Goal: Task Accomplishment & Management: Manage account settings

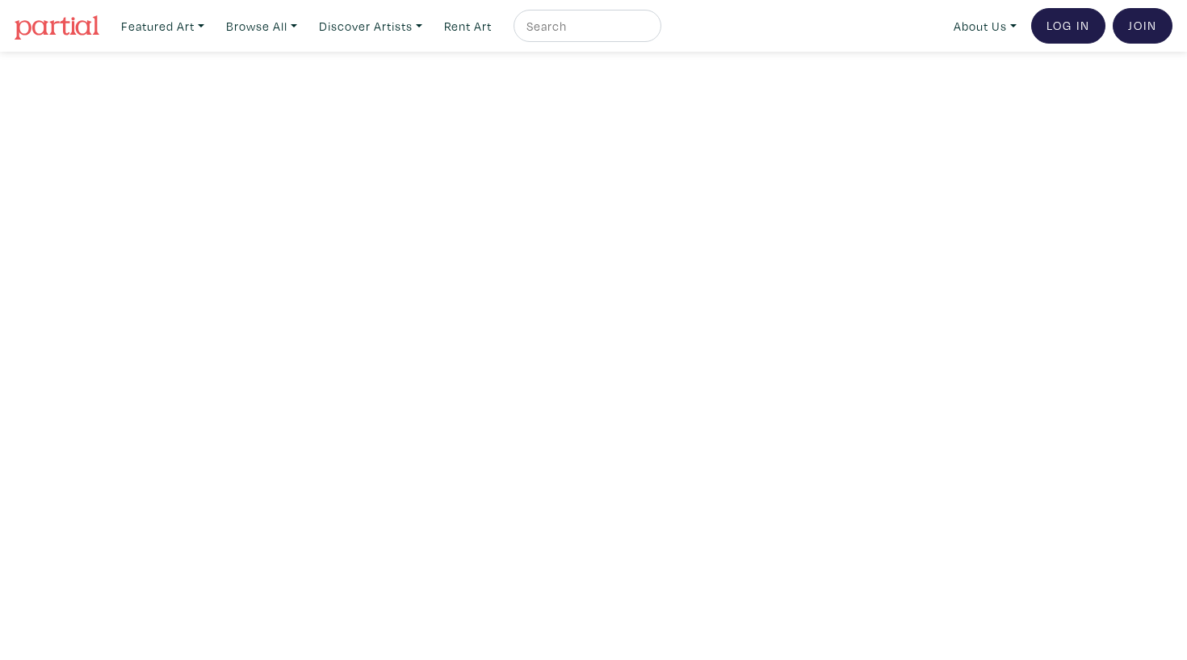
click at [1109, 22] on ul "About Us About Us How It Works Gift Cards Latest News CA$ US$ Log In Join the C…" at bounding box center [1060, 26] width 226 height 36
click at [1056, 30] on link "Log In" at bounding box center [1068, 26] width 74 height 36
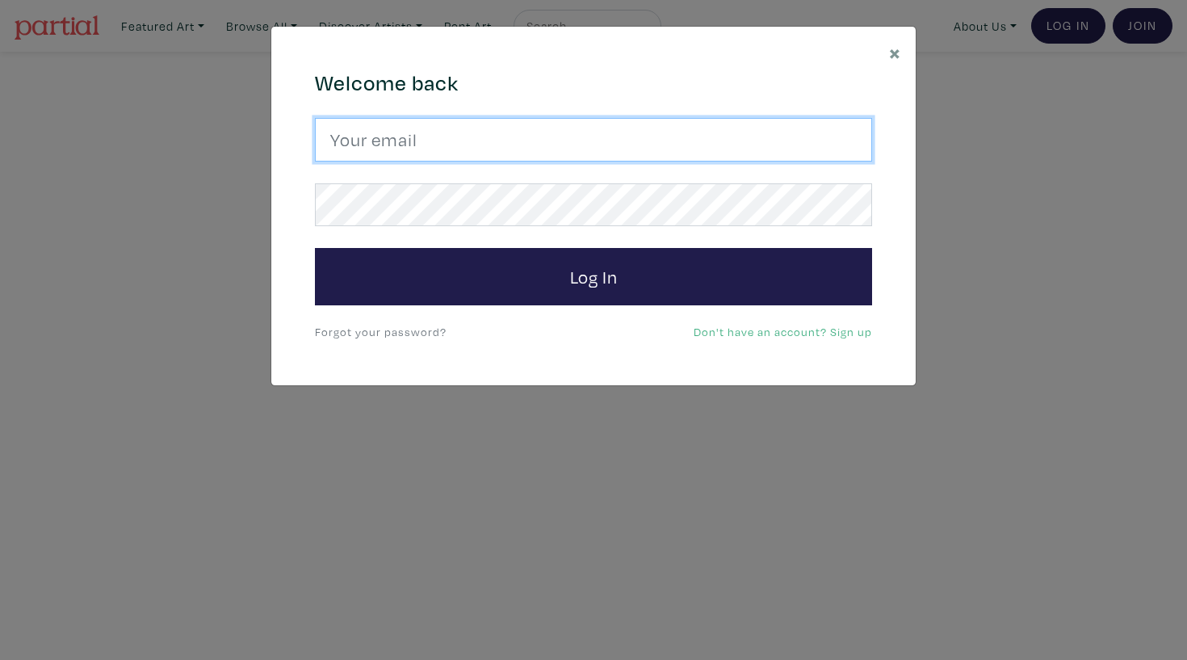
type input "haleyelizabethmeyer@gmail.com"
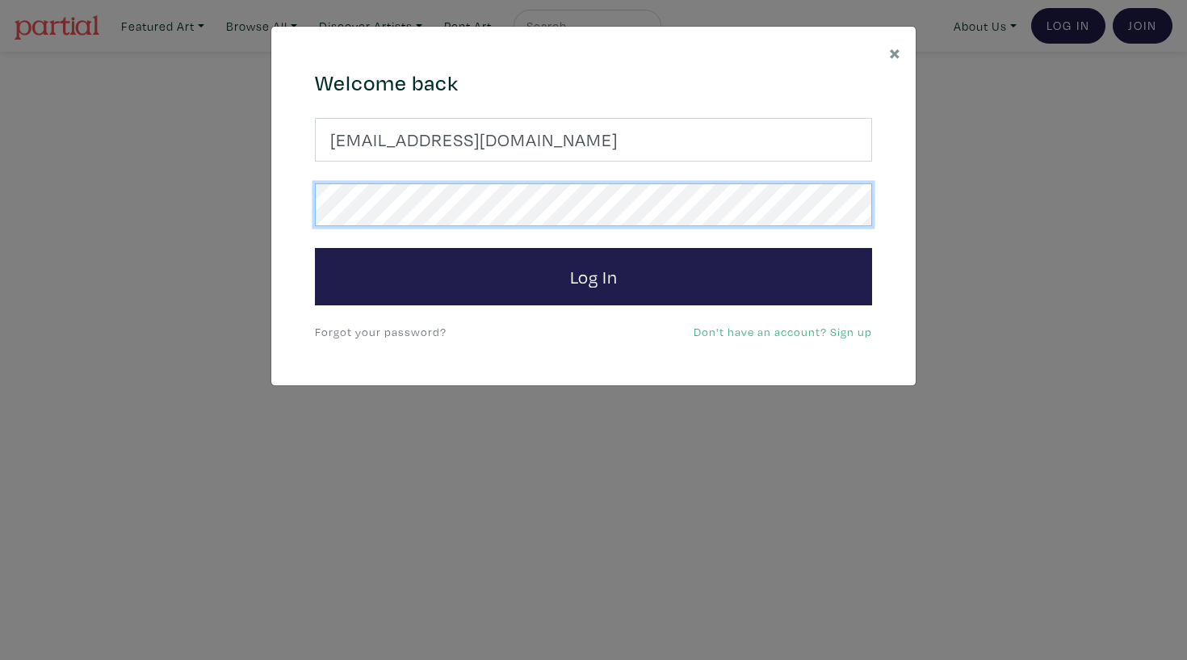
click at [594, 275] on button "Log In" at bounding box center [593, 277] width 557 height 58
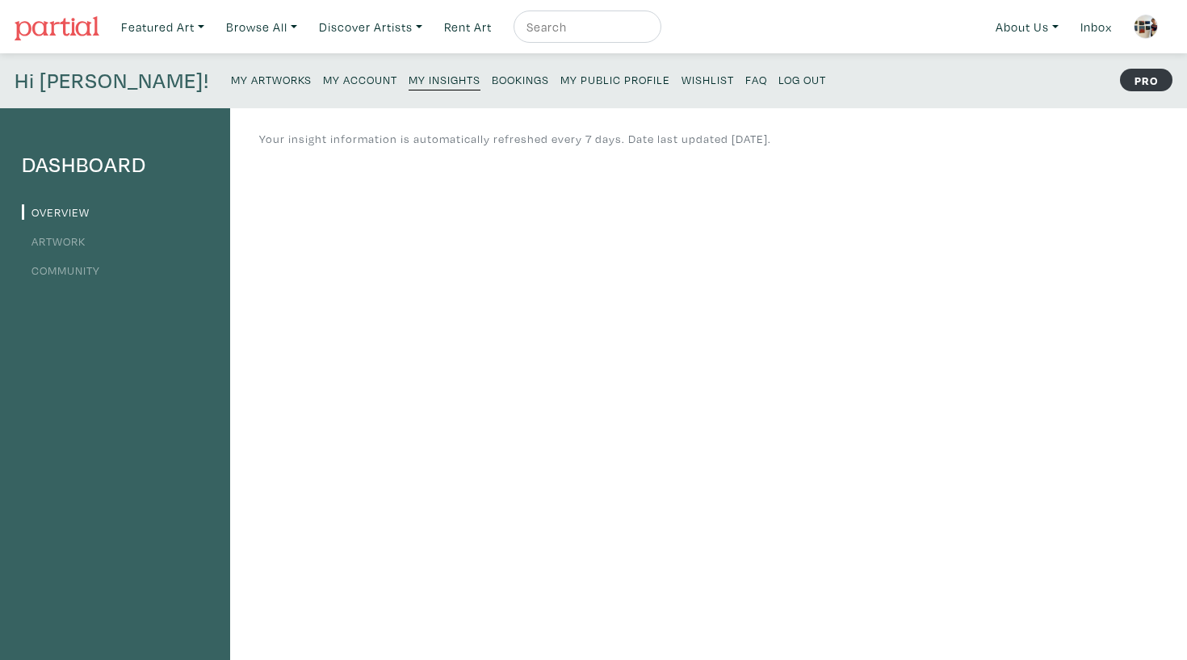
click at [65, 238] on link "Artwork" at bounding box center [54, 240] width 64 height 15
click at [231, 86] on link "My Artworks" at bounding box center [271, 79] width 81 height 22
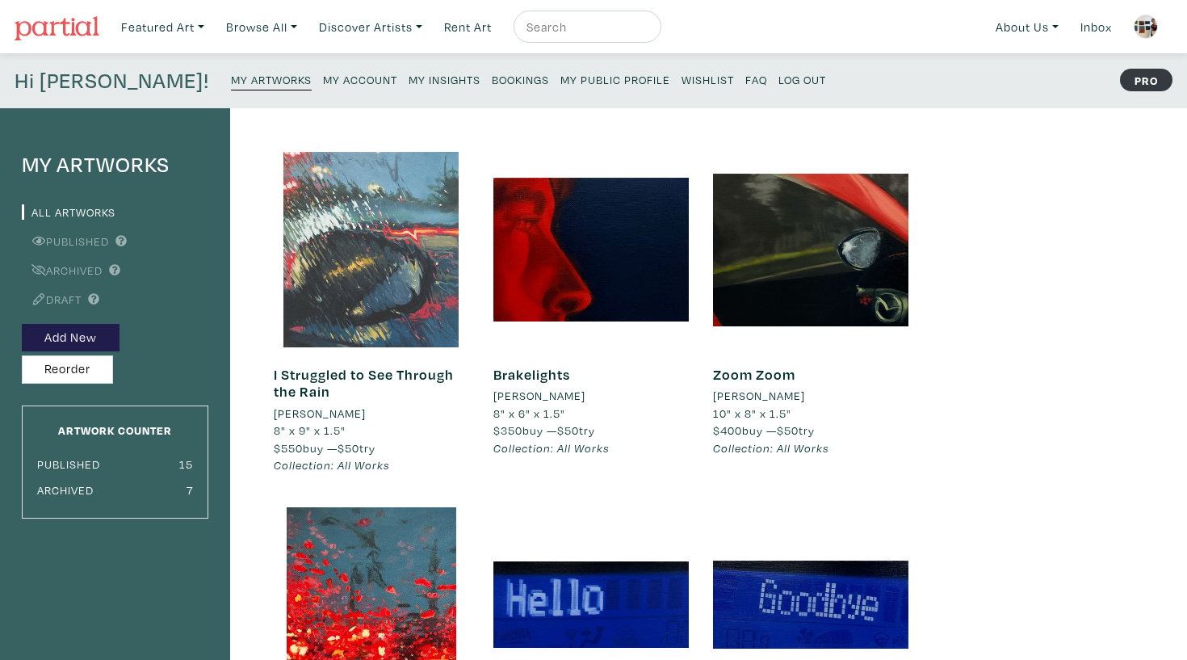
click at [367, 162] on div at bounding box center [371, 249] width 195 height 195
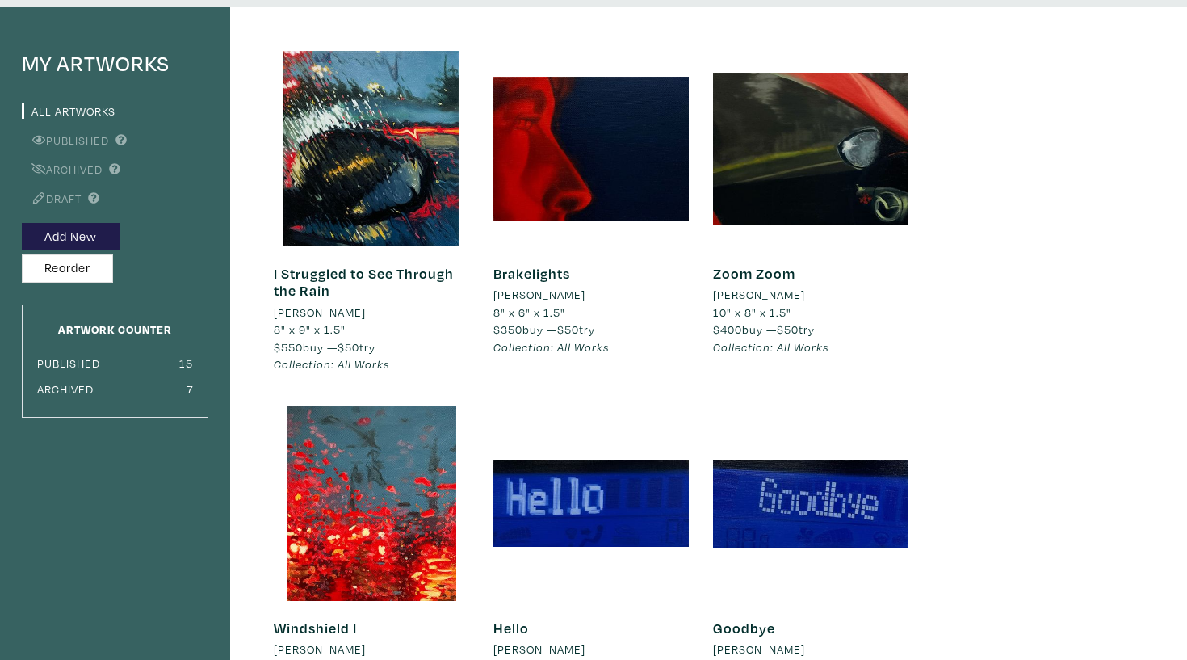
scroll to position [101, 0]
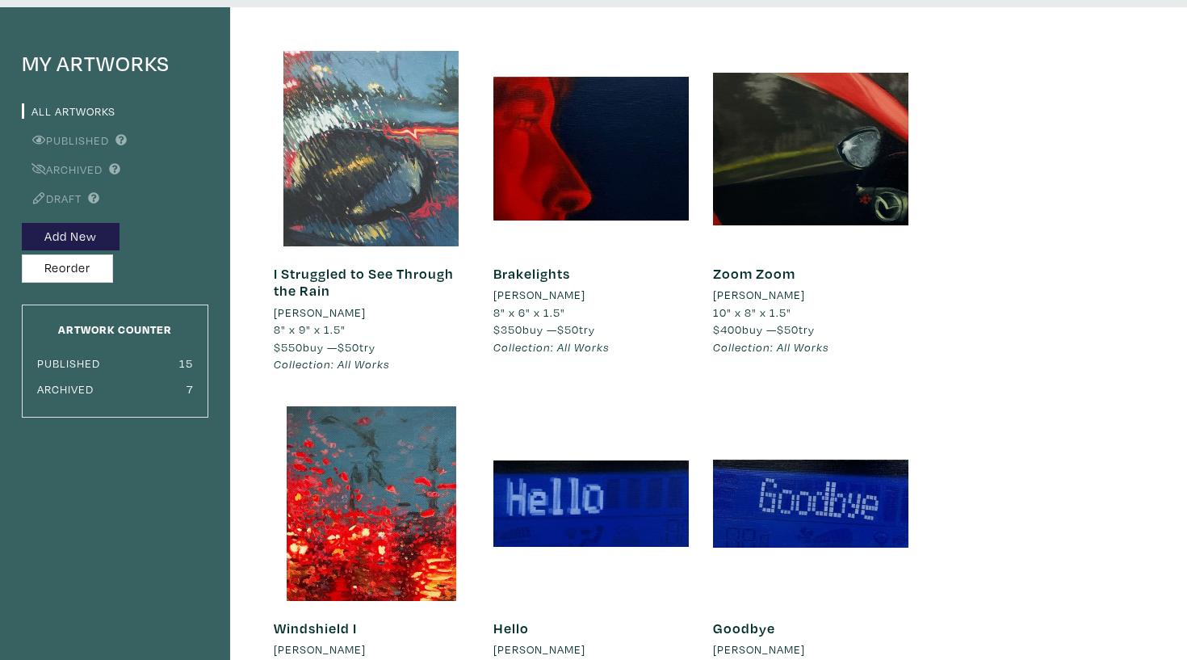
click at [428, 209] on div at bounding box center [371, 148] width 195 height 195
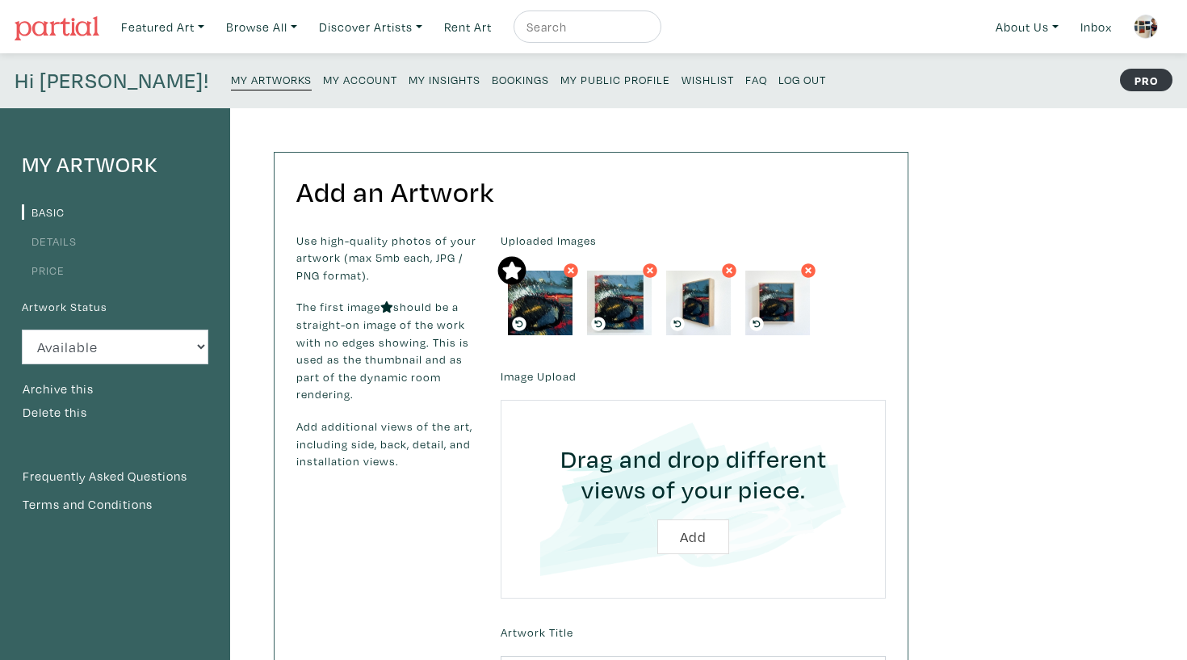
click at [61, 264] on link "Price" at bounding box center [43, 269] width 43 height 15
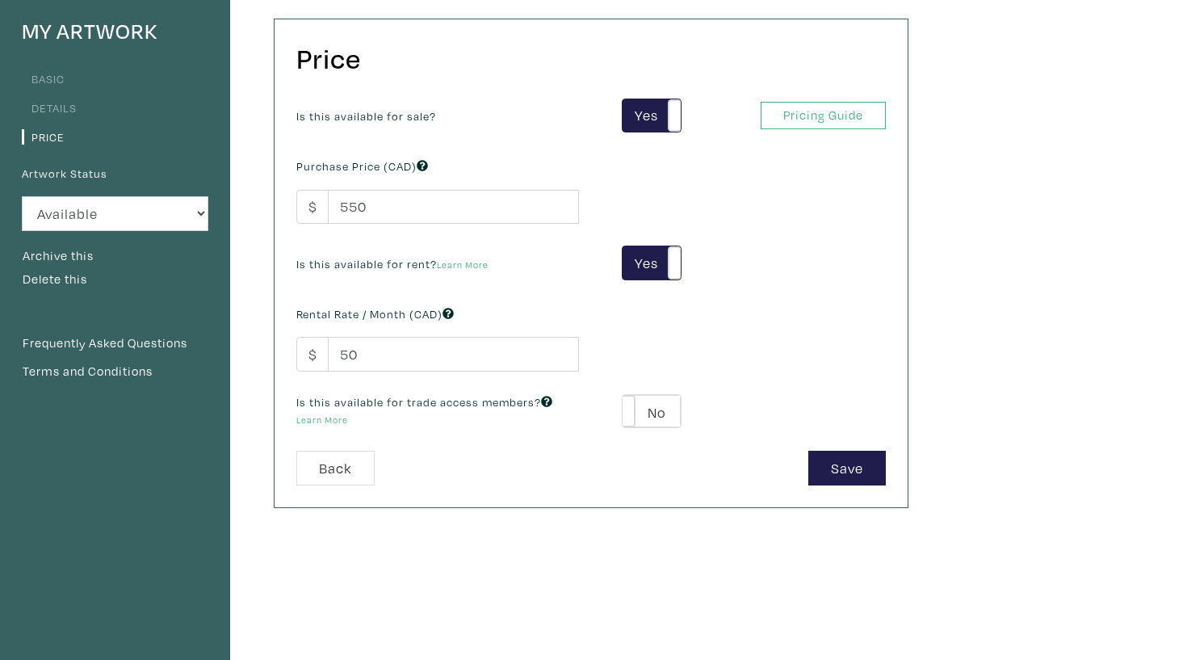
scroll to position [149, 0]
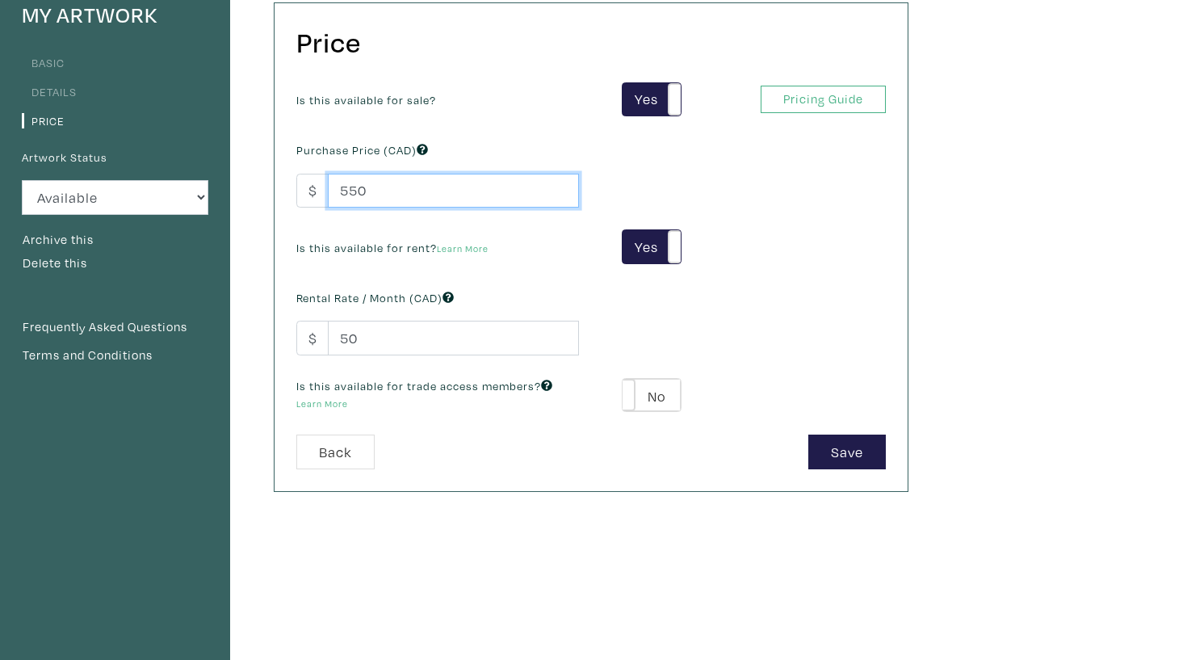
click at [402, 174] on input "550" at bounding box center [453, 191] width 251 height 35
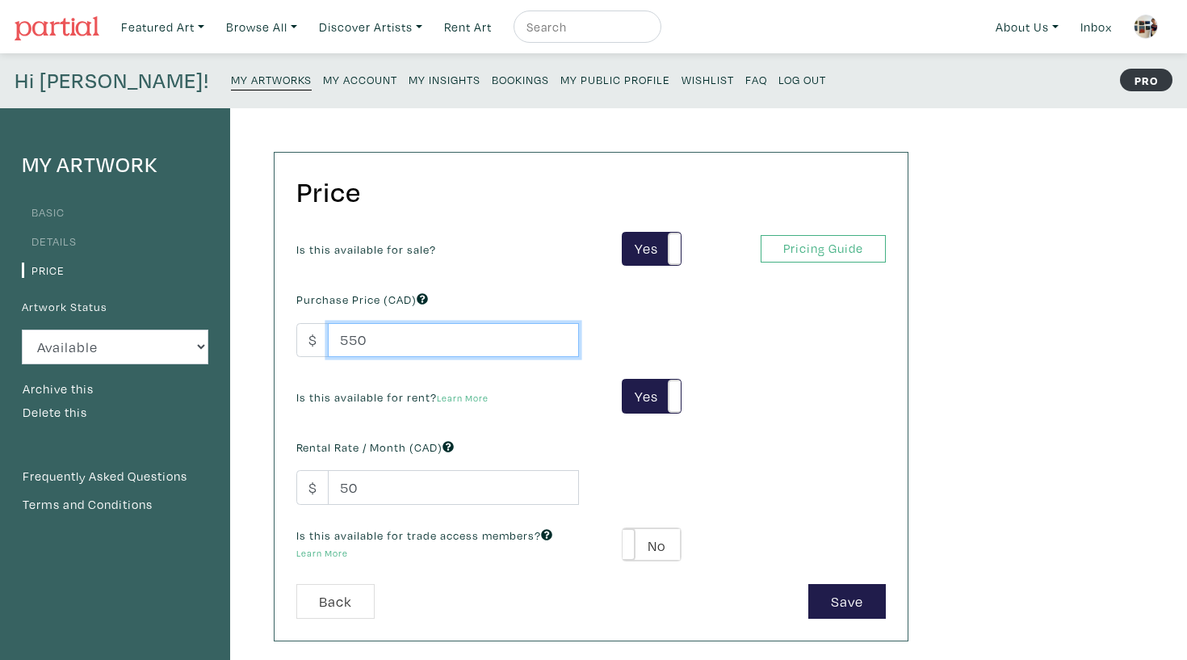
scroll to position [0, 0]
click at [1049, 16] on link "About Us" at bounding box center [1028, 26] width 78 height 33
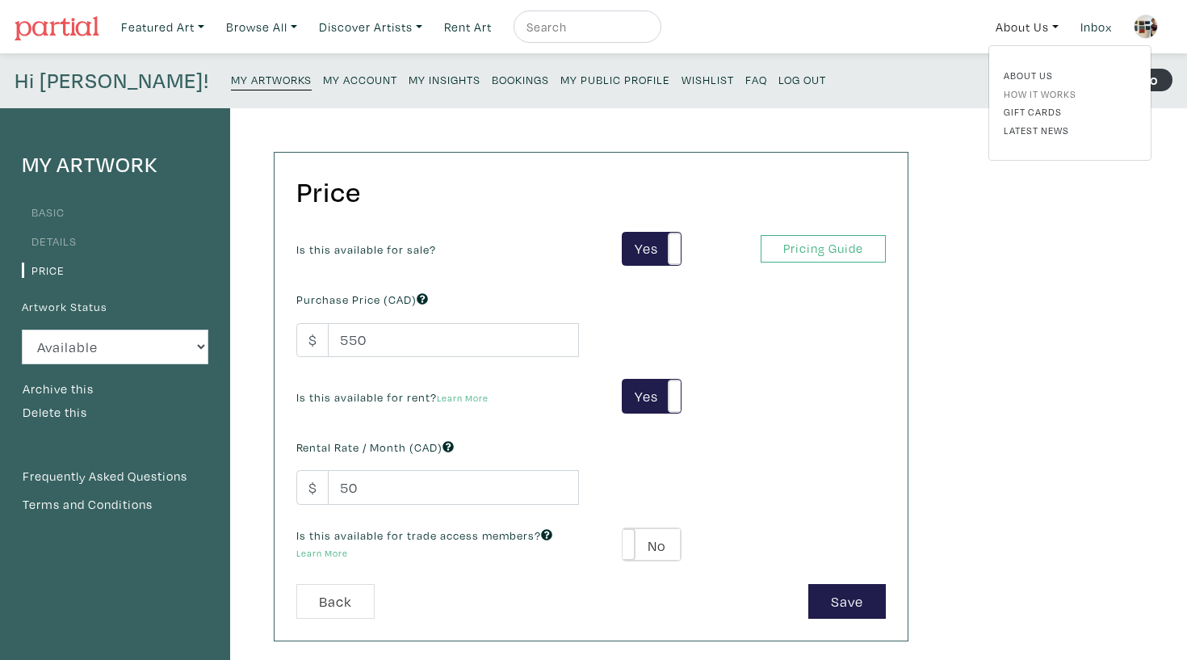
click at [1063, 87] on link "How It Works" at bounding box center [1070, 93] width 132 height 15
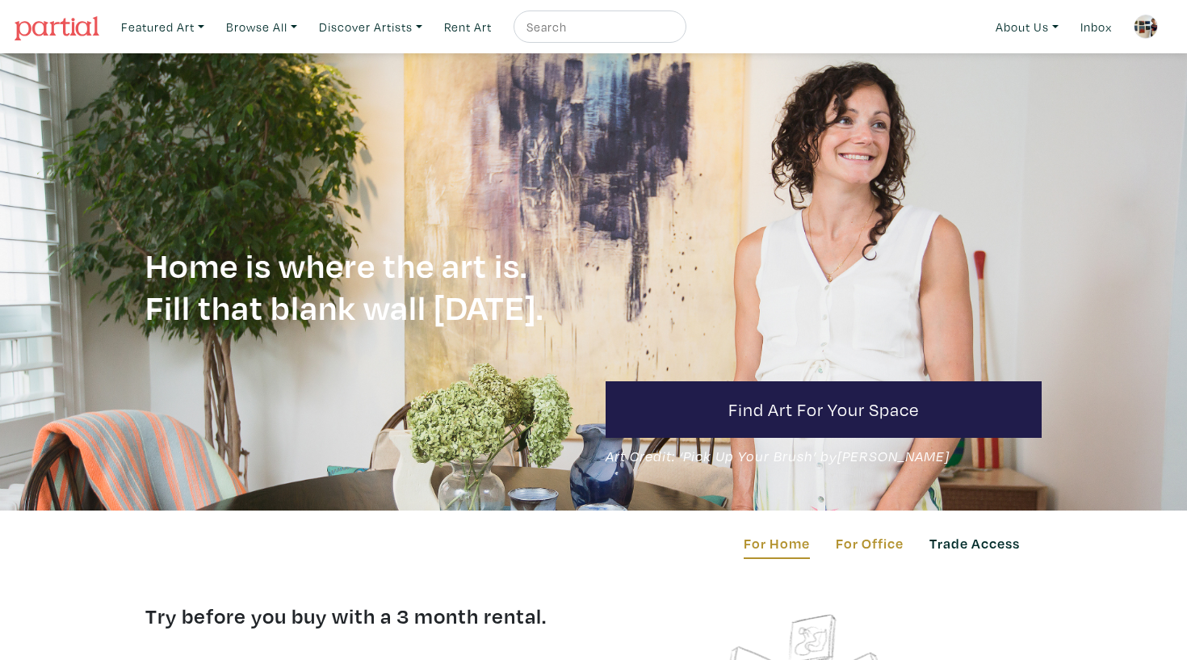
scroll to position [2, 0]
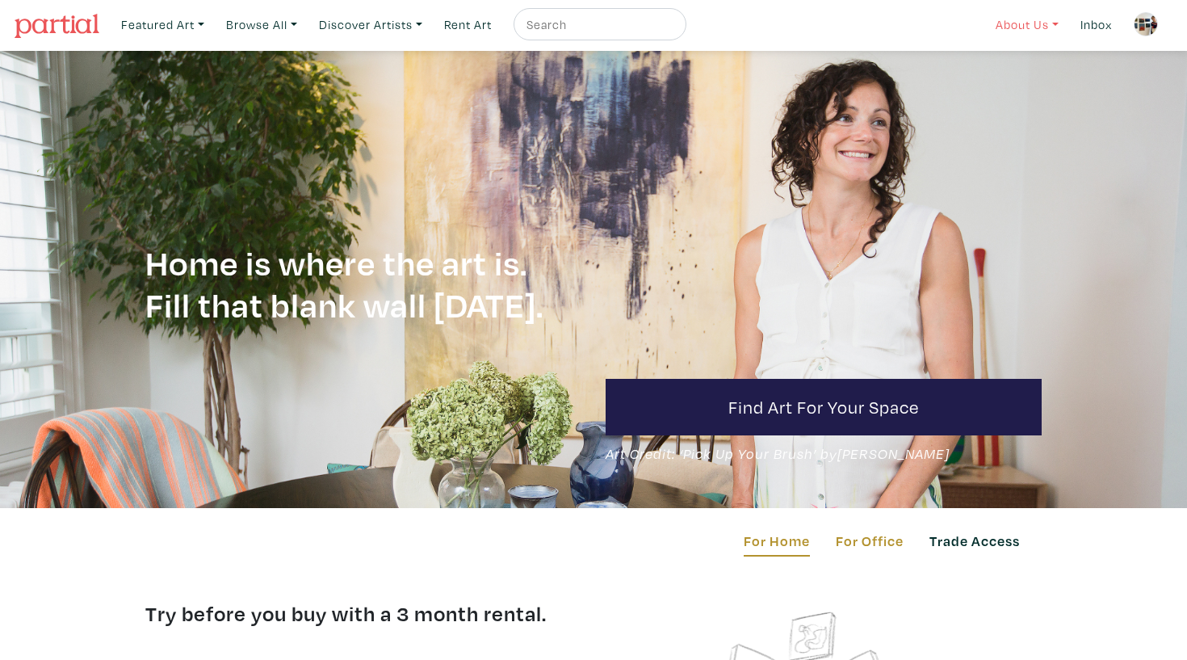
click at [1037, 17] on link "About Us" at bounding box center [1028, 24] width 78 height 33
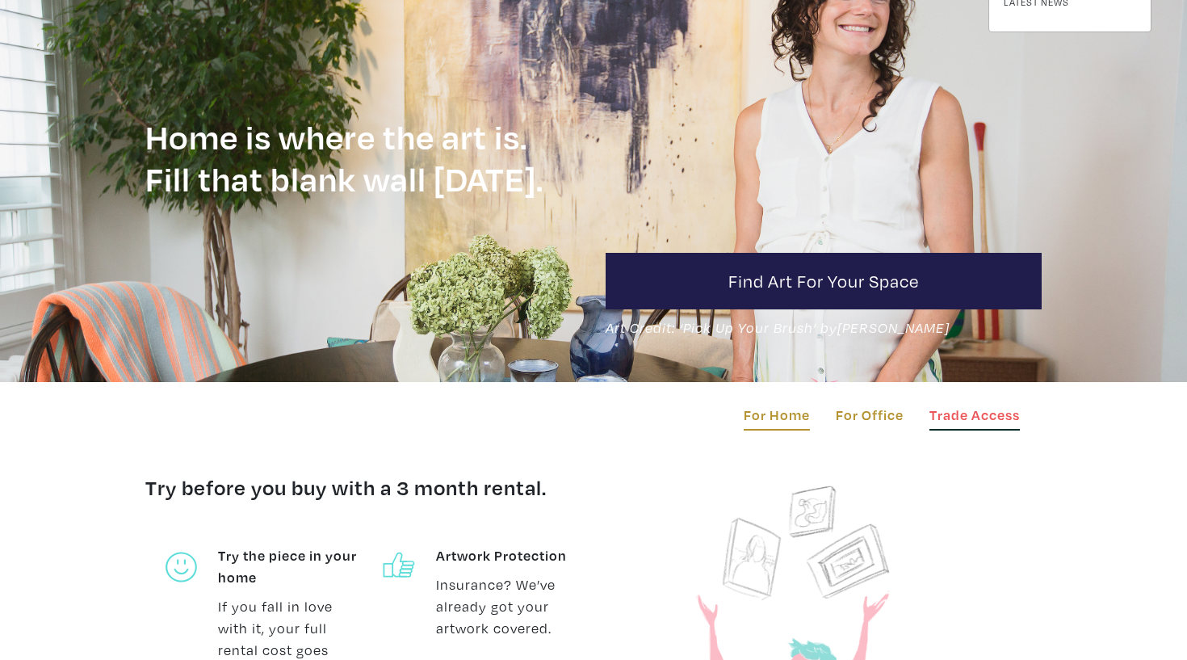
scroll to position [289, 0]
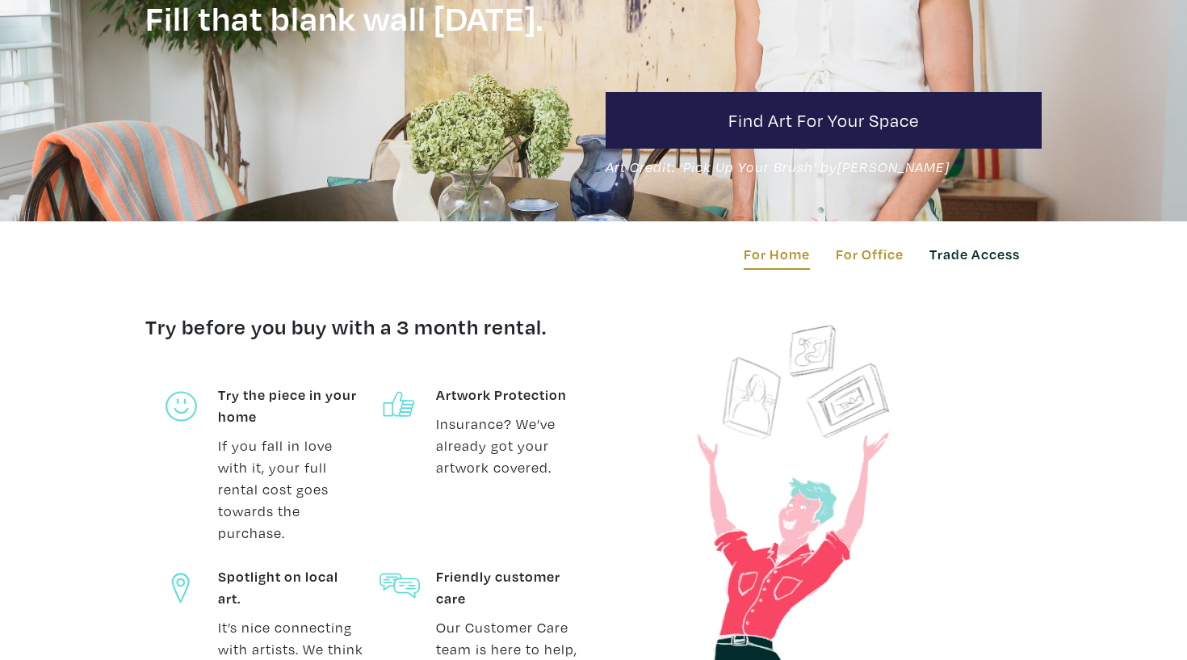
click at [980, 414] on div "Try before you buy with a 3 month rental. Try the piece in your home If you fal…" at bounding box center [593, 587] width 921 height 549
click at [1002, 250] on link "Trade Access" at bounding box center [975, 256] width 90 height 27
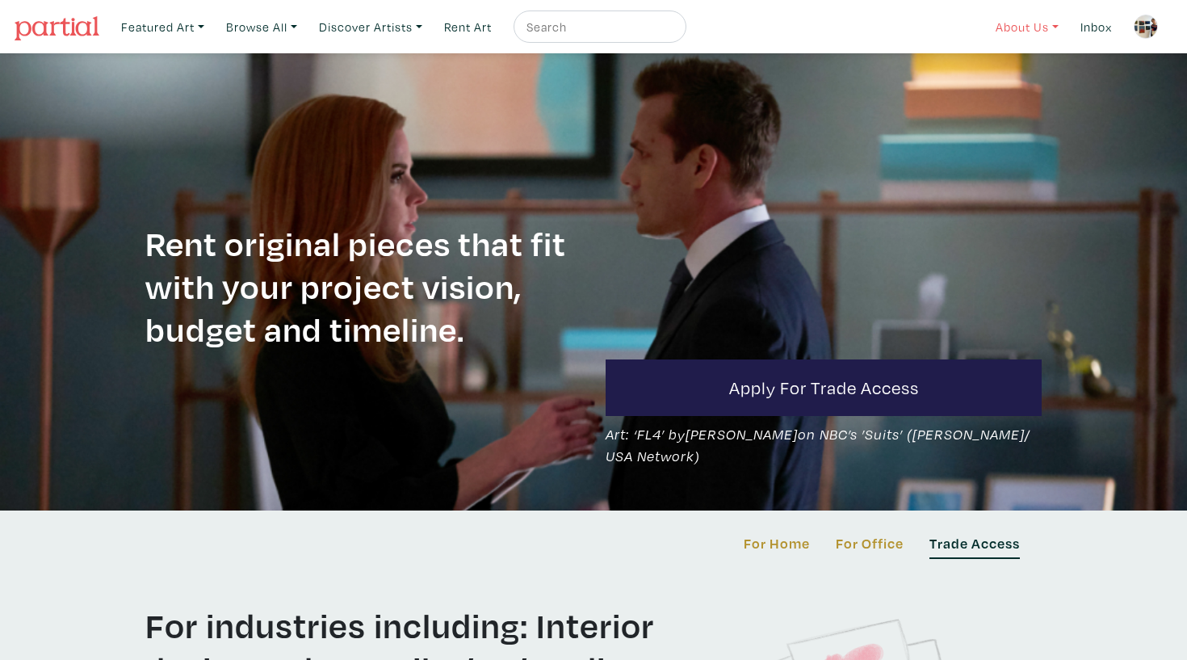
click at [1010, 26] on link "About Us" at bounding box center [1028, 26] width 78 height 33
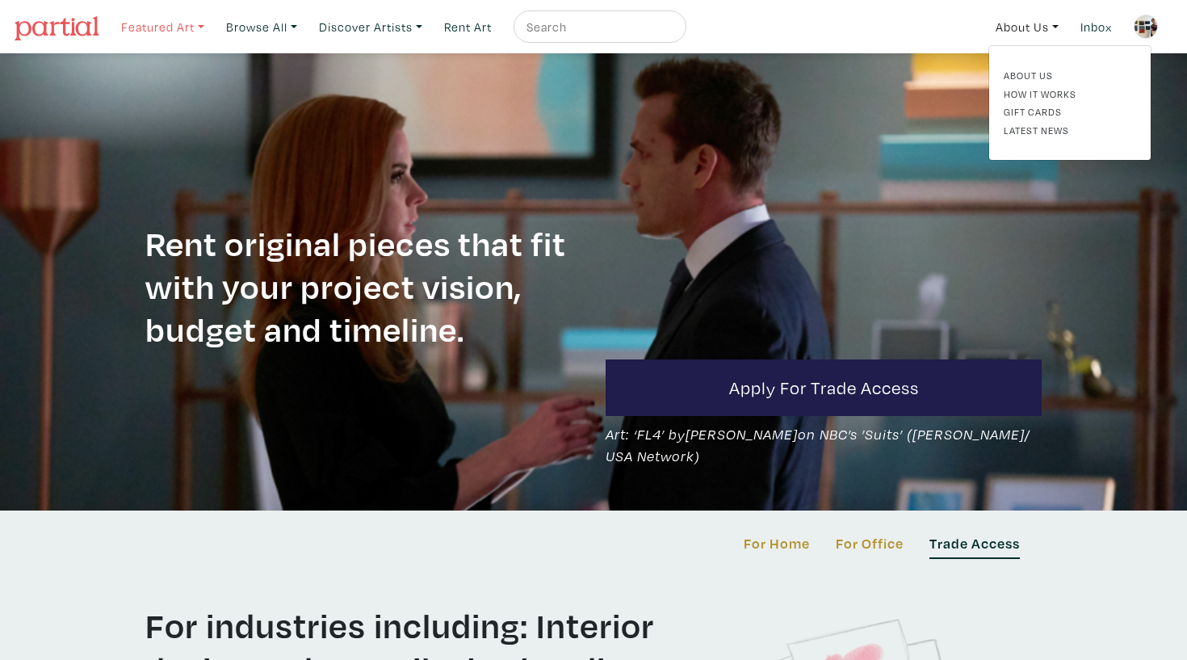
click at [198, 19] on link "Featured Art" at bounding box center [163, 26] width 98 height 33
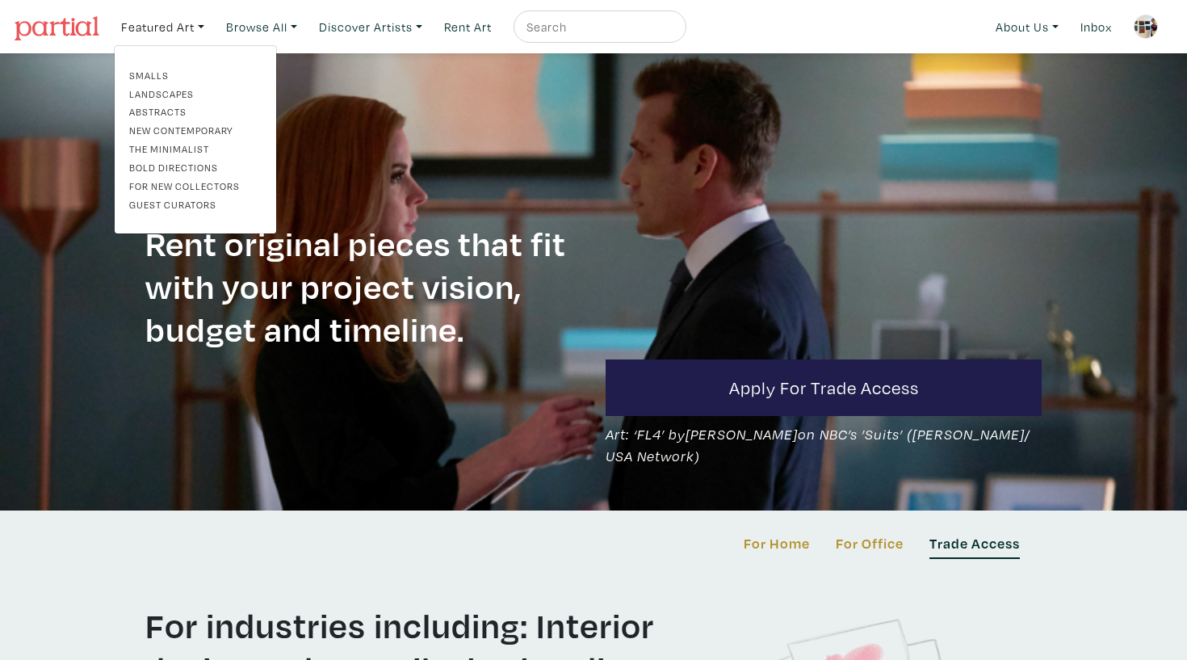
click at [1146, 25] on img at bounding box center [1146, 27] width 24 height 24
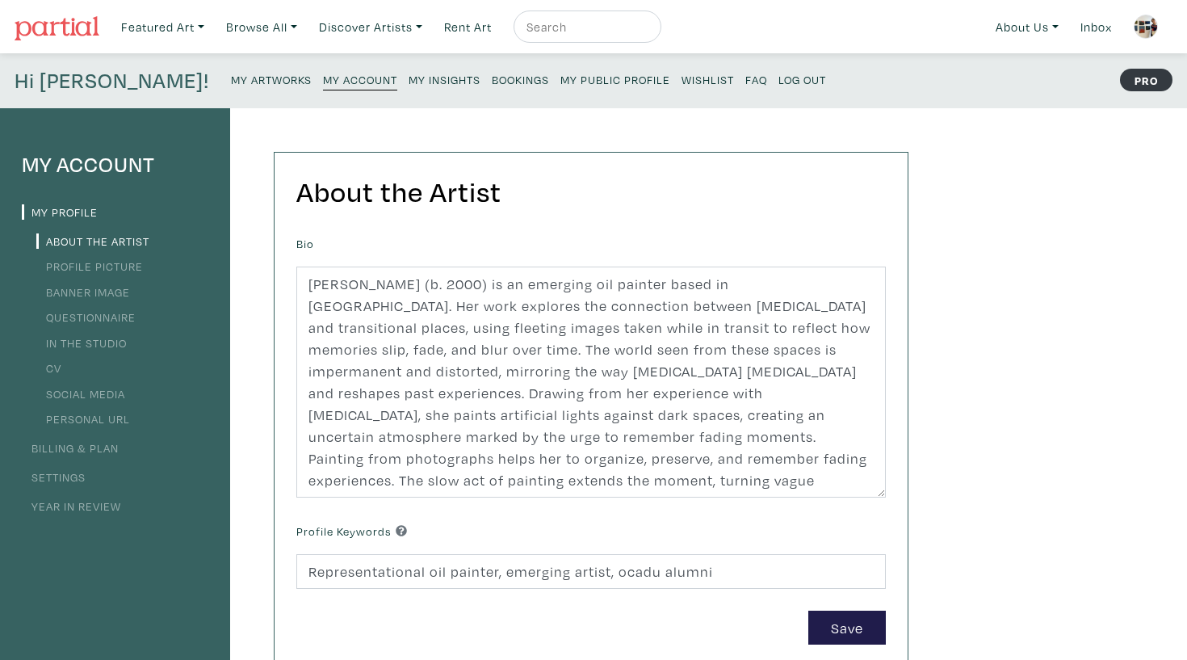
click at [1144, 79] on strong "PRO" at bounding box center [1146, 80] width 52 height 23
click at [87, 451] on link "Billing & Plan" at bounding box center [70, 447] width 97 height 15
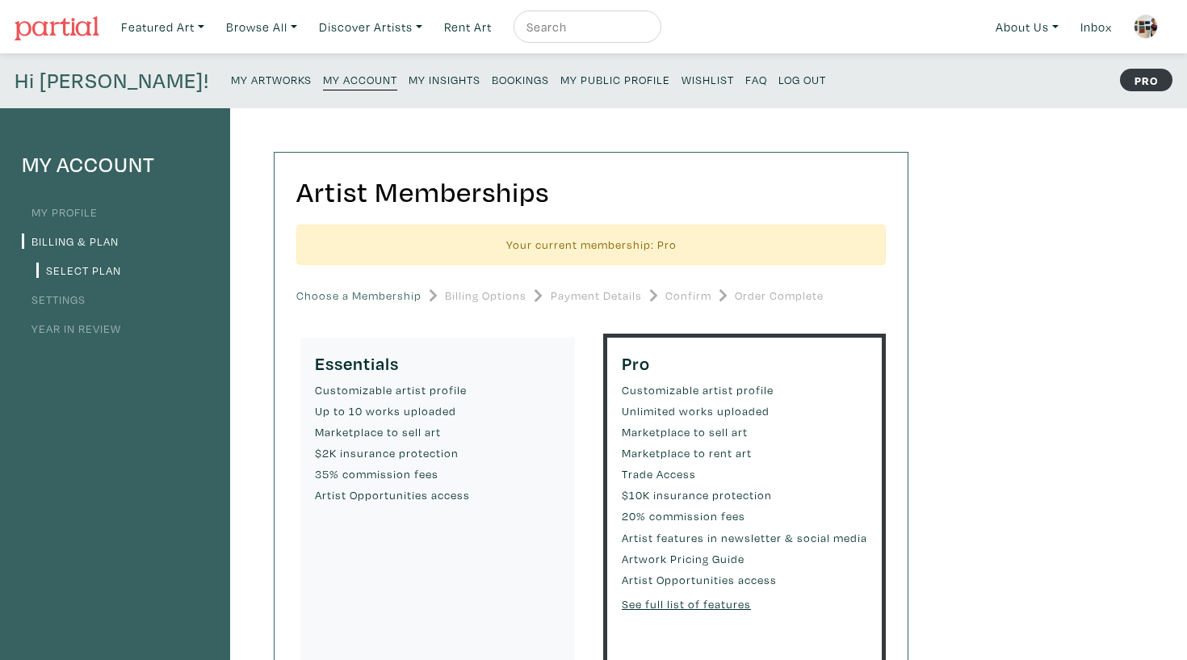
click at [87, 451] on div "My Account My Profile Billing & Plan Select Plan Settings Year in Review" at bounding box center [115, 544] width 230 height 872
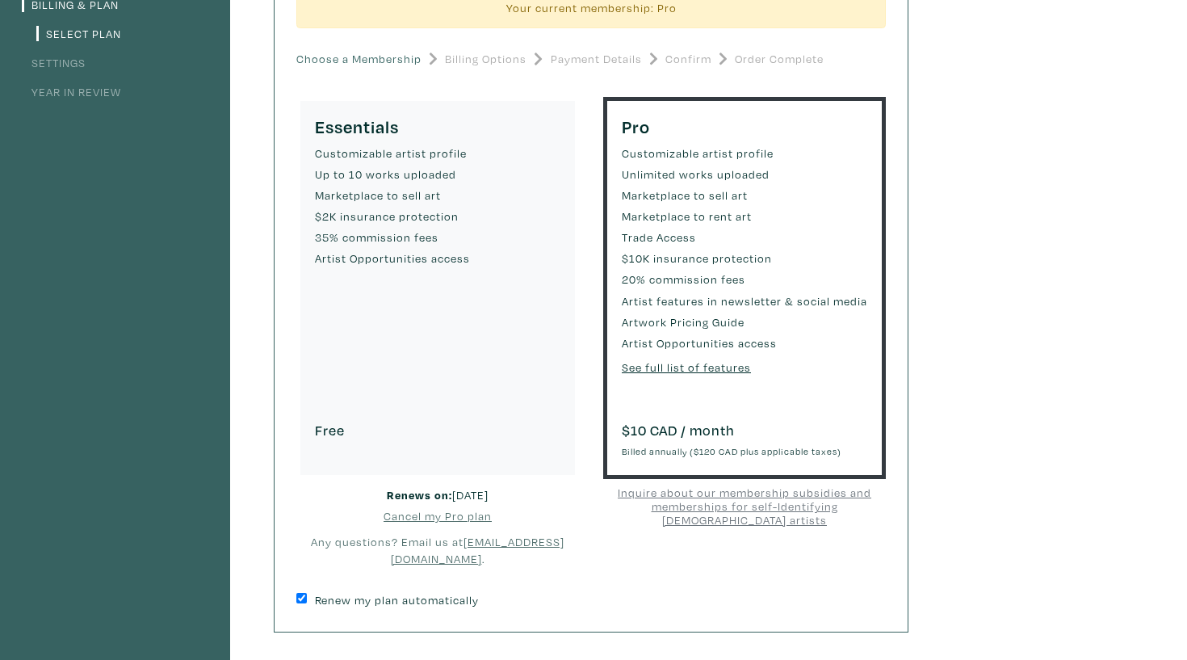
scroll to position [237, 0]
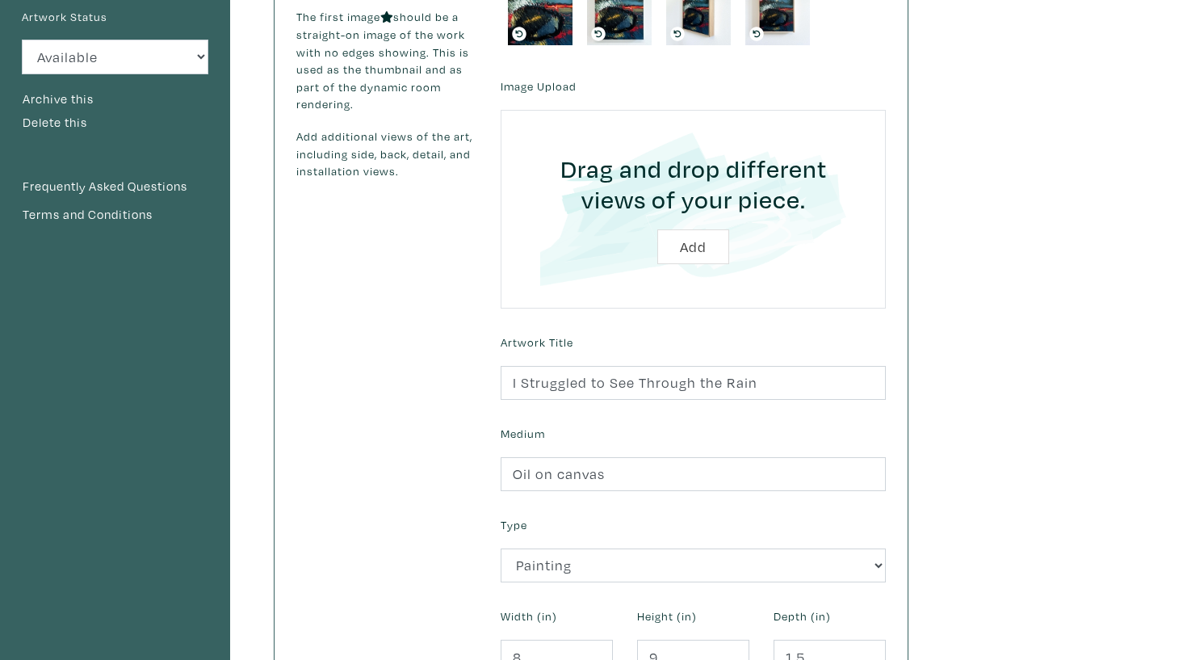
scroll to position [200, 0]
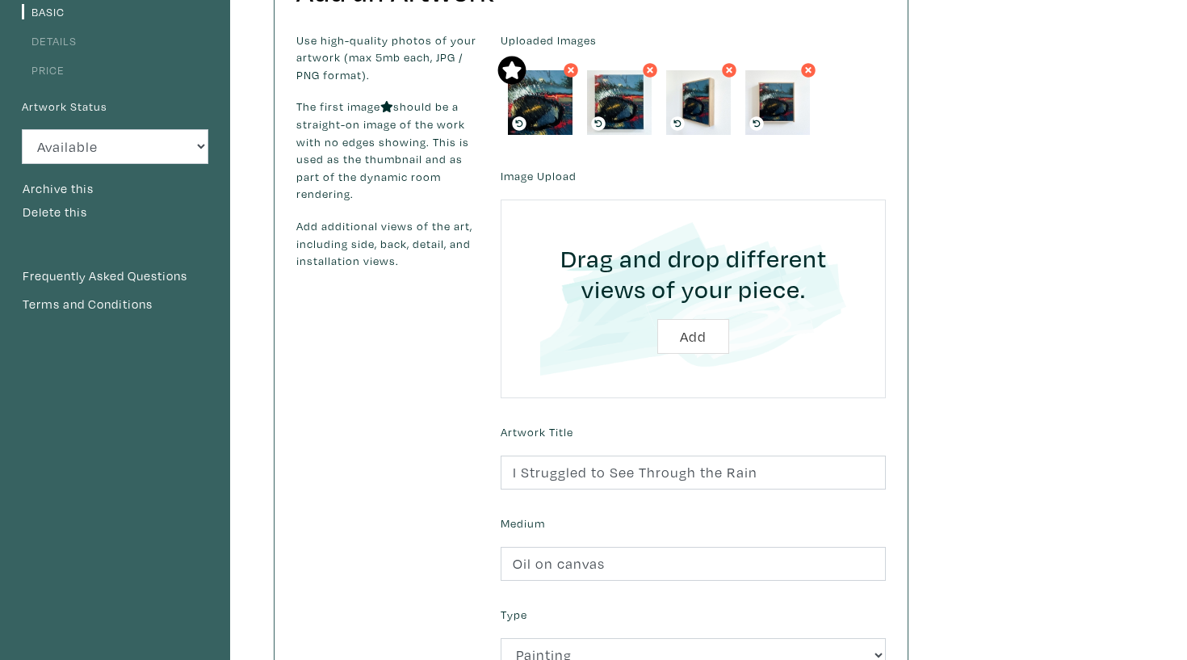
click at [51, 68] on link "Price" at bounding box center [43, 69] width 43 height 15
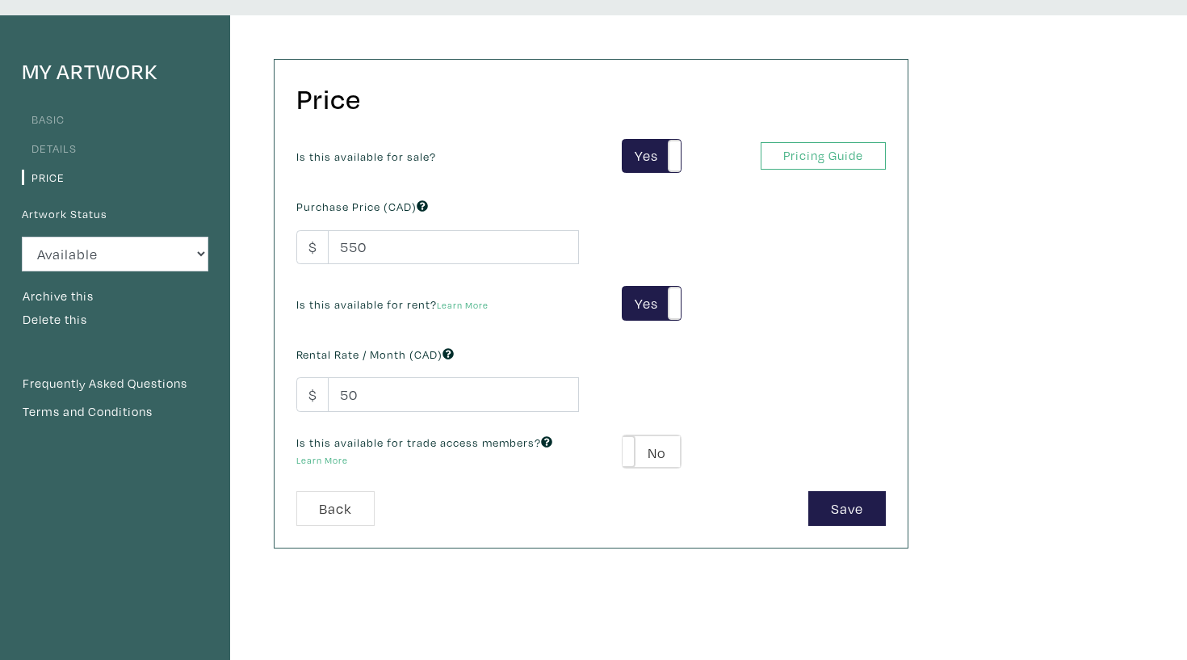
scroll to position [125, 0]
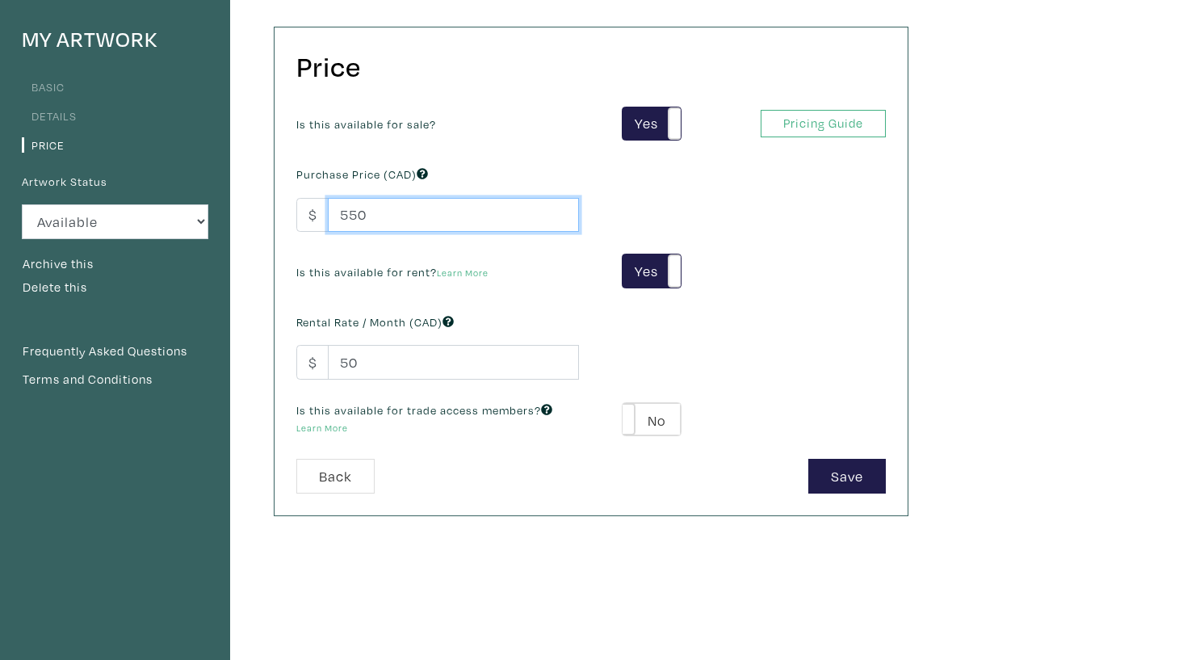
click at [388, 216] on input "550" at bounding box center [453, 215] width 251 height 35
type input "660"
click at [822, 470] on button "Save" at bounding box center [847, 476] width 78 height 35
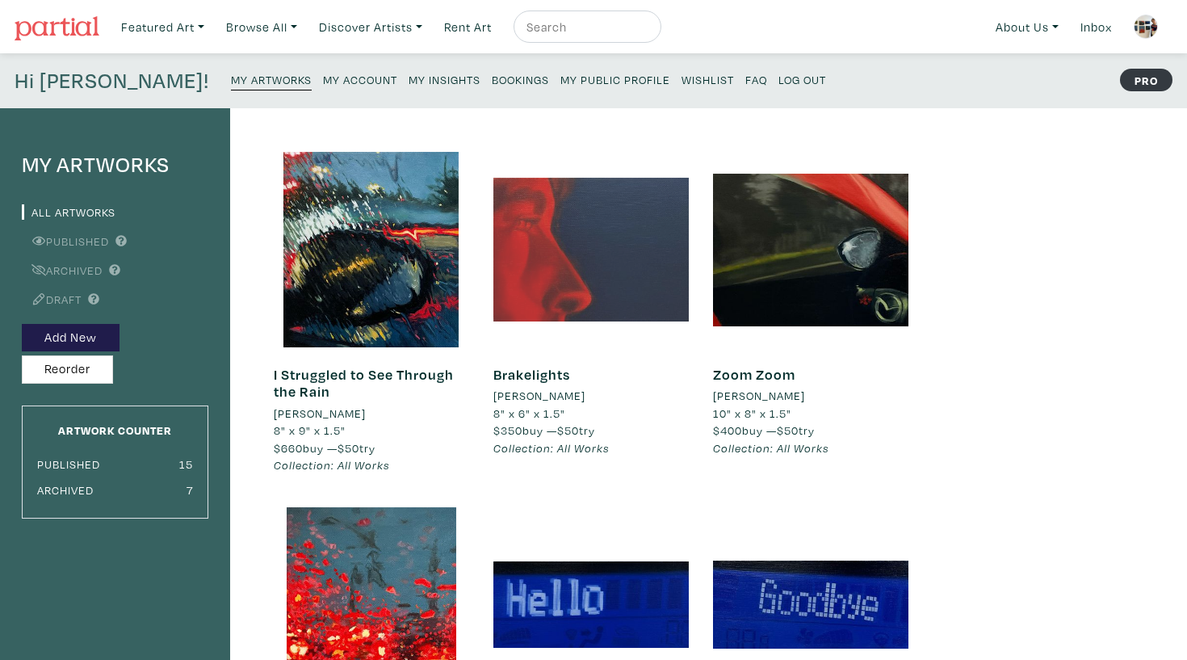
click at [634, 306] on div at bounding box center [590, 249] width 195 height 195
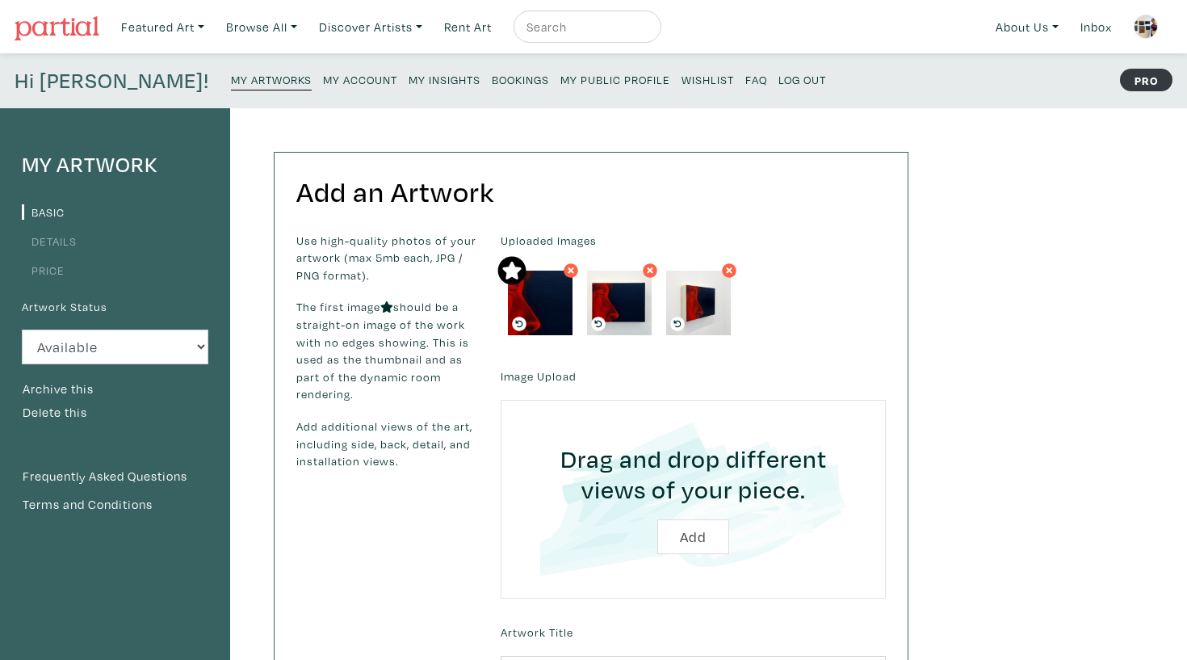
click at [53, 262] on link "Price" at bounding box center [43, 269] width 43 height 15
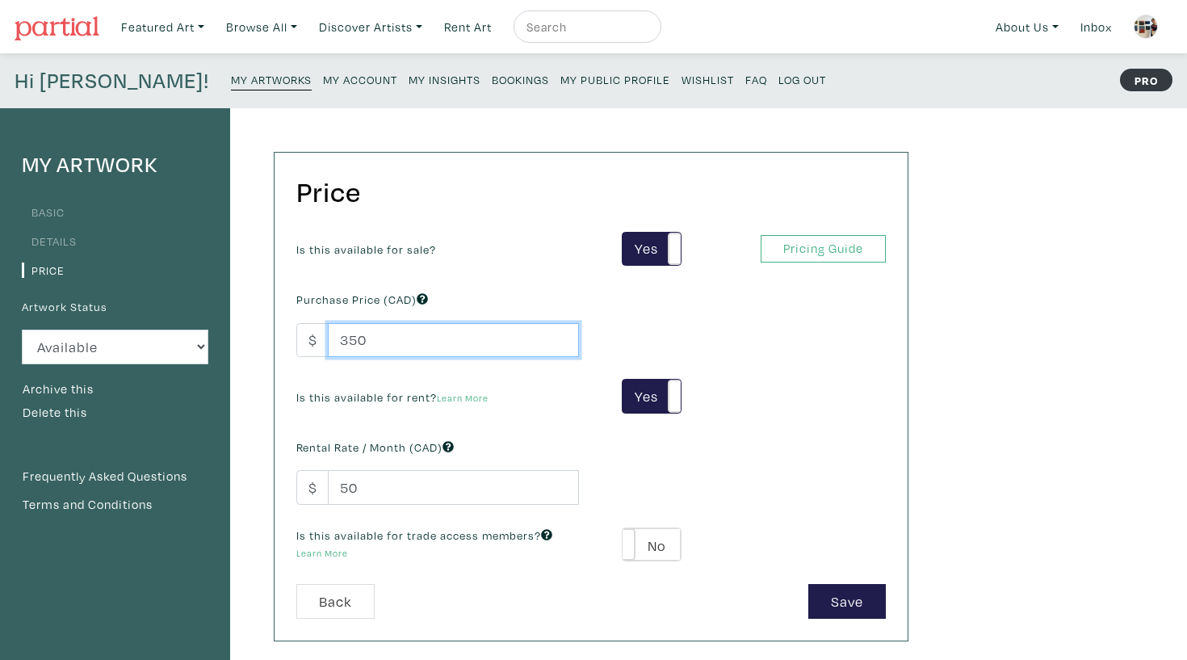
click at [344, 342] on input "350" at bounding box center [453, 340] width 251 height 35
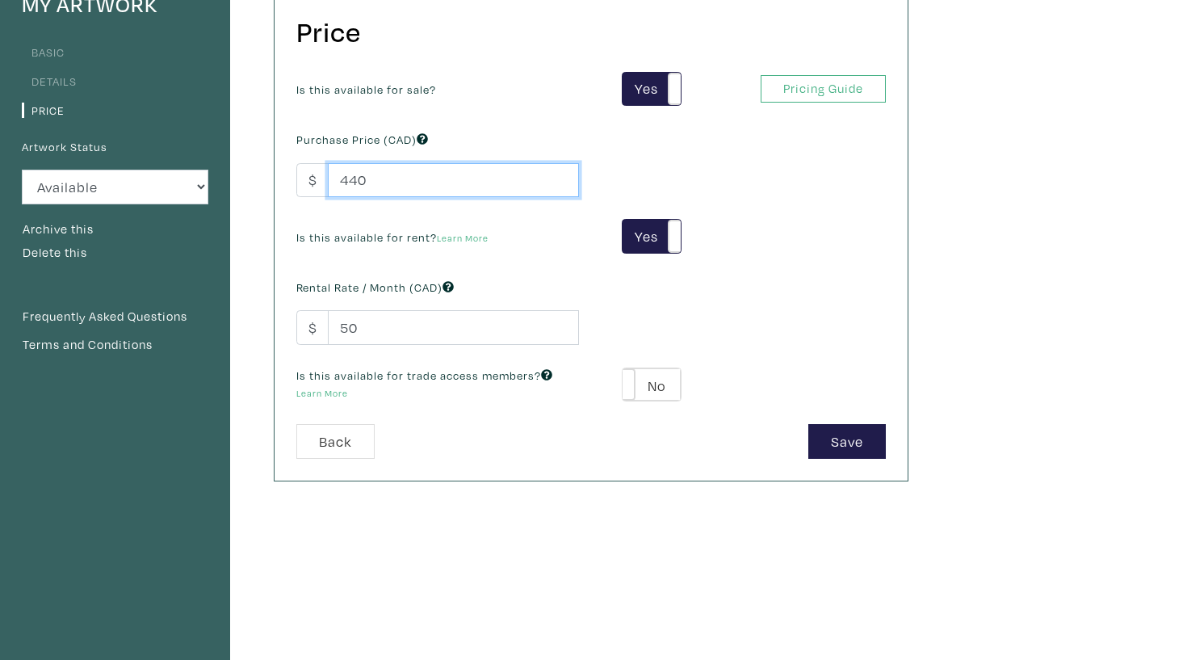
scroll to position [285, 0]
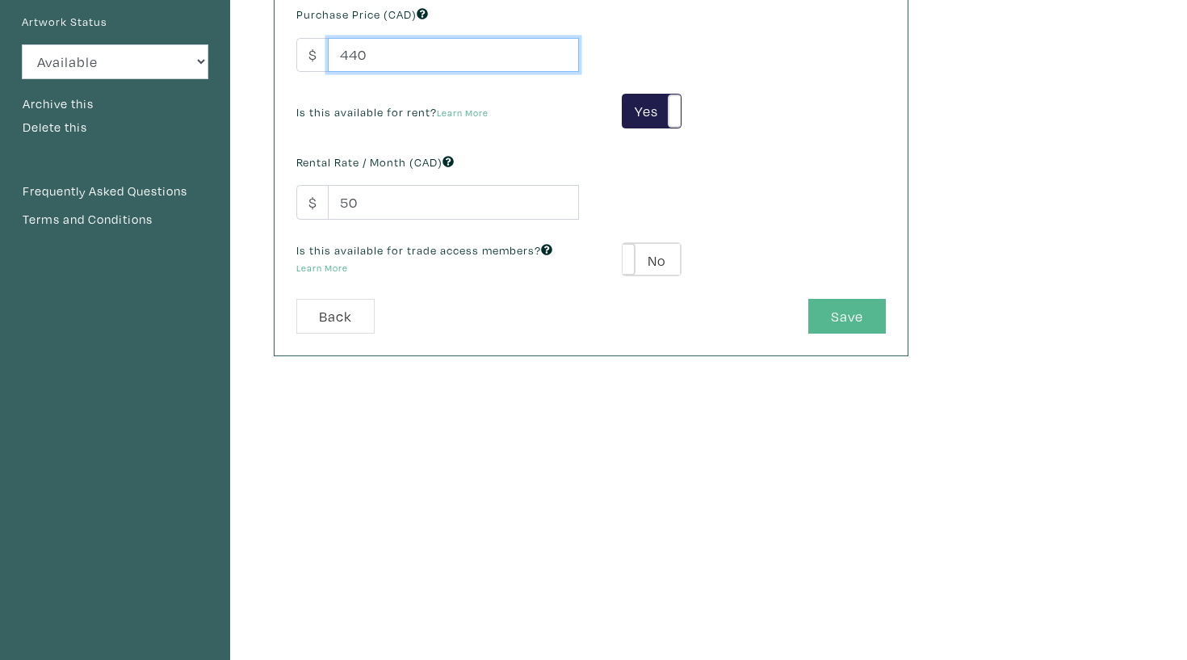
type input "440"
click at [869, 328] on button "Save" at bounding box center [847, 316] width 78 height 35
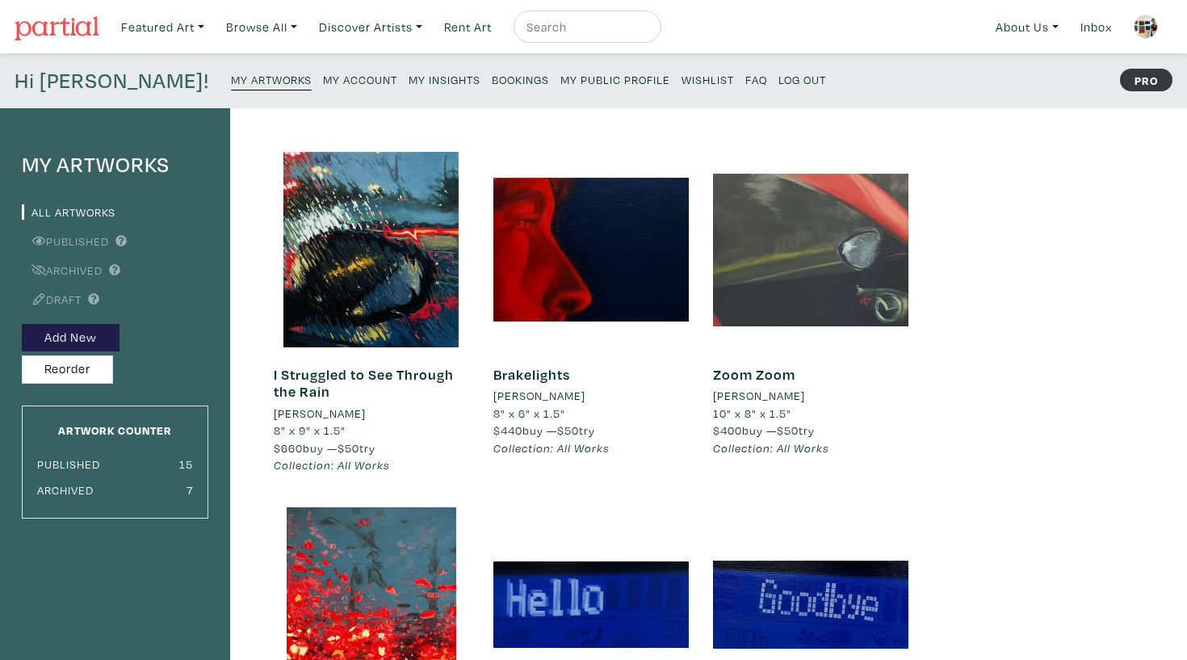
click at [791, 216] on div at bounding box center [810, 249] width 195 height 195
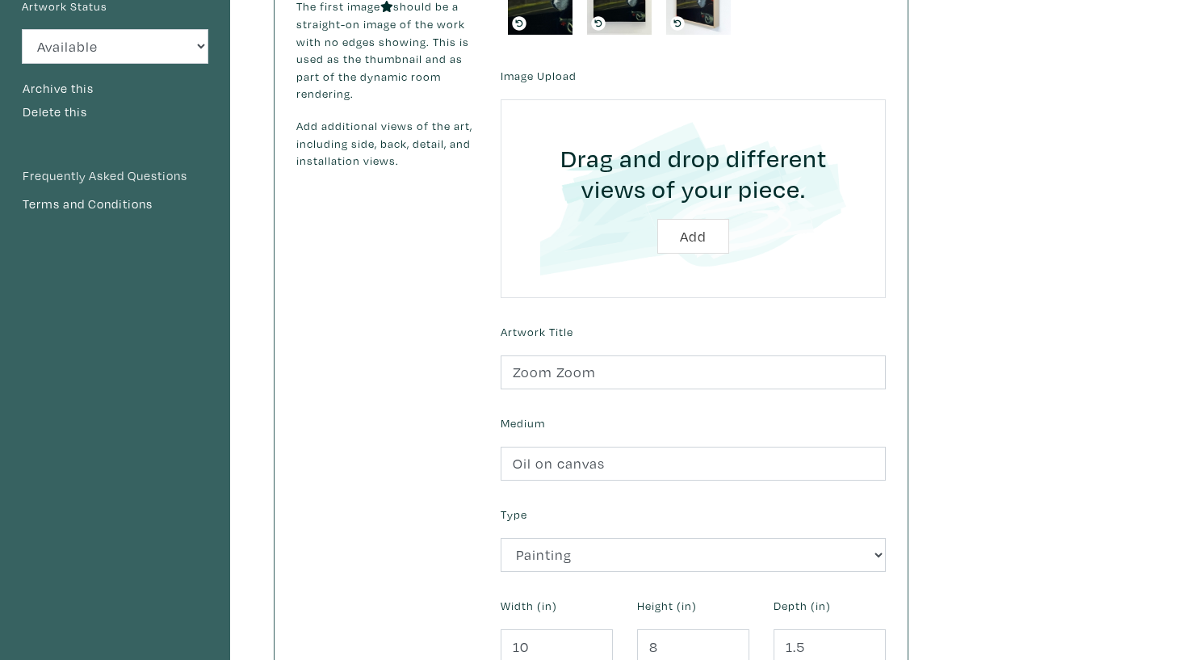
scroll to position [140, 0]
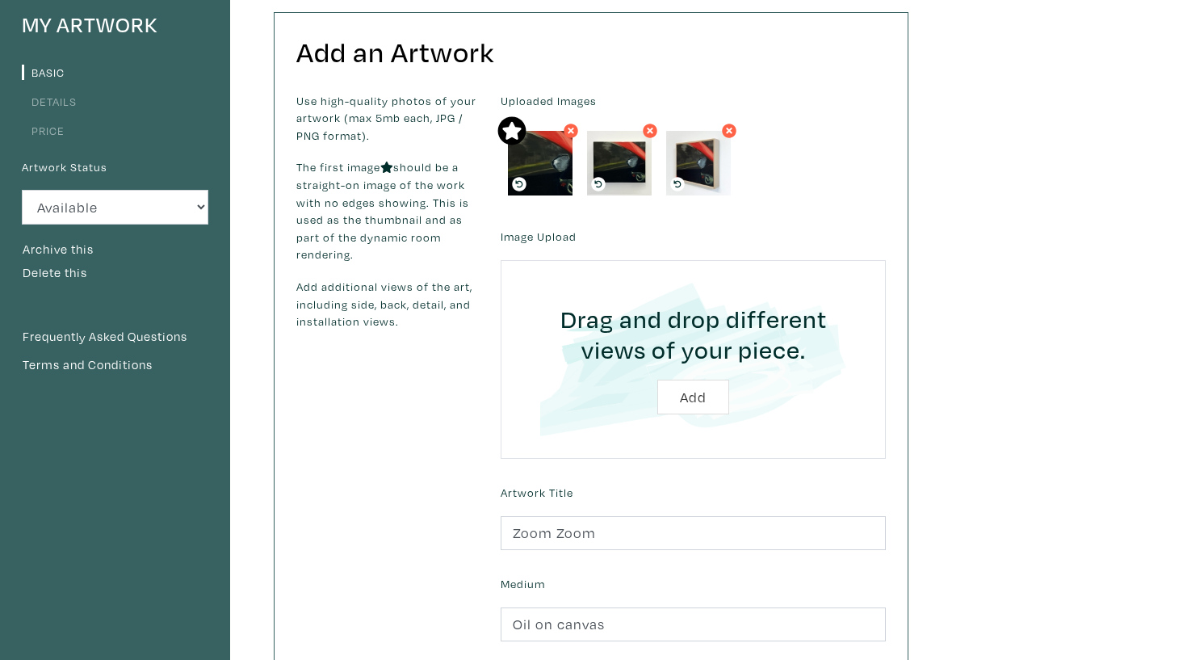
click at [50, 131] on link "Price" at bounding box center [43, 130] width 43 height 15
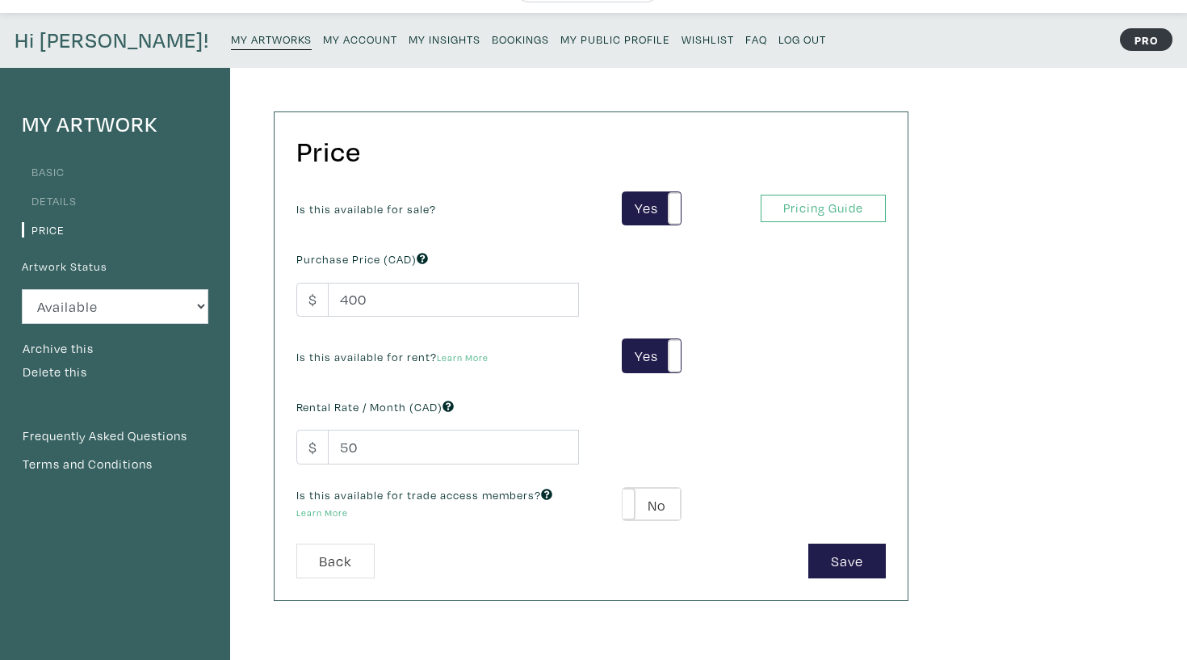
scroll to position [44, 0]
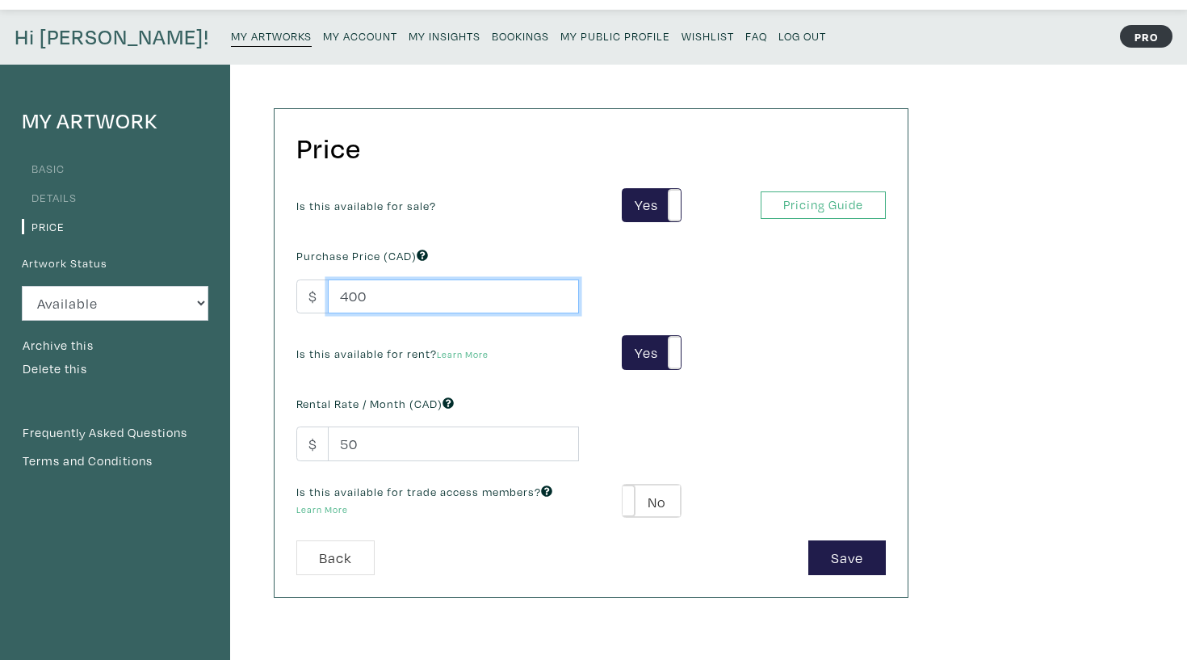
click at [348, 293] on input "400" at bounding box center [453, 296] width 251 height 35
type input "500"
click at [883, 554] on button "Save" at bounding box center [847, 557] width 78 height 35
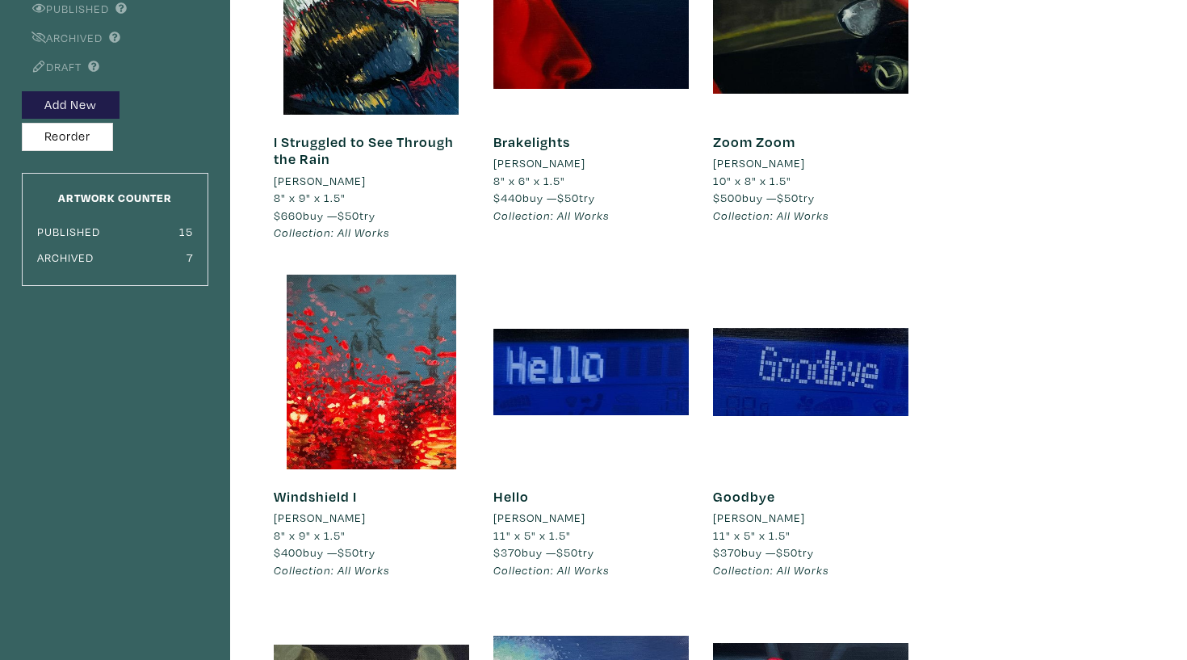
scroll to position [246, 0]
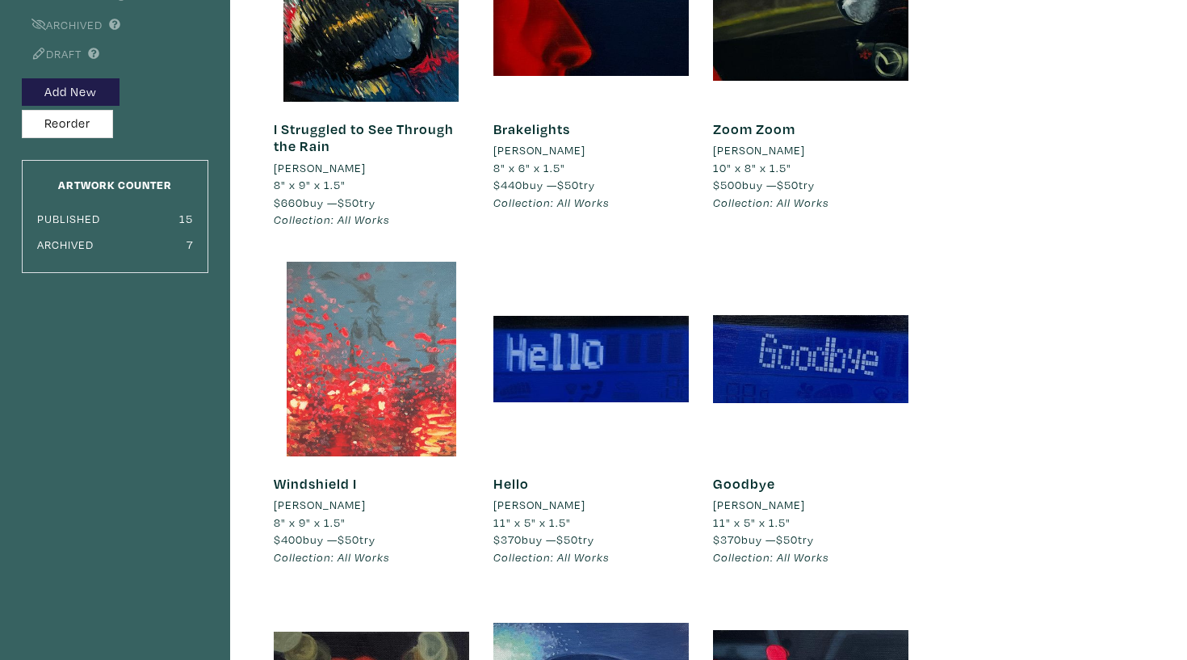
click at [413, 367] on div at bounding box center [371, 359] width 195 height 195
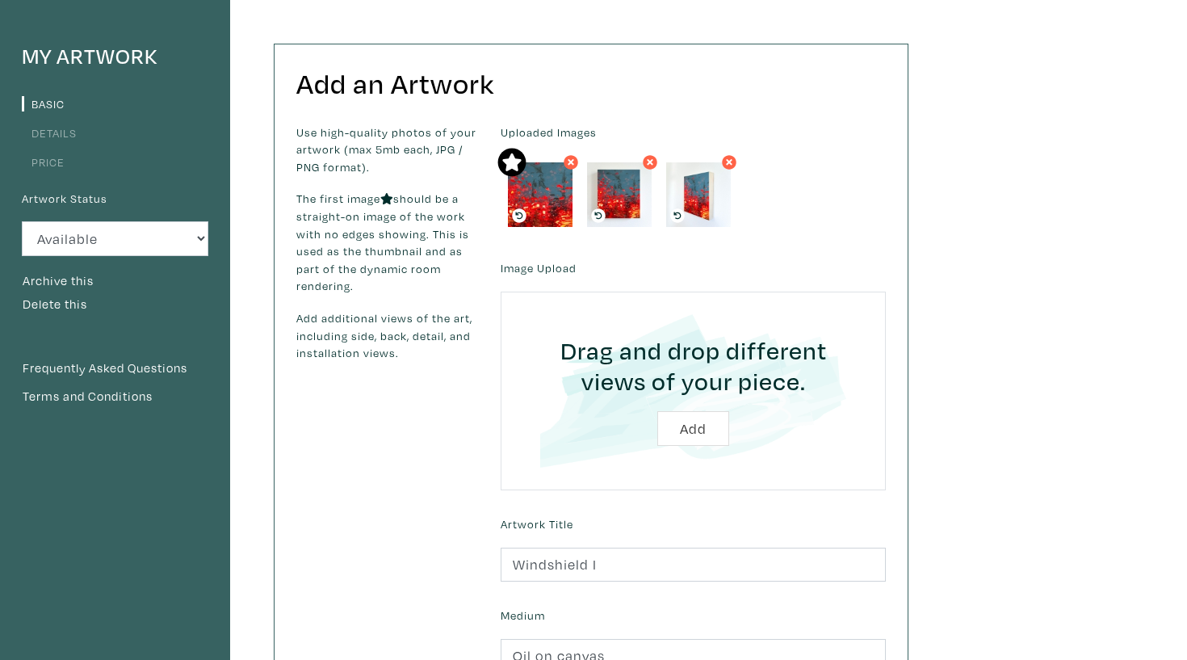
scroll to position [115, 0]
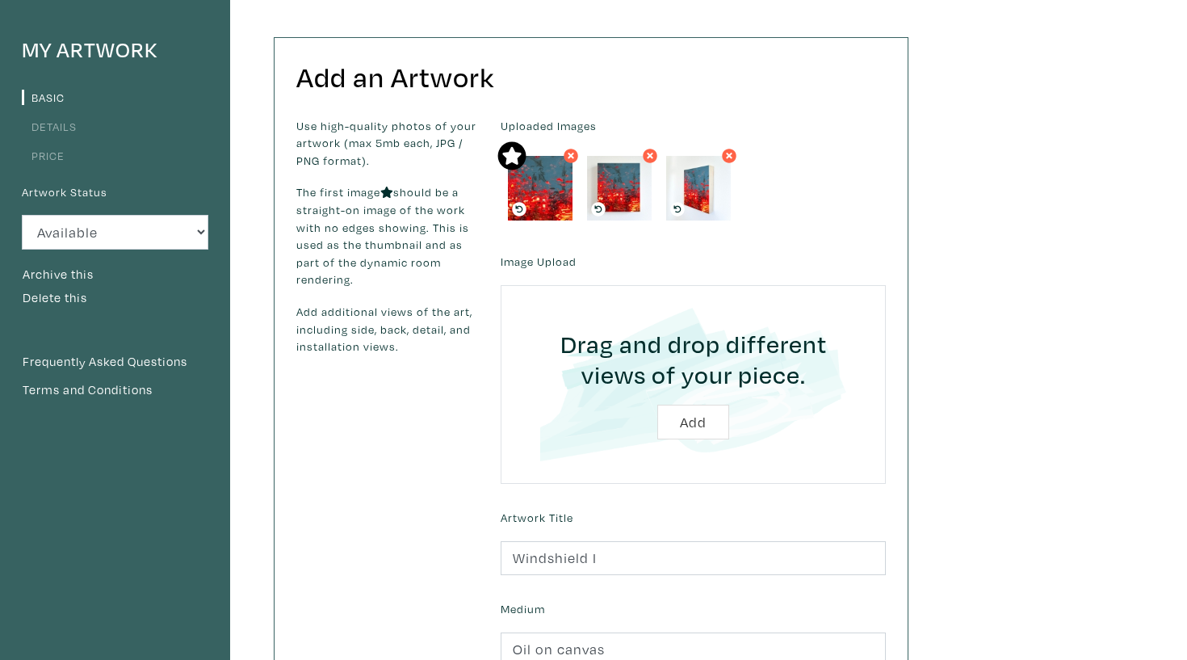
click at [56, 153] on link "Price" at bounding box center [43, 155] width 43 height 15
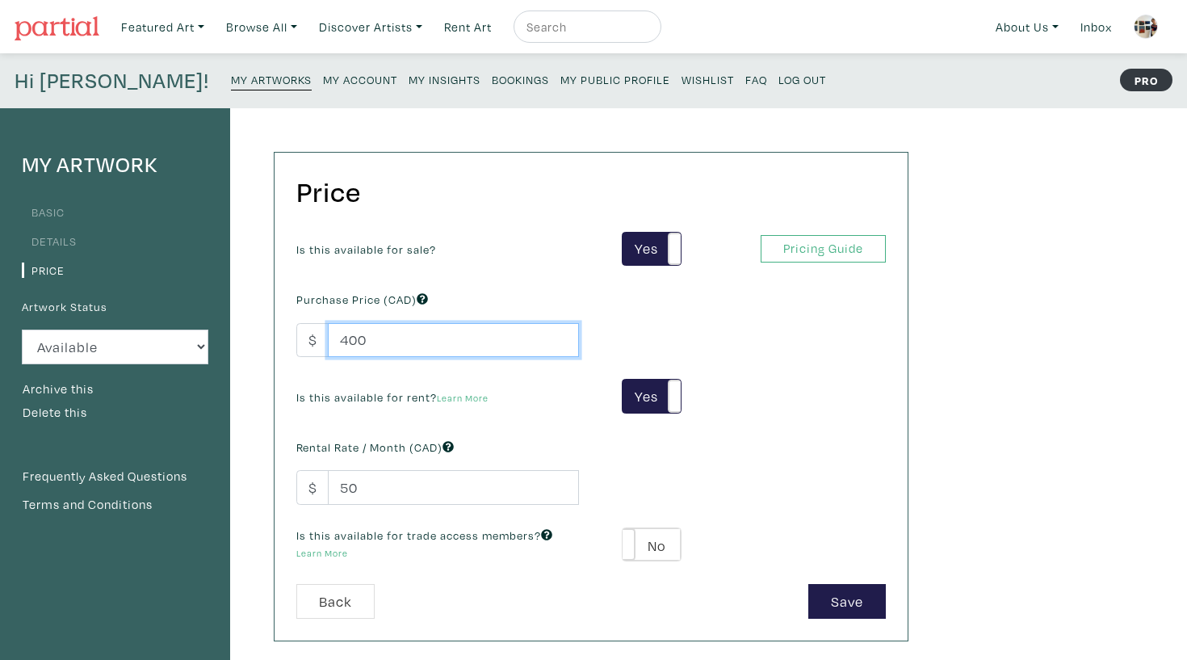
click at [348, 326] on input "400" at bounding box center [453, 340] width 251 height 35
type input "500"
click at [865, 597] on button "Save" at bounding box center [847, 601] width 78 height 35
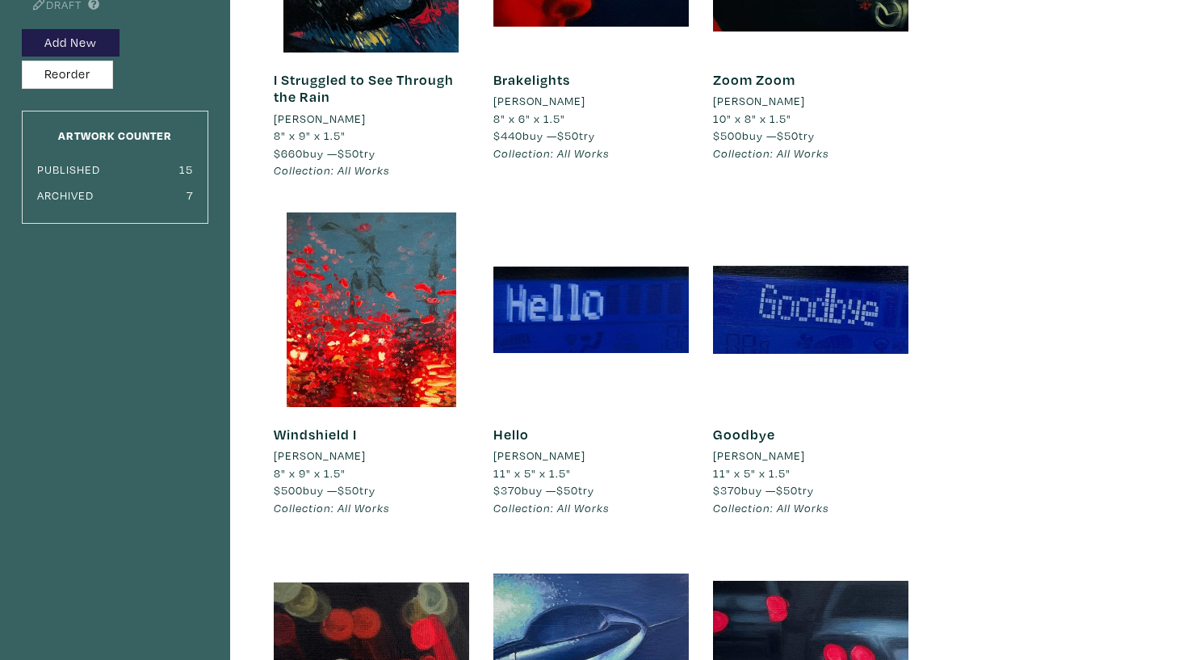
scroll to position [311, 0]
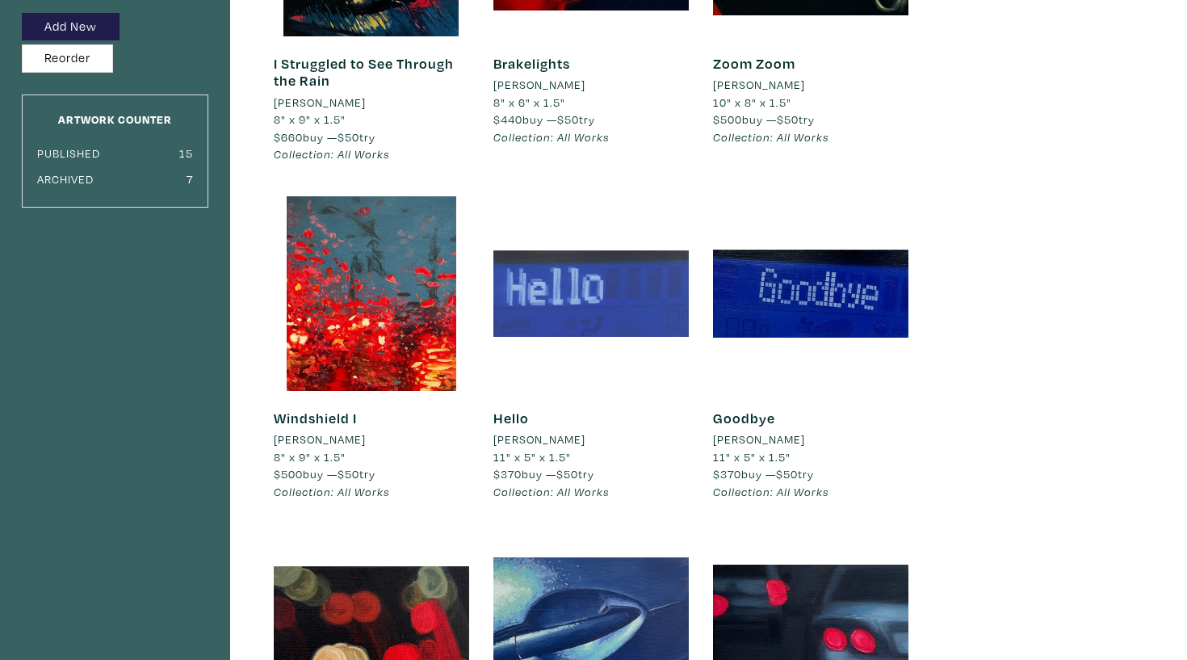
click at [589, 329] on div at bounding box center [590, 293] width 195 height 195
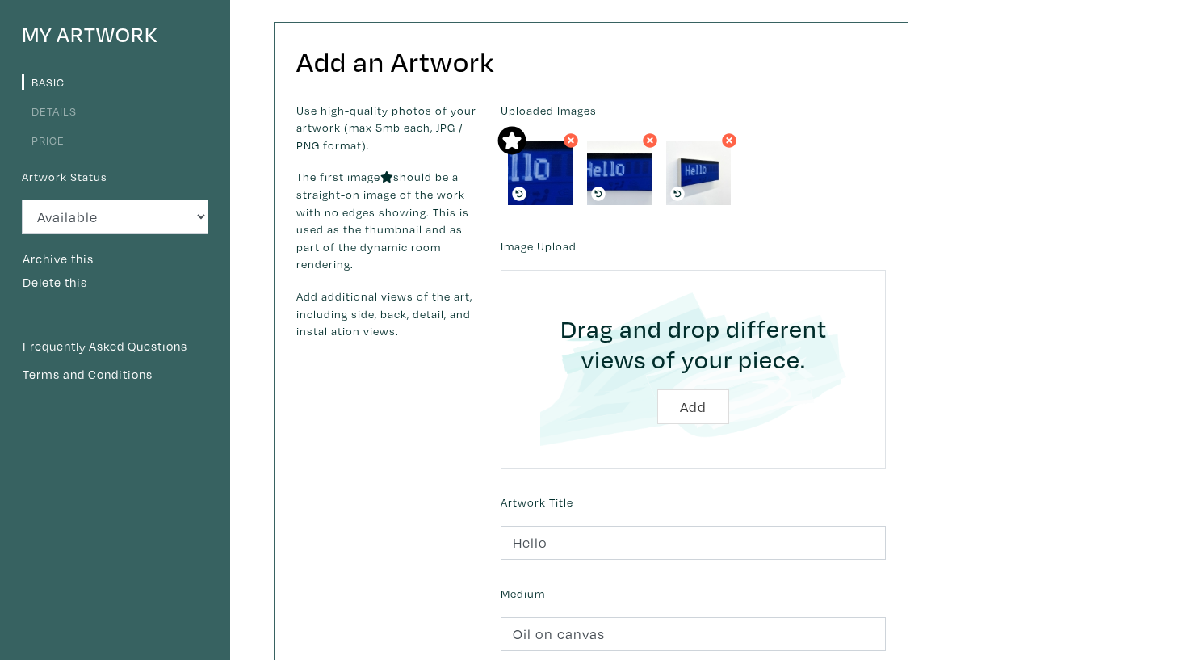
scroll to position [141, 0]
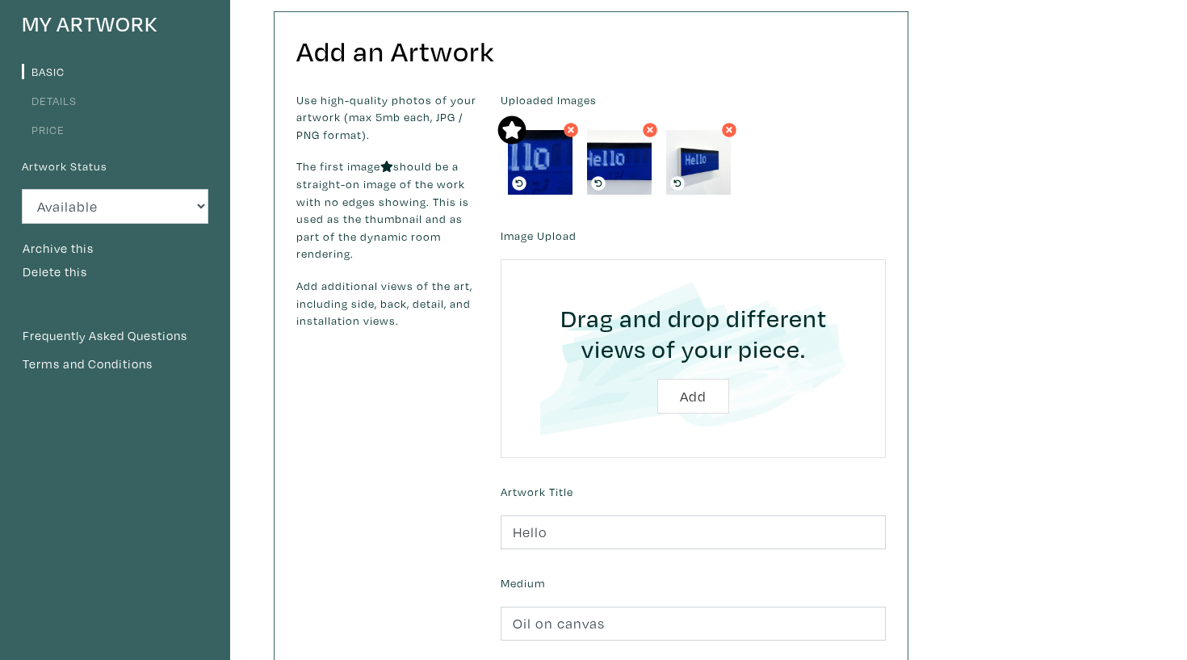
click at [63, 125] on link "Price" at bounding box center [43, 129] width 43 height 15
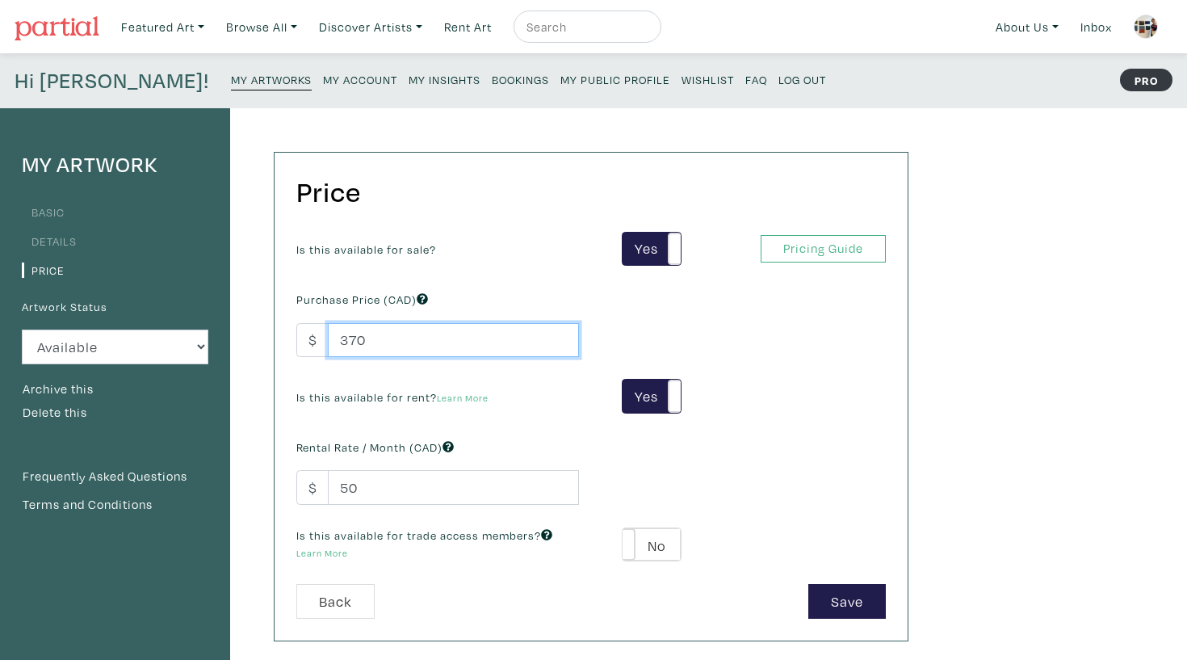
click at [345, 335] on input "370" at bounding box center [453, 340] width 251 height 35
click at [345, 334] on input "450" at bounding box center [453, 340] width 251 height 35
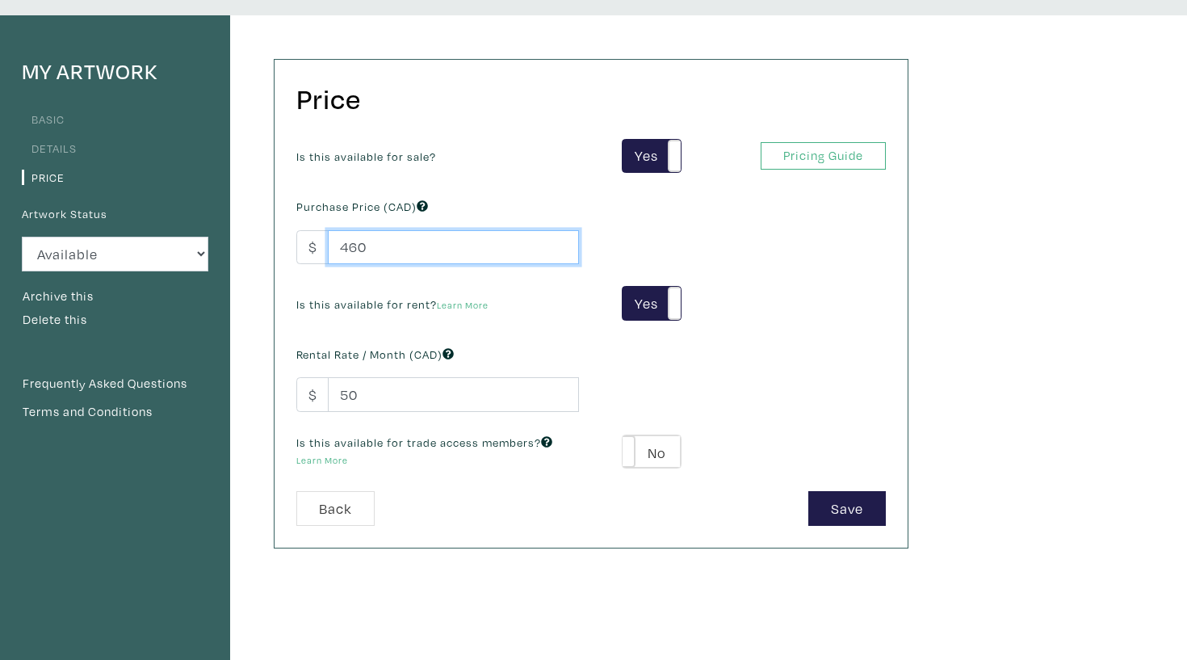
scroll to position [132, 0]
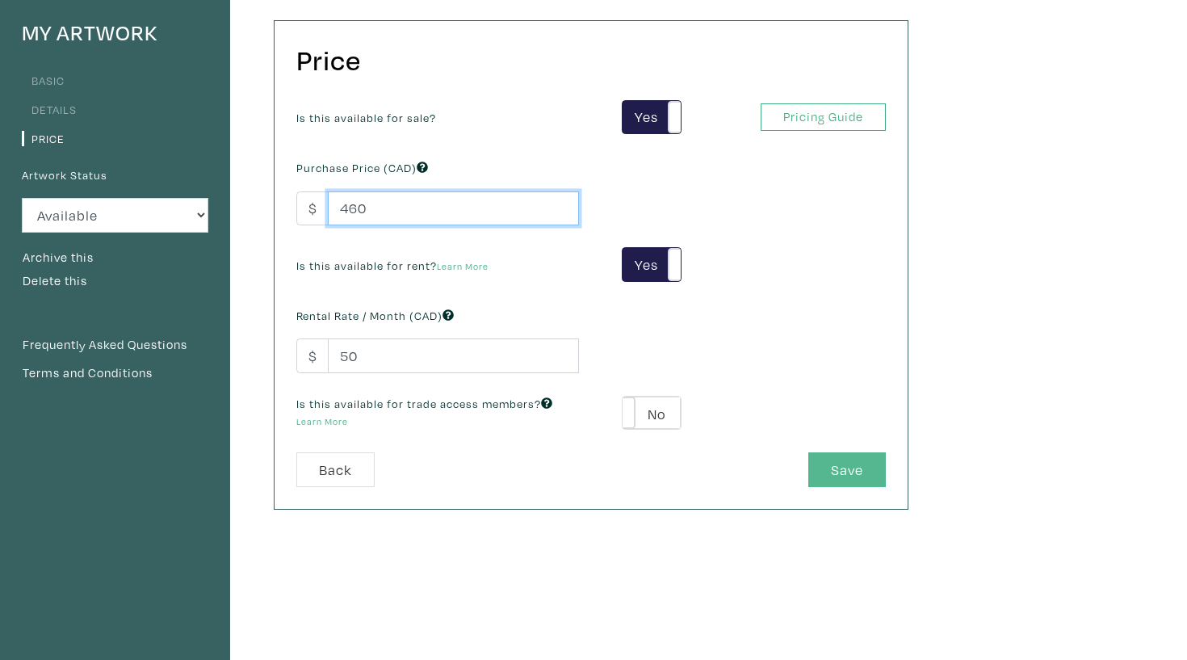
type input "460"
click at [825, 474] on button "Save" at bounding box center [847, 469] width 78 height 35
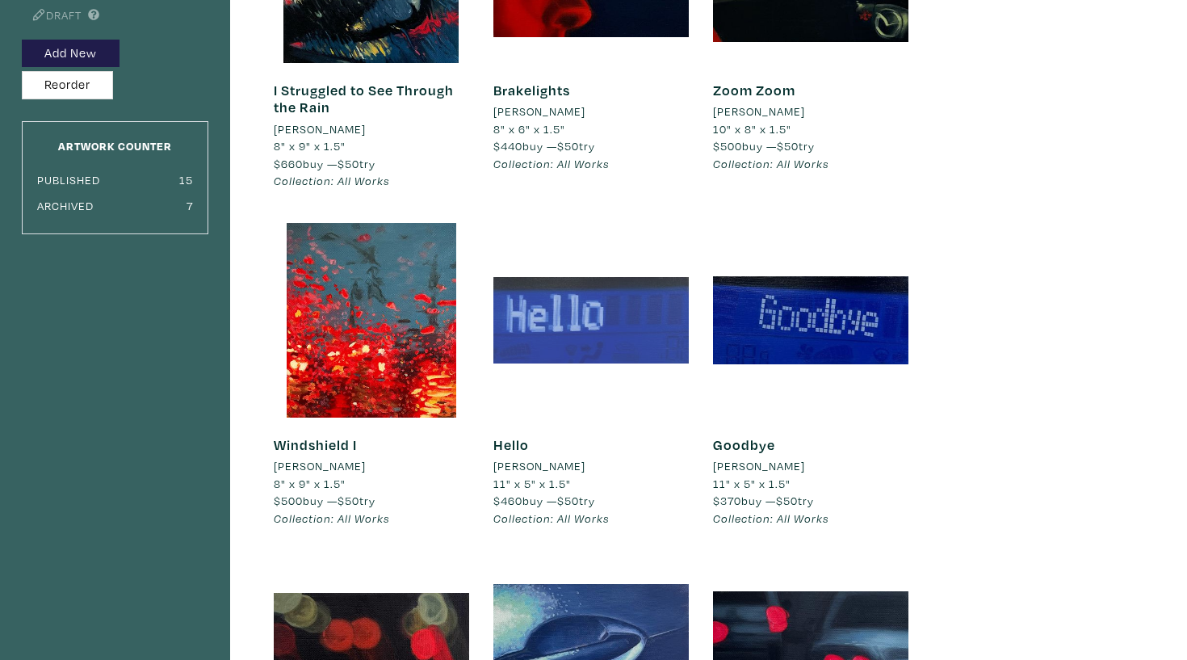
scroll to position [297, 0]
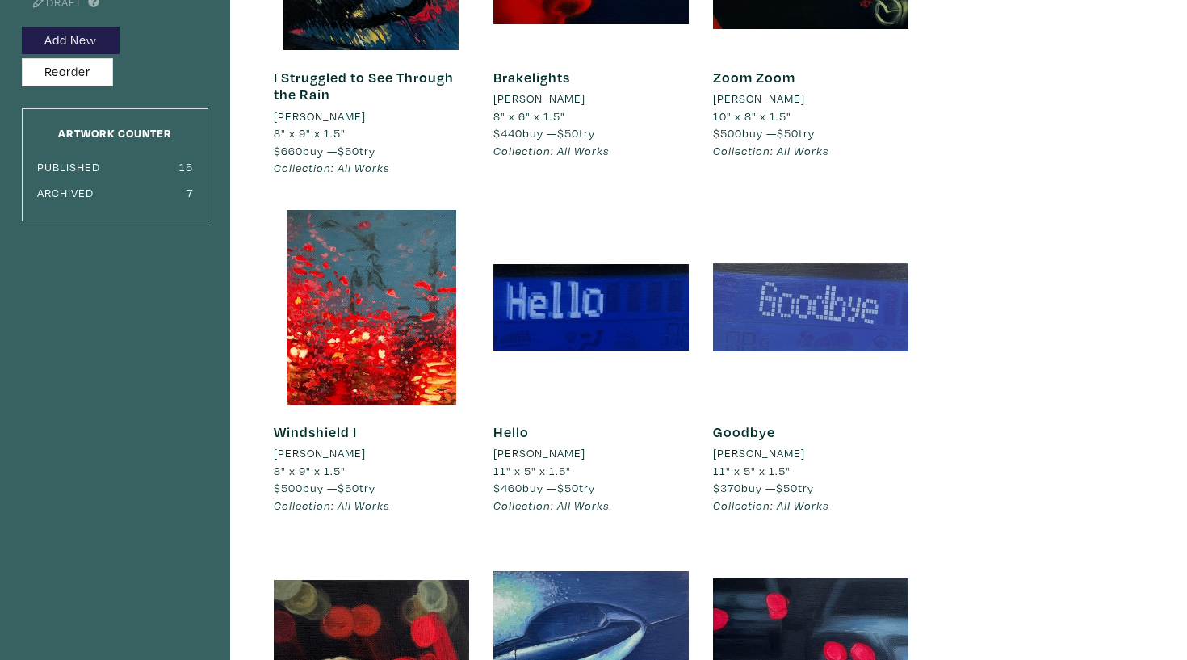
click at [783, 295] on div at bounding box center [810, 307] width 195 height 195
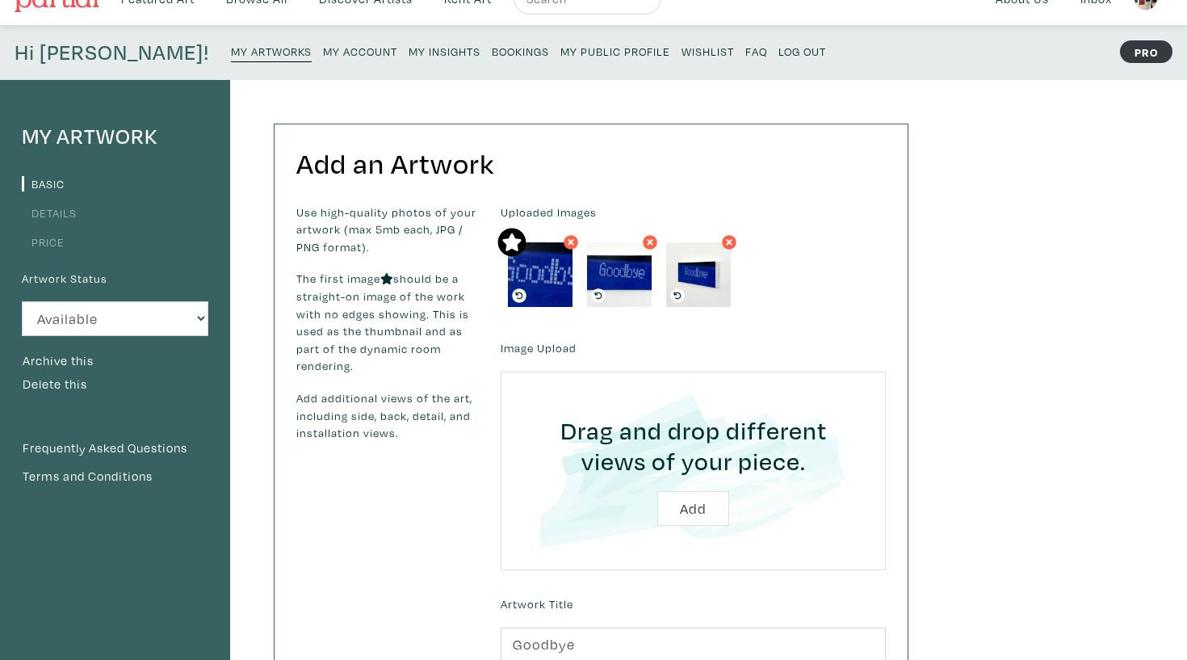
scroll to position [28, 0]
click at [51, 230] on li "Price" at bounding box center [115, 241] width 187 height 22
click at [51, 241] on link "Price" at bounding box center [43, 241] width 43 height 15
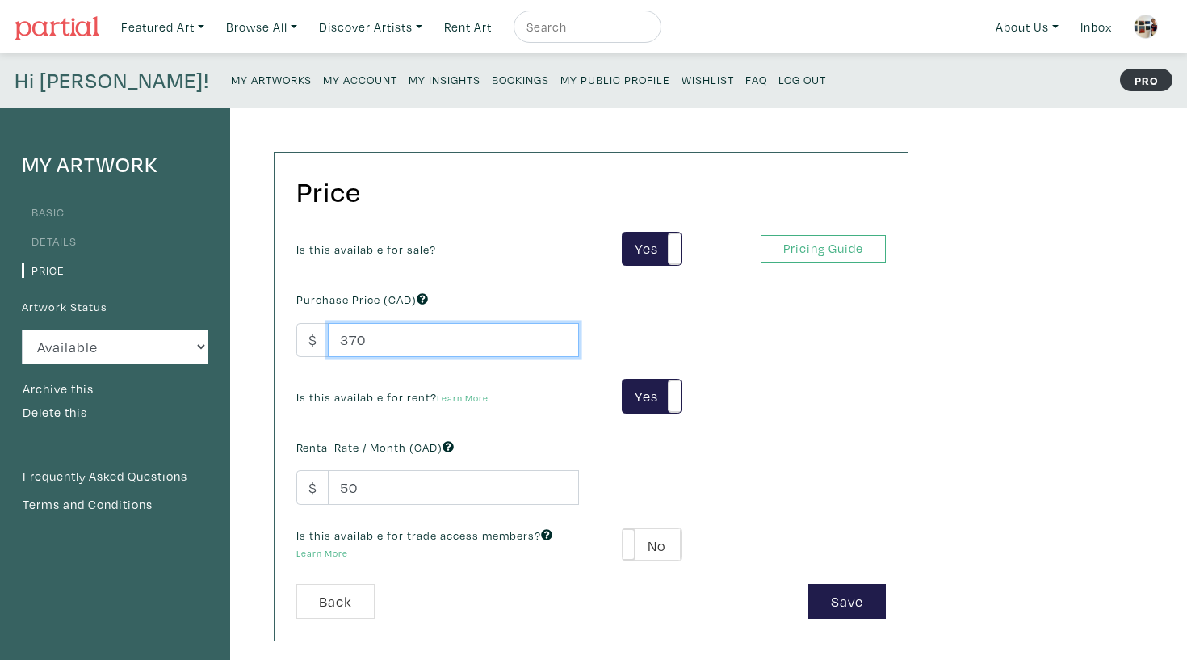
drag, startPoint x: 380, startPoint y: 340, endPoint x: 267, endPoint y: 338, distance: 112.3
click at [267, 338] on div "Price Is this available for sale? Yes No Yes No Pricing Guide PRO Purchase Pric…" at bounding box center [575, 546] width 691 height 876
type input "460"
click at [843, 599] on button "Save" at bounding box center [847, 601] width 78 height 35
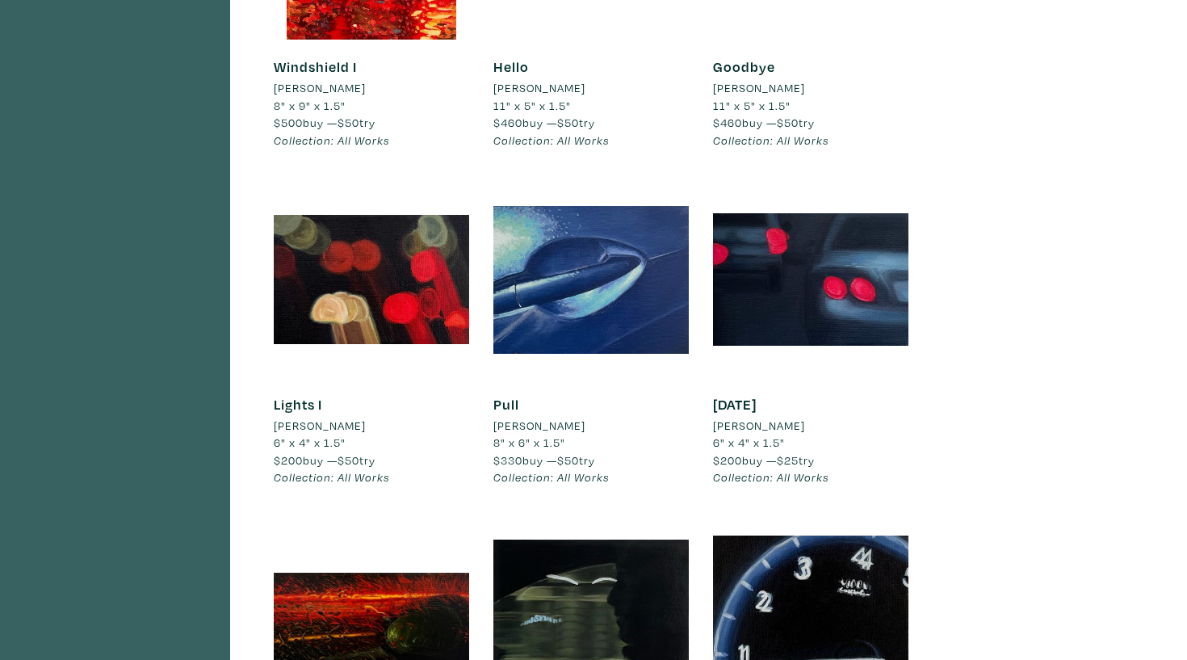
scroll to position [749, 0]
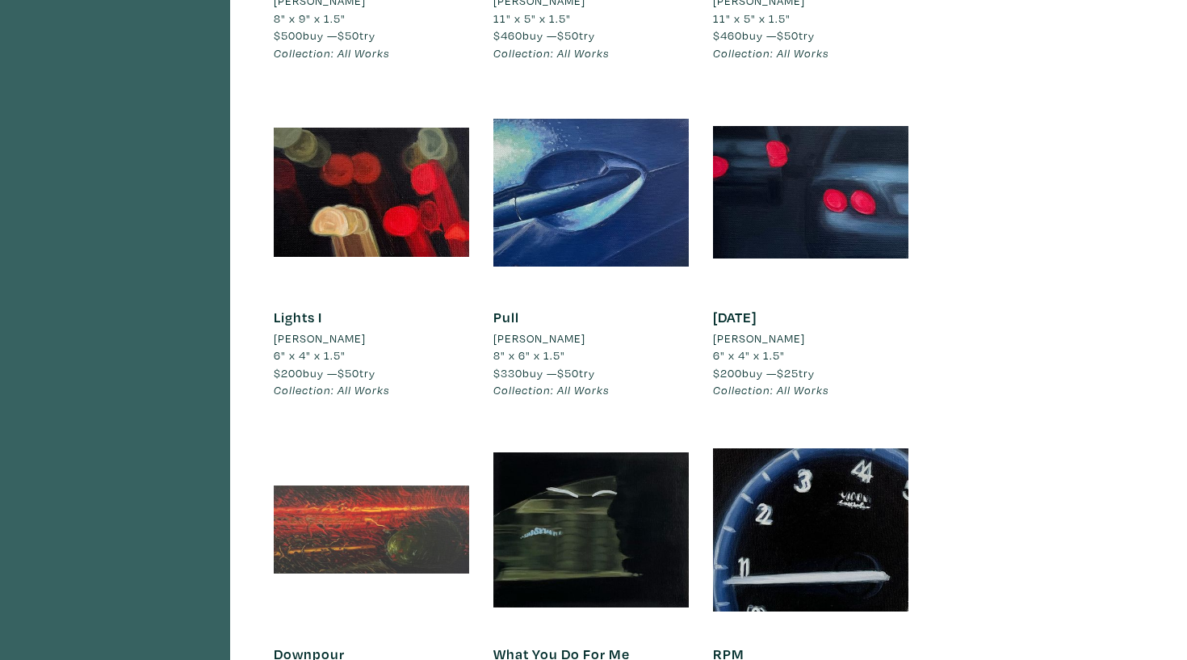
click at [371, 532] on div at bounding box center [371, 529] width 195 height 195
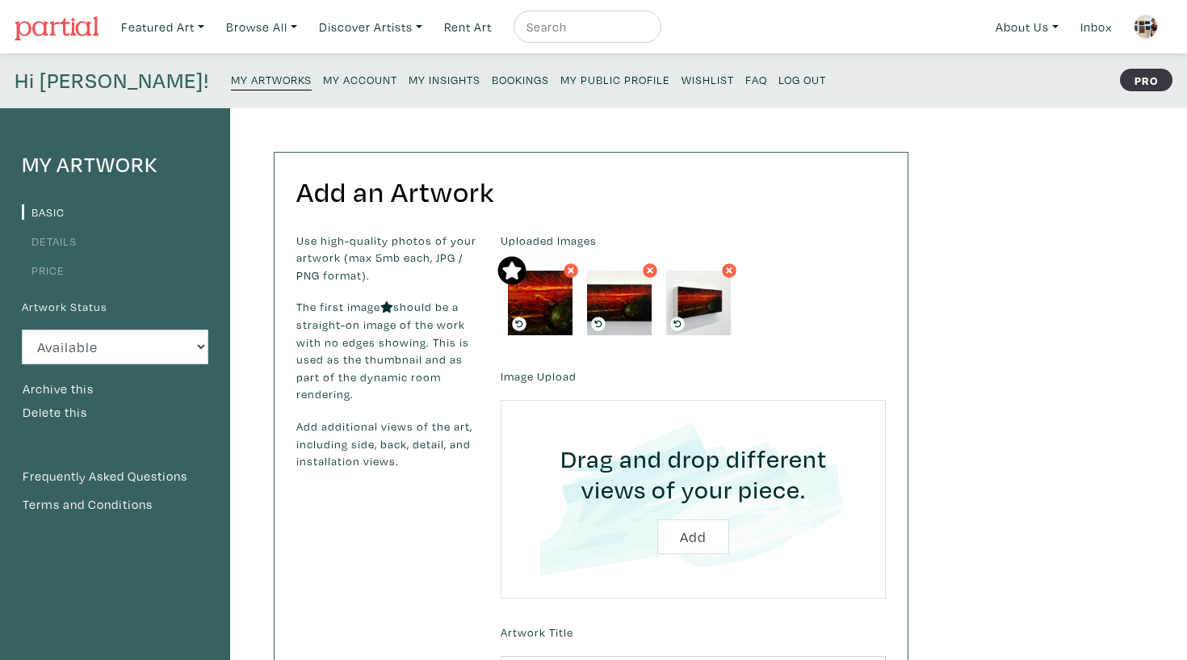
click at [66, 279] on li "Price" at bounding box center [115, 269] width 187 height 22
click at [57, 277] on li "Price" at bounding box center [115, 269] width 187 height 22
click at [57, 263] on link "Price" at bounding box center [43, 269] width 43 height 15
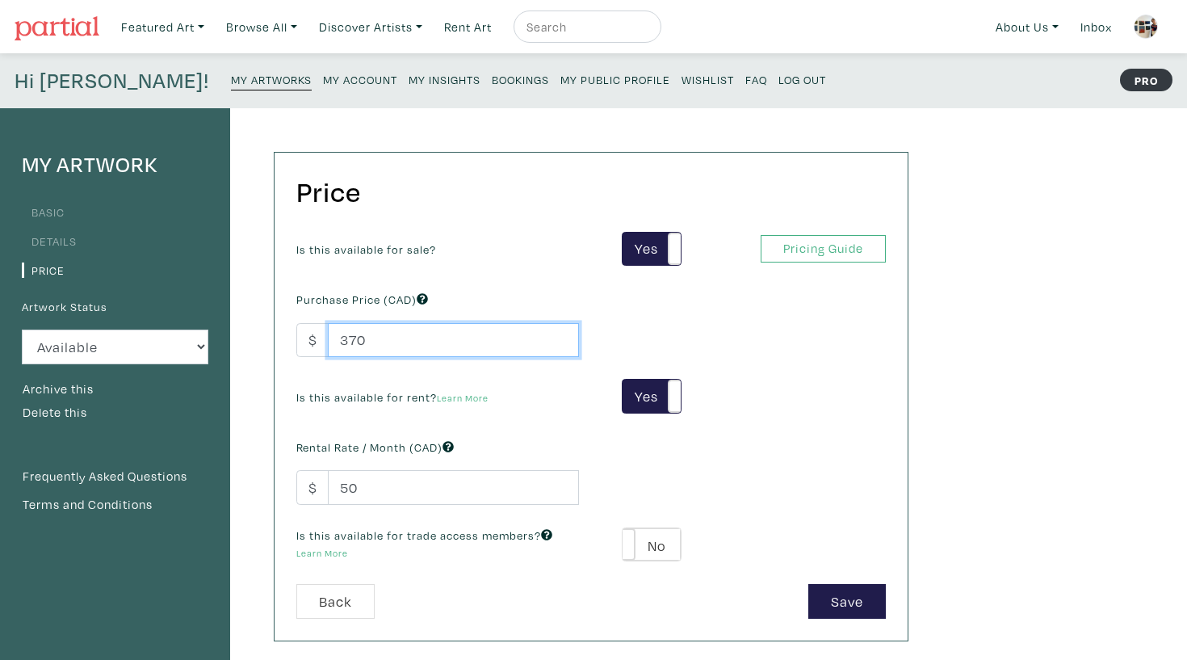
drag, startPoint x: 396, startPoint y: 334, endPoint x: 251, endPoint y: 326, distance: 144.7
click at [248, 330] on div "Price Is this available for sale? Yes No Yes No Pricing Guide PRO Purchase Pric…" at bounding box center [575, 546] width 691 height 876
type input "460"
click at [871, 600] on button "Save" at bounding box center [847, 601] width 78 height 35
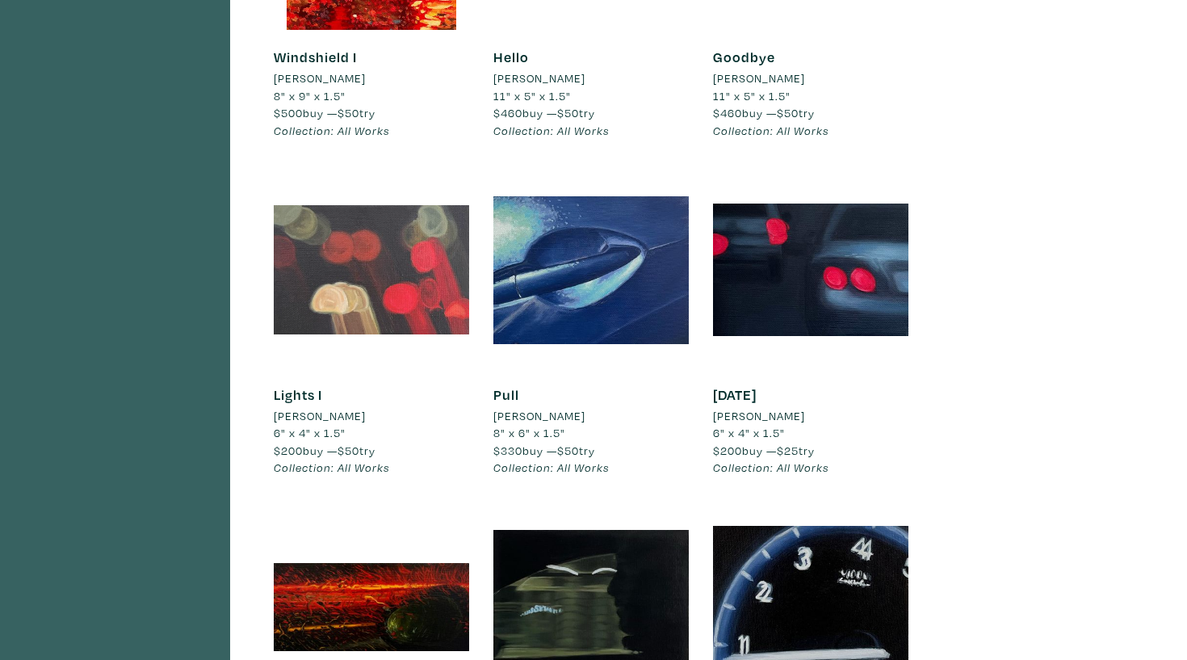
scroll to position [746, 0]
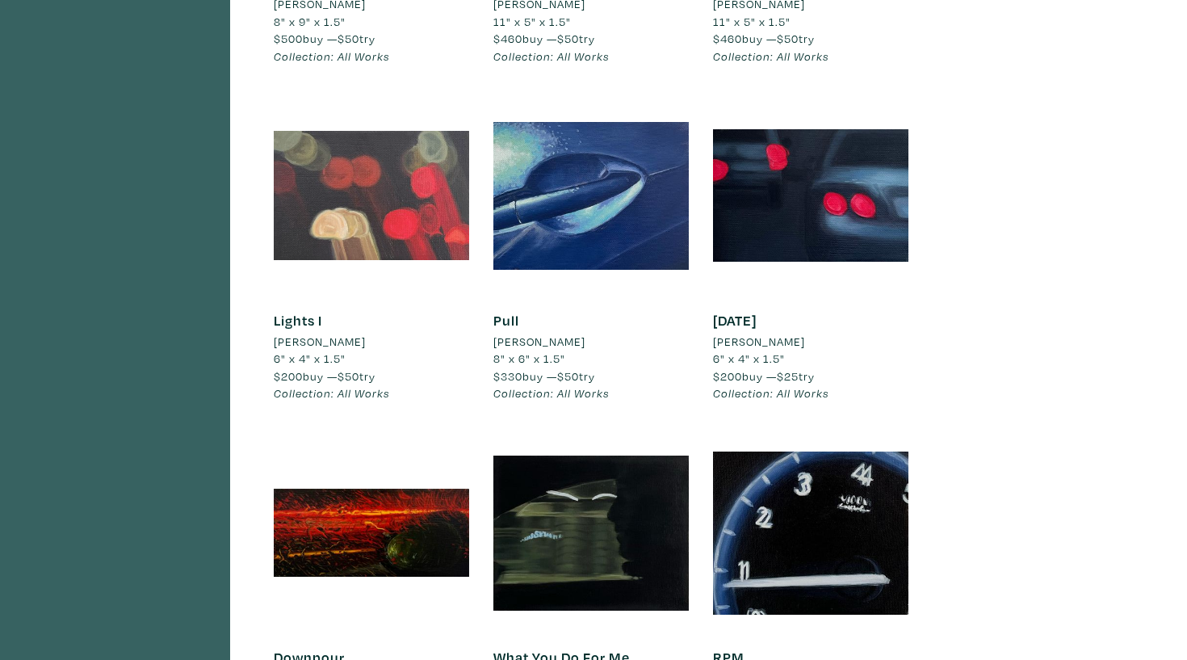
click at [394, 148] on div at bounding box center [371, 195] width 195 height 195
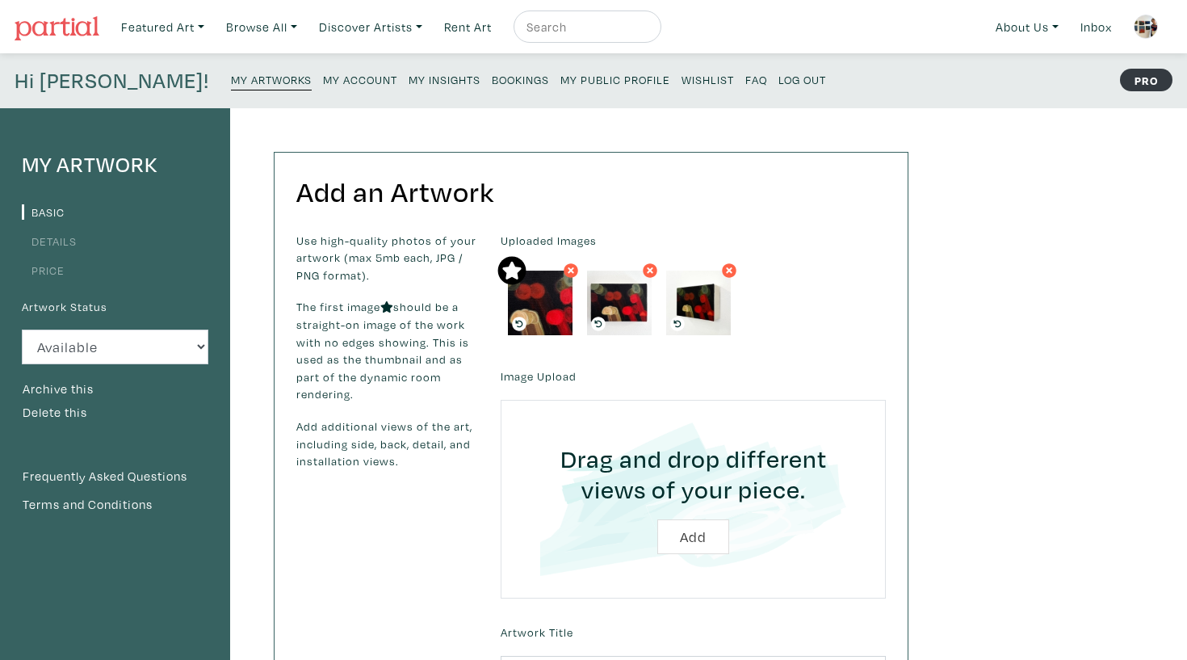
click at [53, 273] on link "Price" at bounding box center [43, 269] width 43 height 15
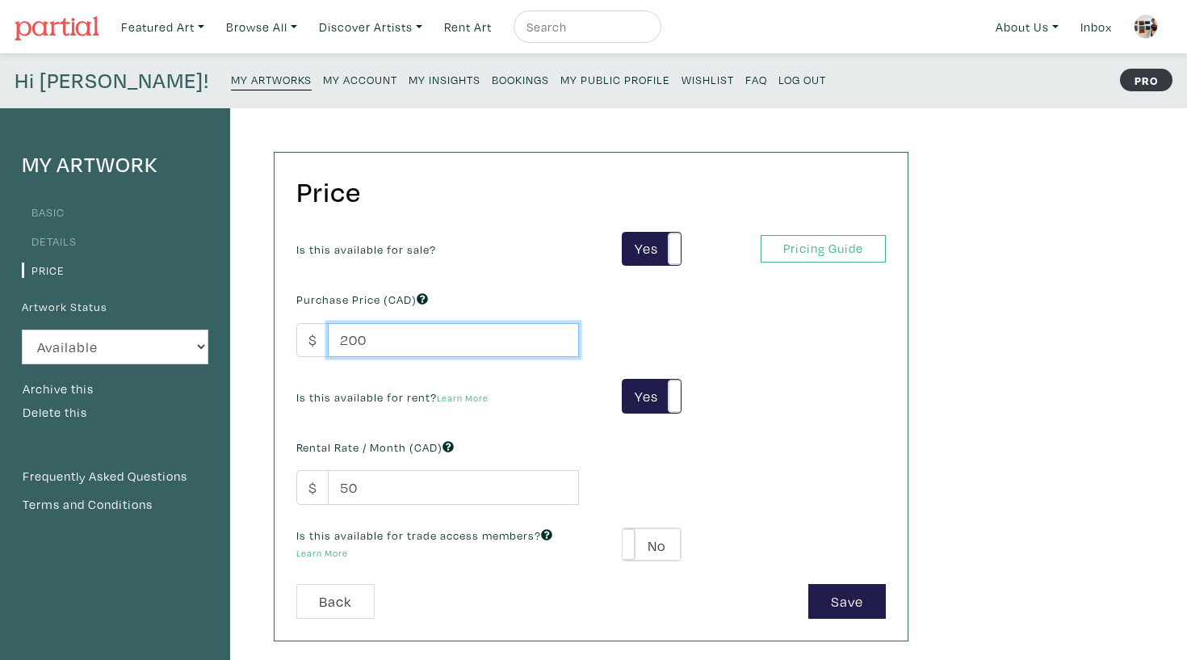
click at [356, 334] on input "200" at bounding box center [453, 340] width 251 height 35
type input "250"
click at [856, 602] on button "Save" at bounding box center [847, 601] width 78 height 35
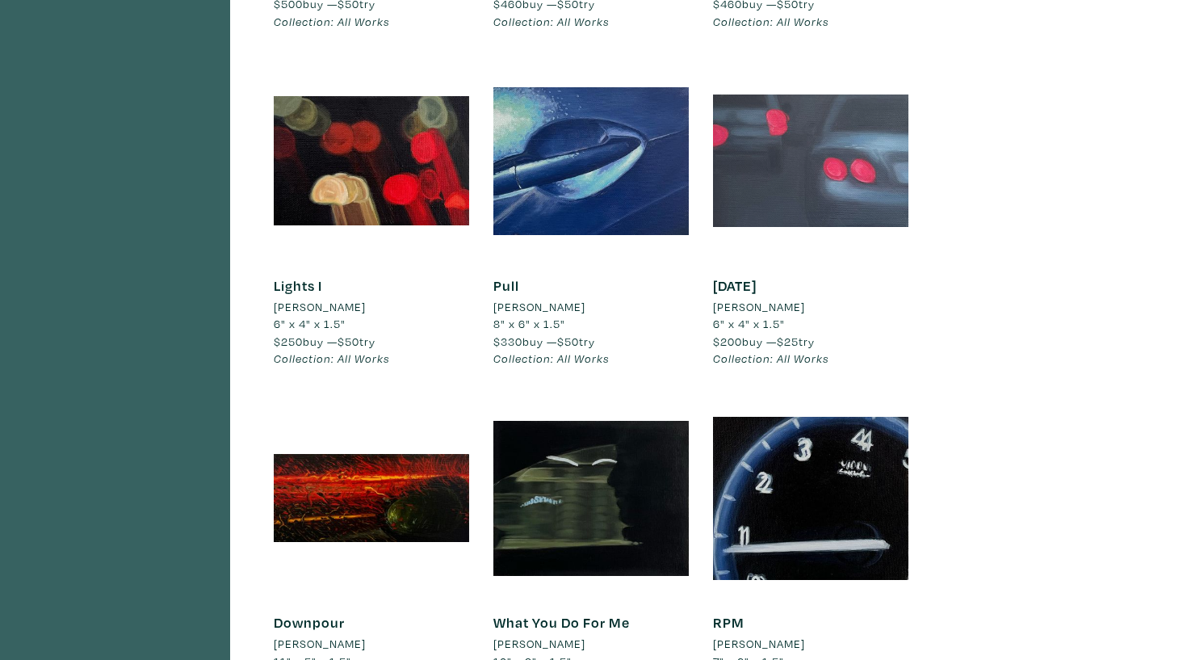
scroll to position [784, 0]
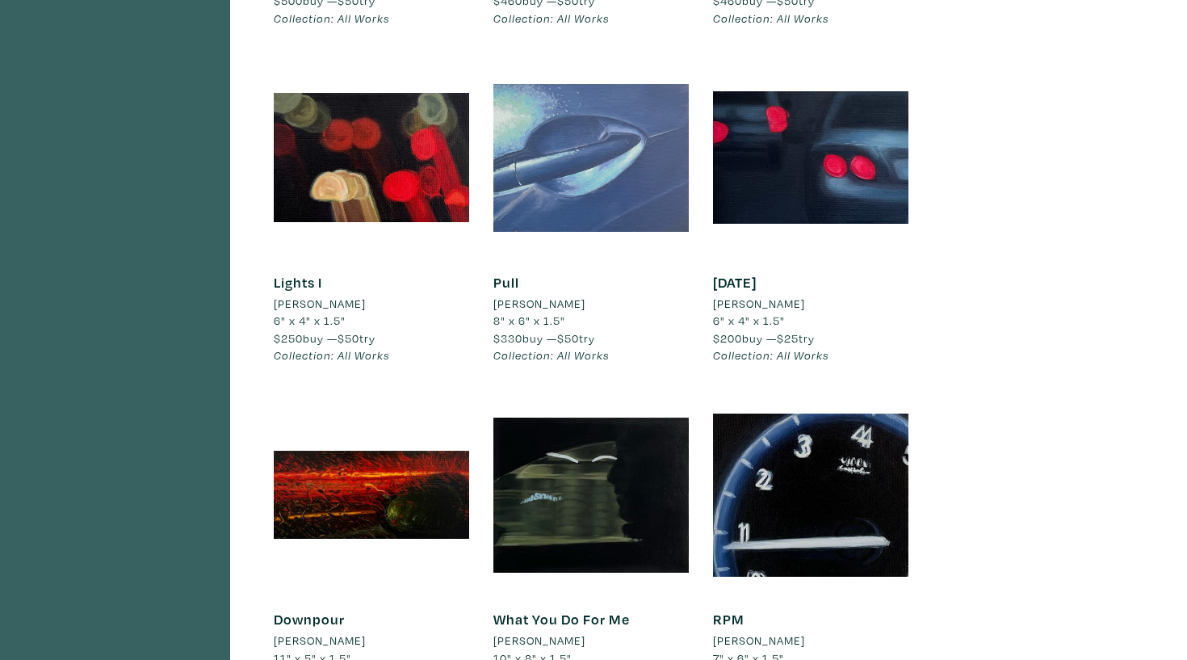
click at [643, 157] on div at bounding box center [590, 157] width 195 height 195
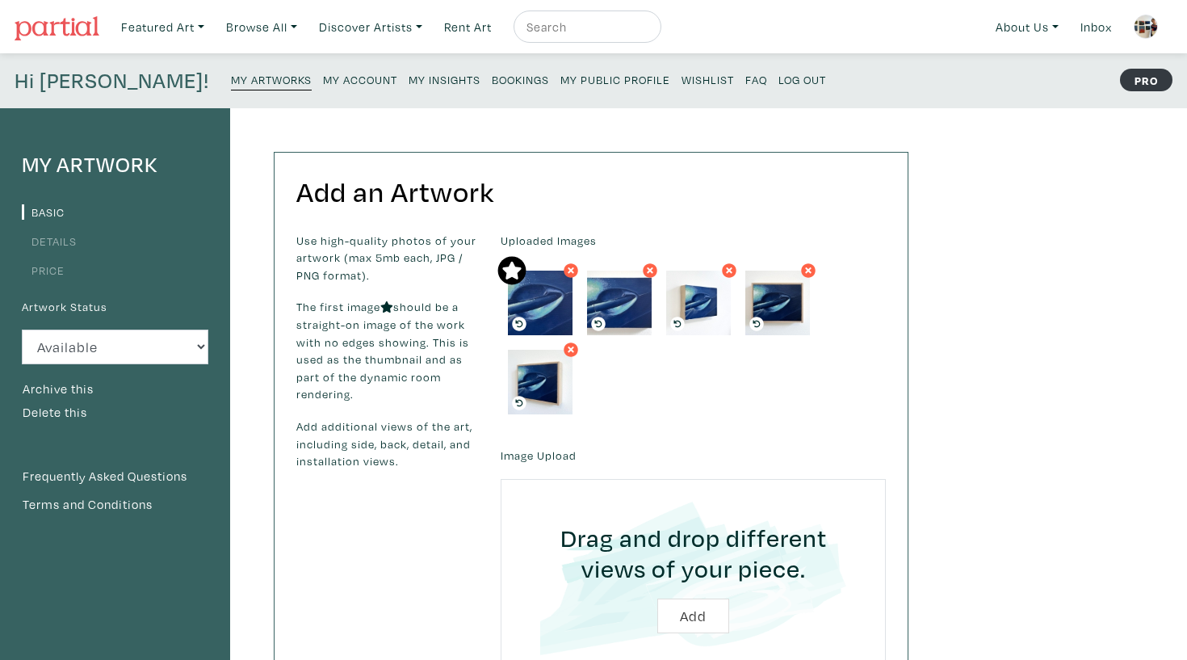
click at [58, 263] on link "Price" at bounding box center [43, 269] width 43 height 15
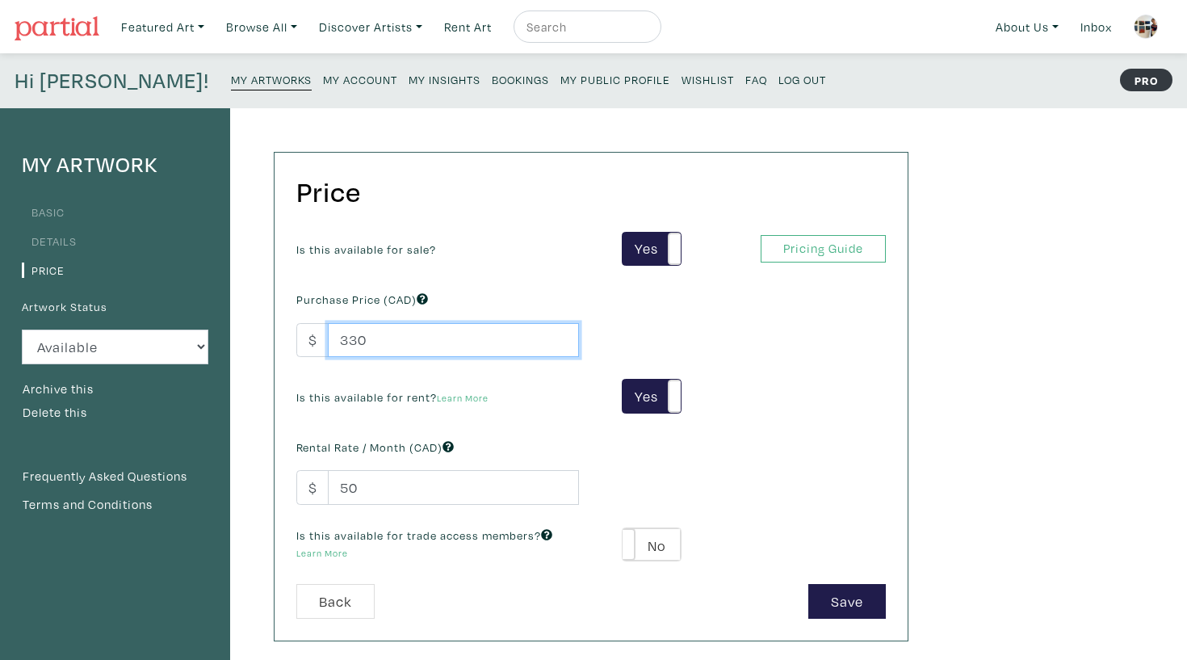
drag, startPoint x: 387, startPoint y: 342, endPoint x: 354, endPoint y: 342, distance: 33.1
click at [354, 342] on input "330" at bounding box center [453, 340] width 251 height 35
click at [394, 349] on input "330" at bounding box center [453, 340] width 251 height 35
drag, startPoint x: 405, startPoint y: 346, endPoint x: 291, endPoint y: 346, distance: 113.9
click at [291, 346] on div "Purchase Price (CAD) $ 330" at bounding box center [437, 322] width 307 height 69
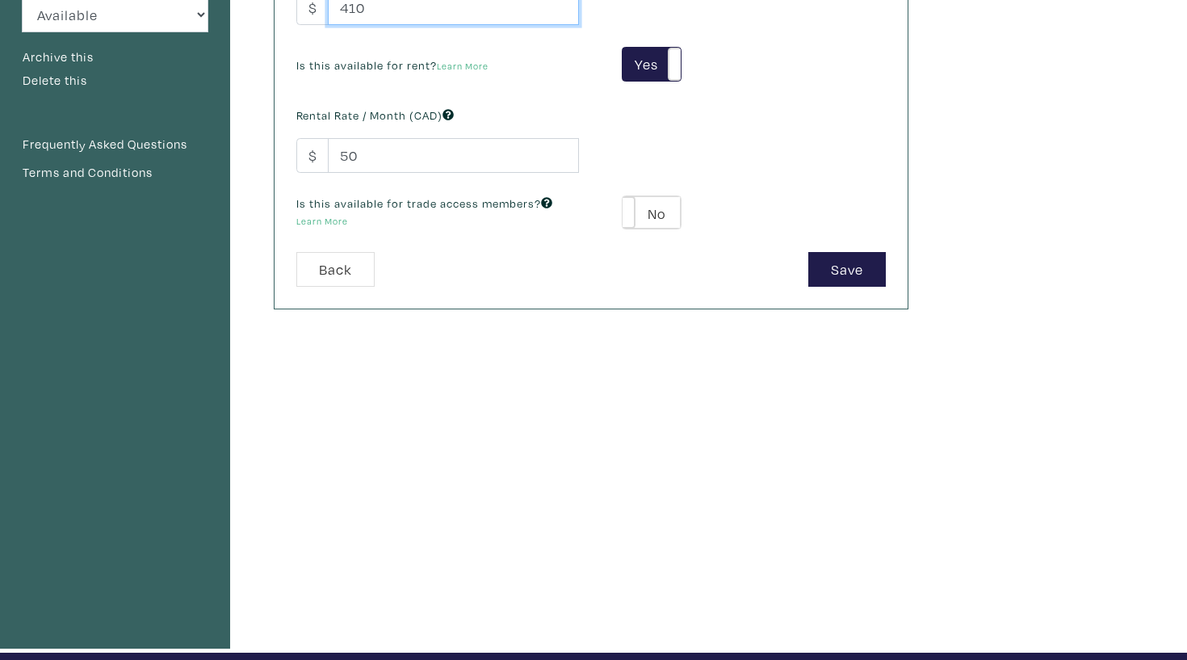
scroll to position [421, 0]
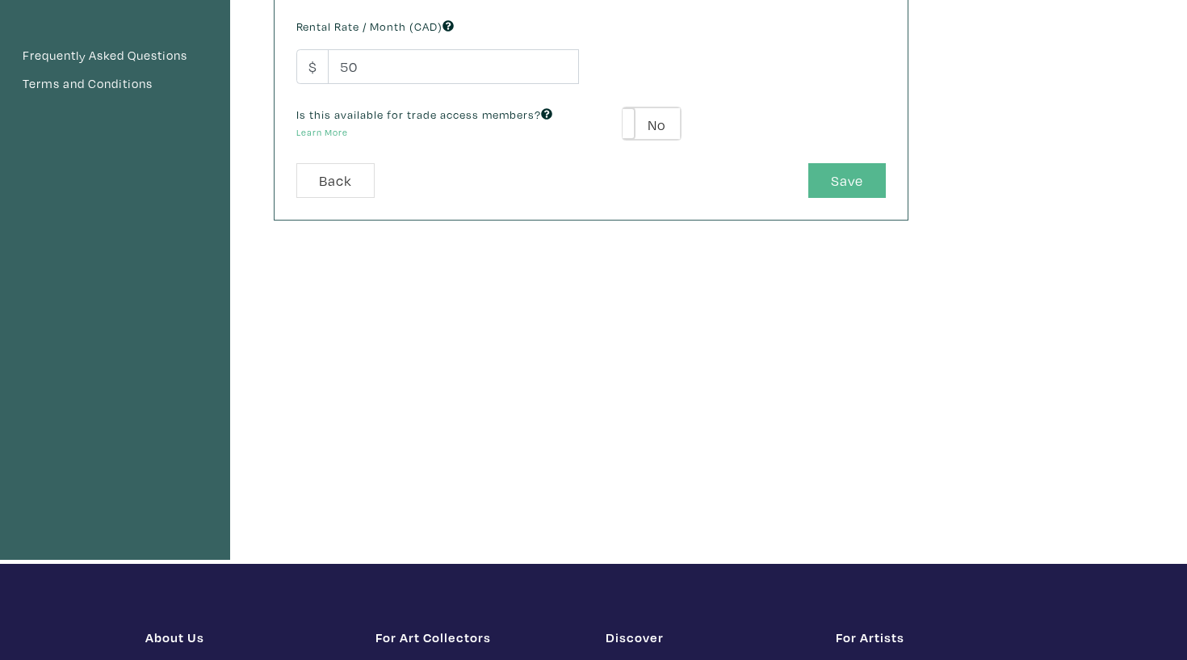
type input "410"
click at [863, 174] on button "Save" at bounding box center [847, 180] width 78 height 35
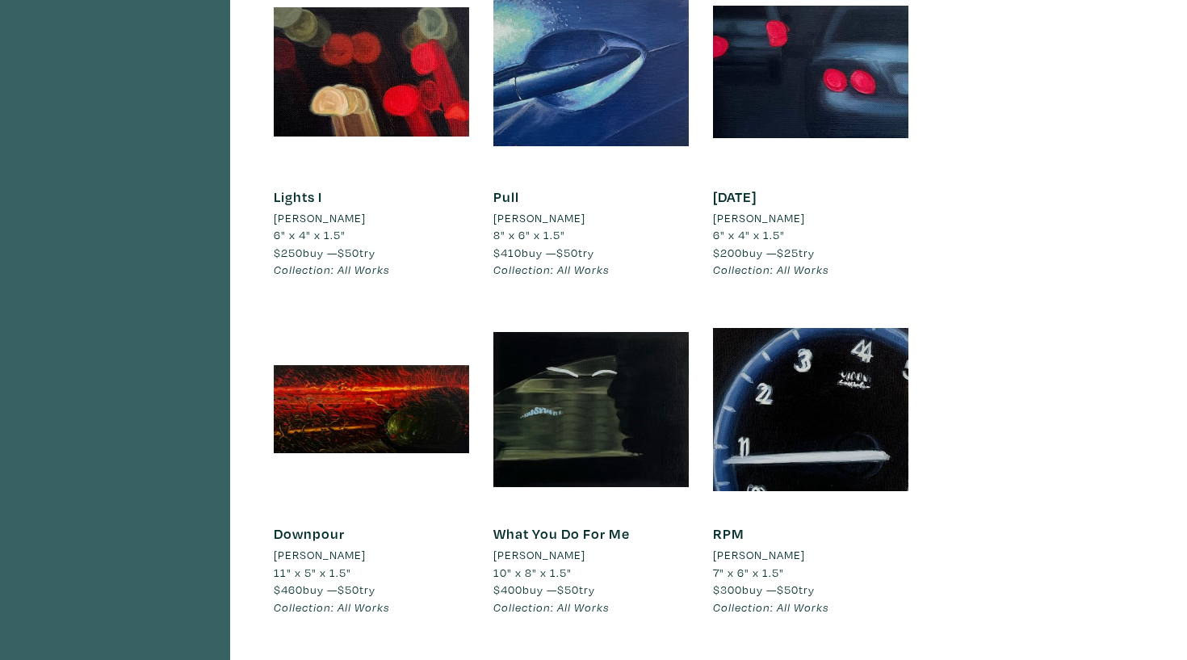
scroll to position [934, 0]
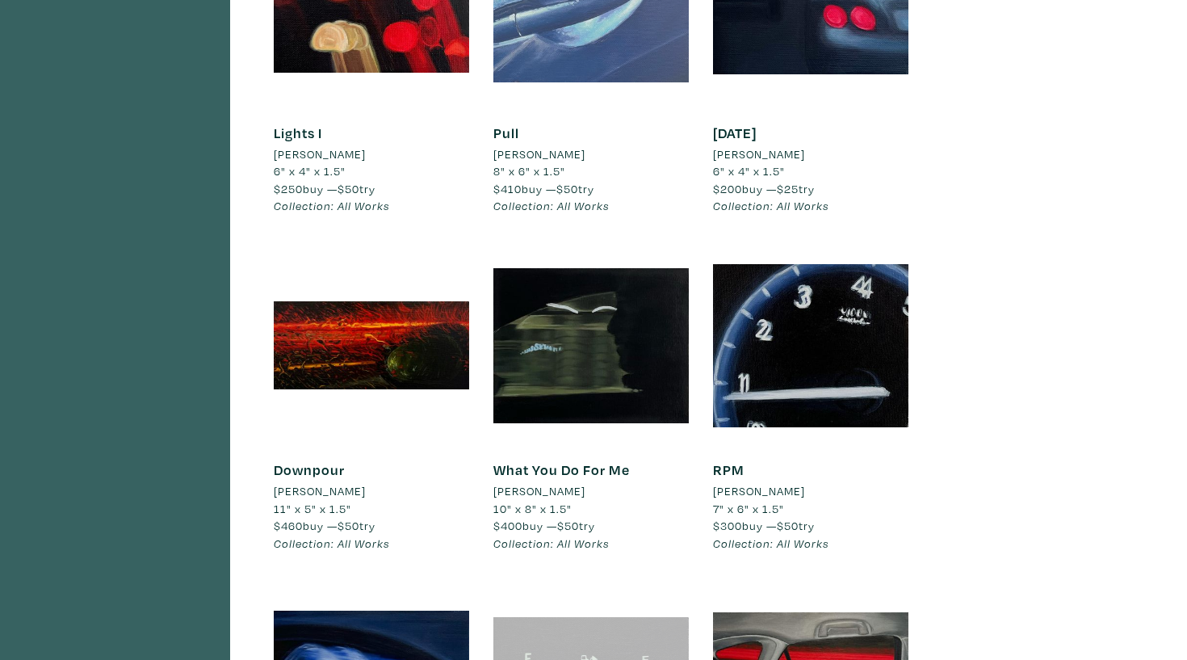
click at [607, 79] on div at bounding box center [590, 7] width 195 height 195
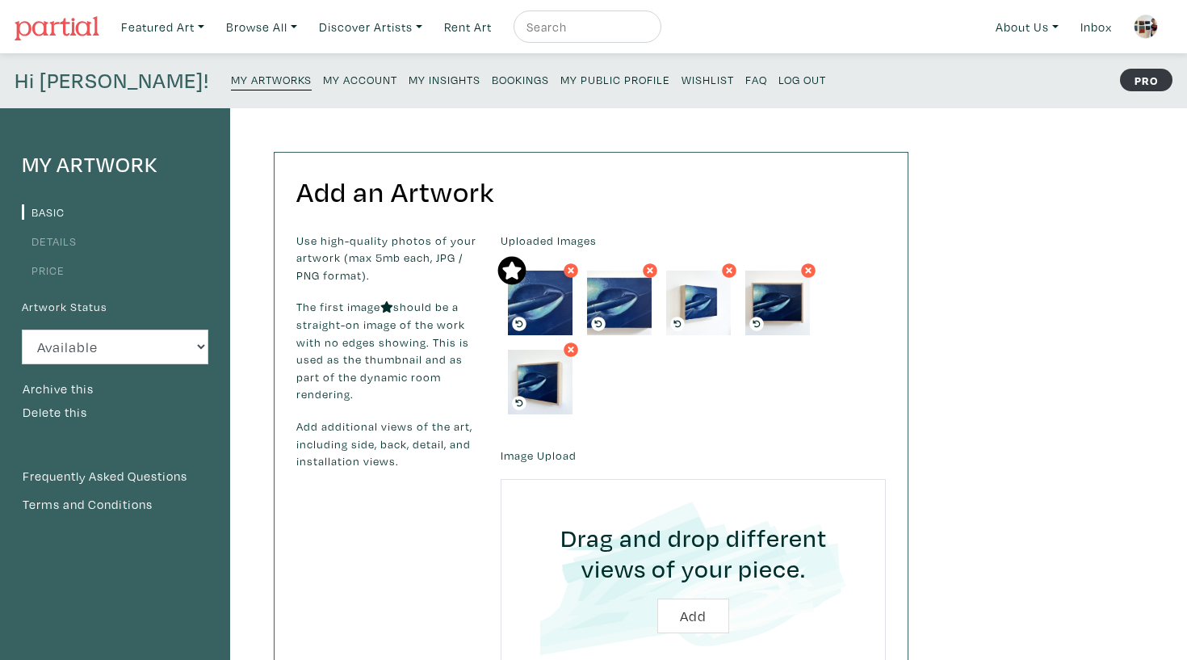
click at [52, 269] on link "Price" at bounding box center [43, 269] width 43 height 15
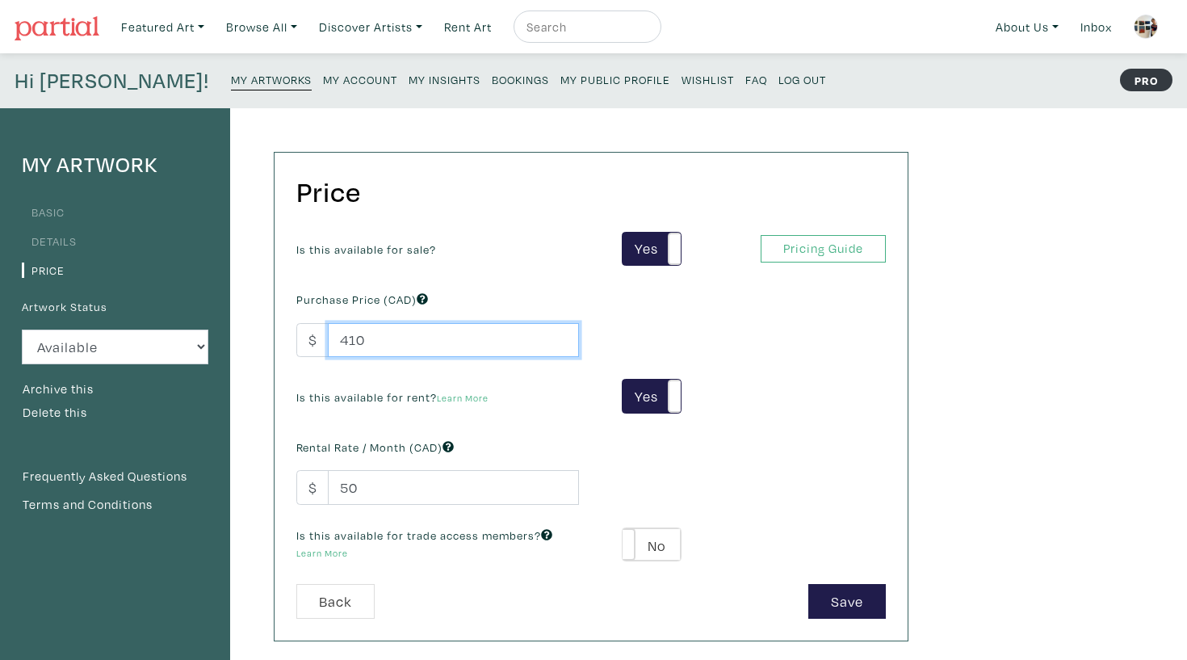
click at [356, 337] on input "410" at bounding box center [453, 340] width 251 height 35
type input "420"
click at [863, 601] on button "Save" at bounding box center [847, 601] width 78 height 35
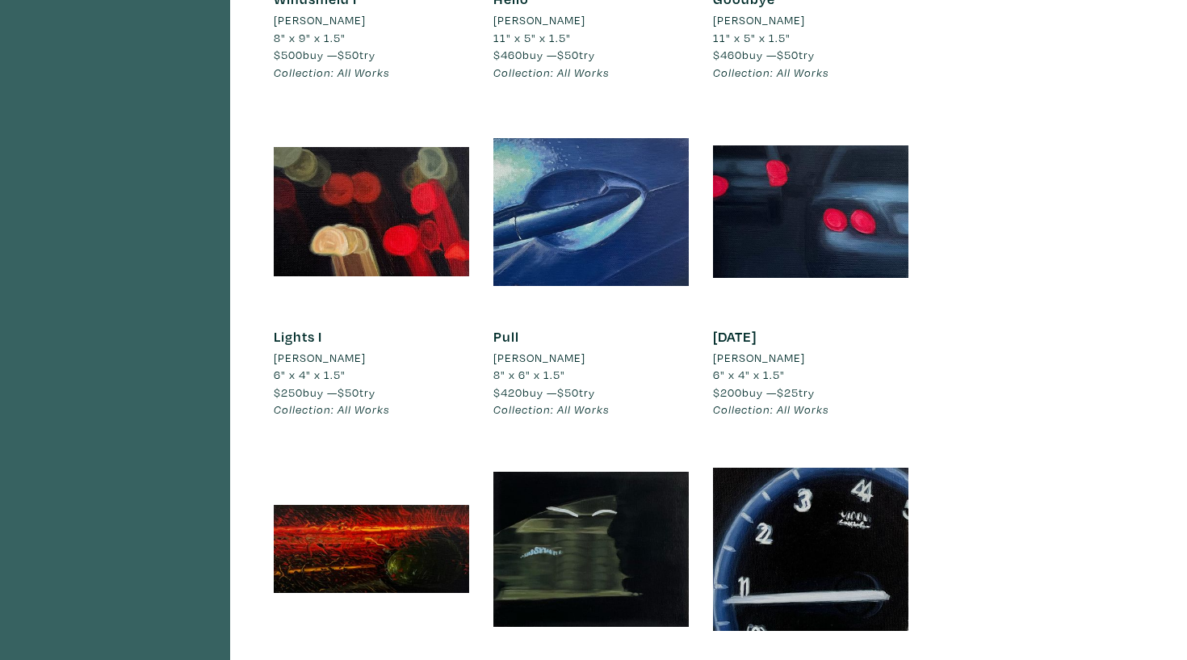
scroll to position [748, 0]
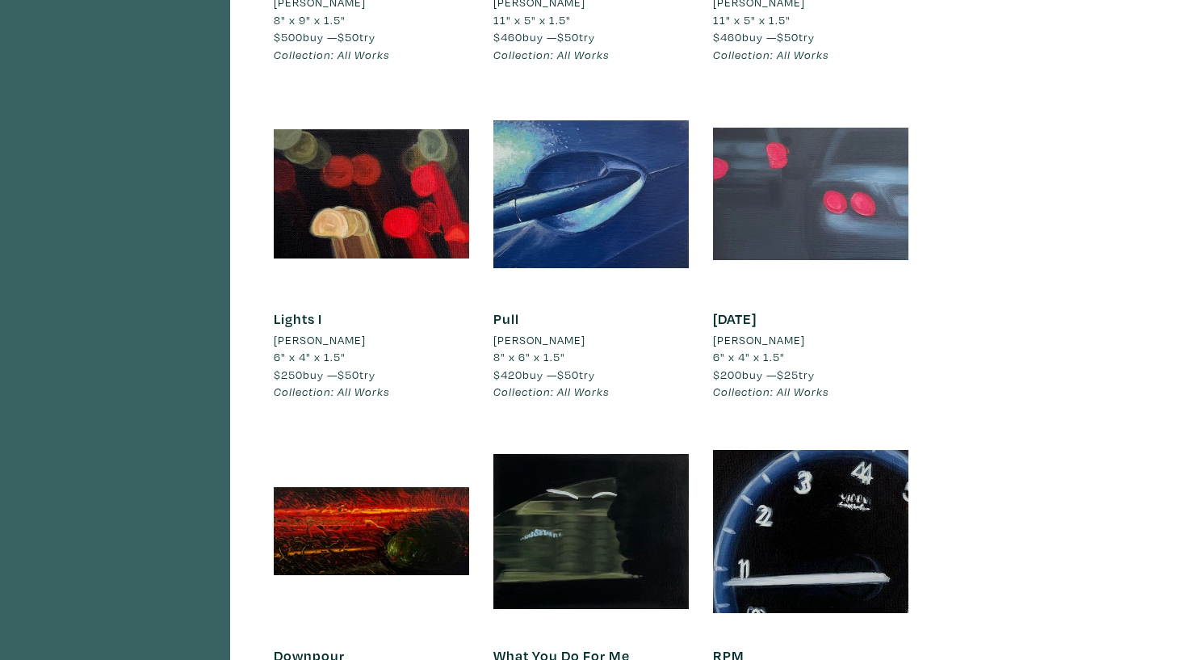
click at [808, 213] on div at bounding box center [810, 193] width 195 height 195
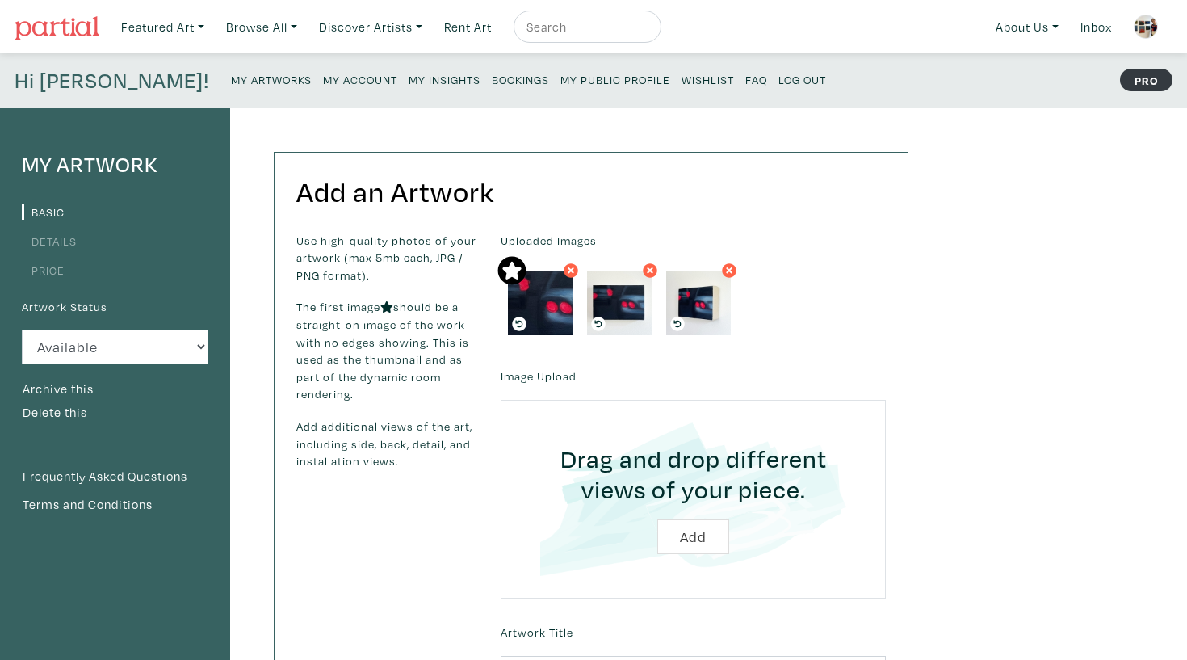
click at [47, 267] on link "Price" at bounding box center [43, 269] width 43 height 15
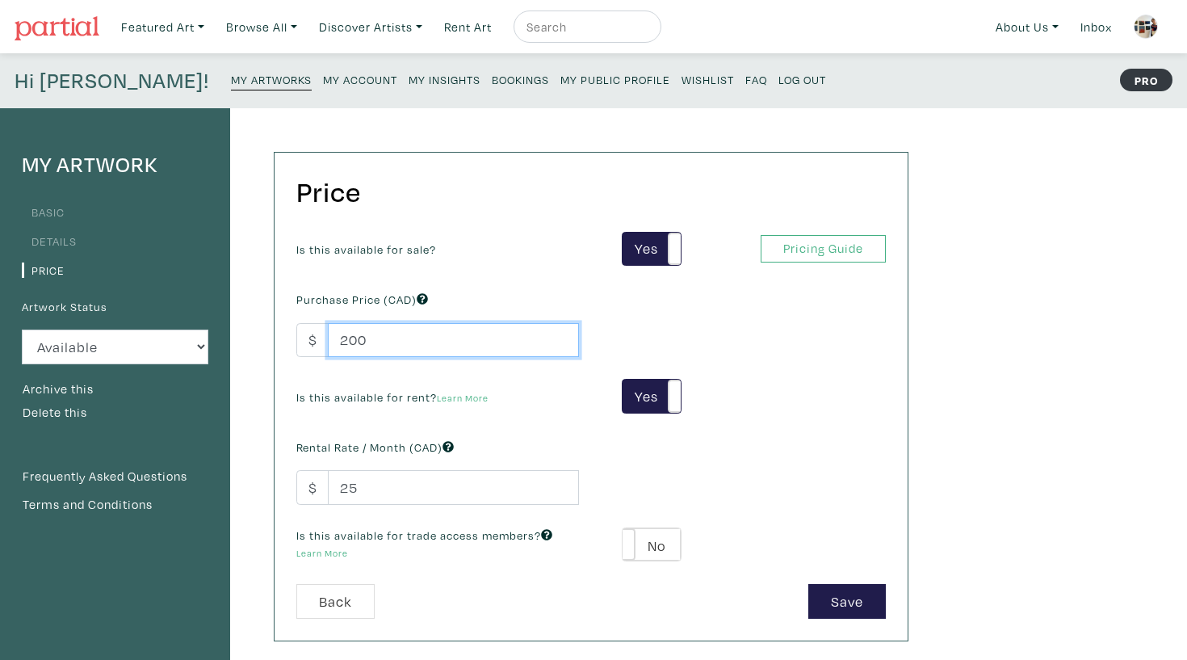
click at [356, 334] on input "200" at bounding box center [453, 340] width 251 height 35
type input "250"
click at [860, 611] on button "Save" at bounding box center [847, 601] width 78 height 35
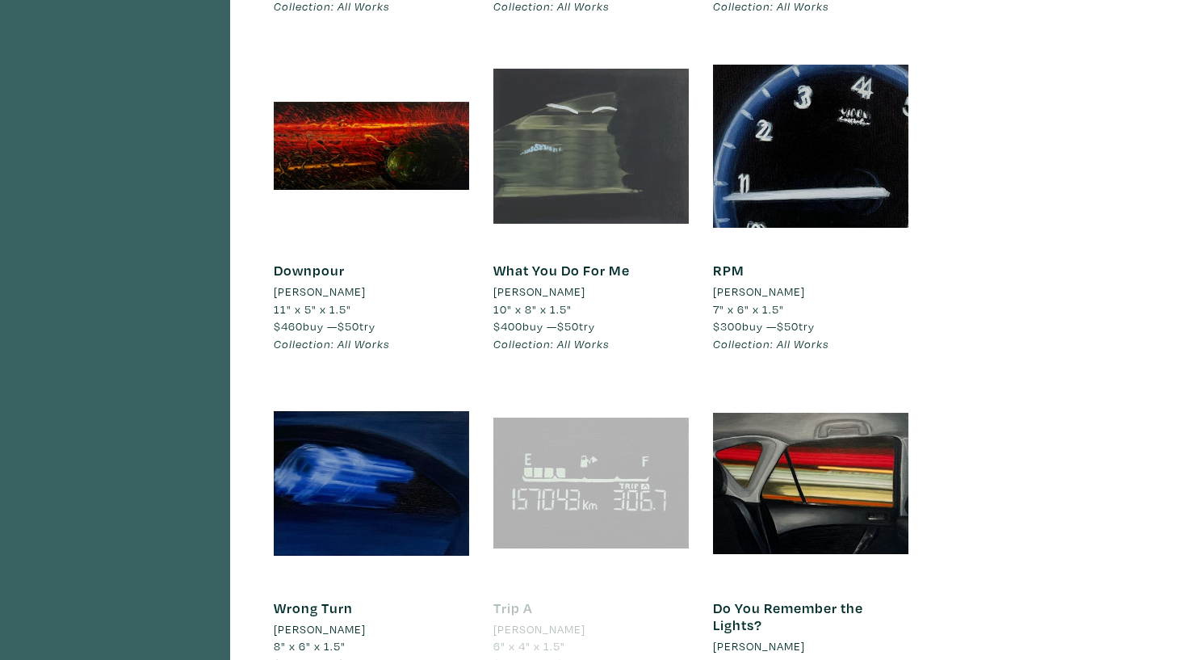
scroll to position [1142, 0]
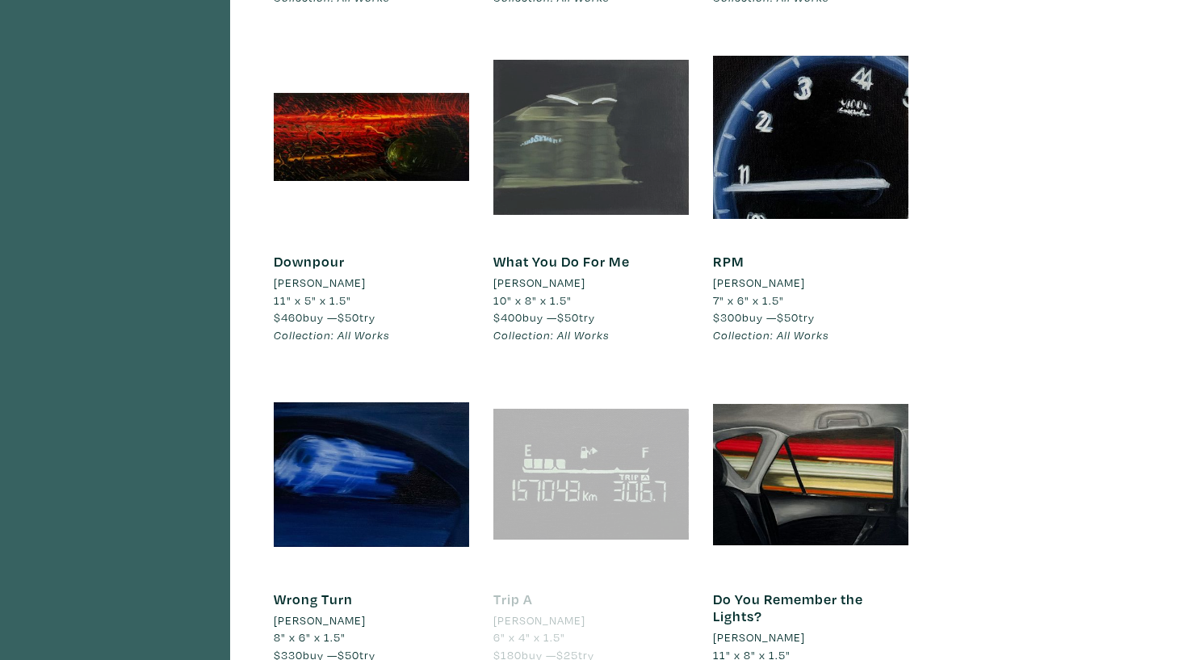
click at [653, 191] on div at bounding box center [590, 137] width 195 height 195
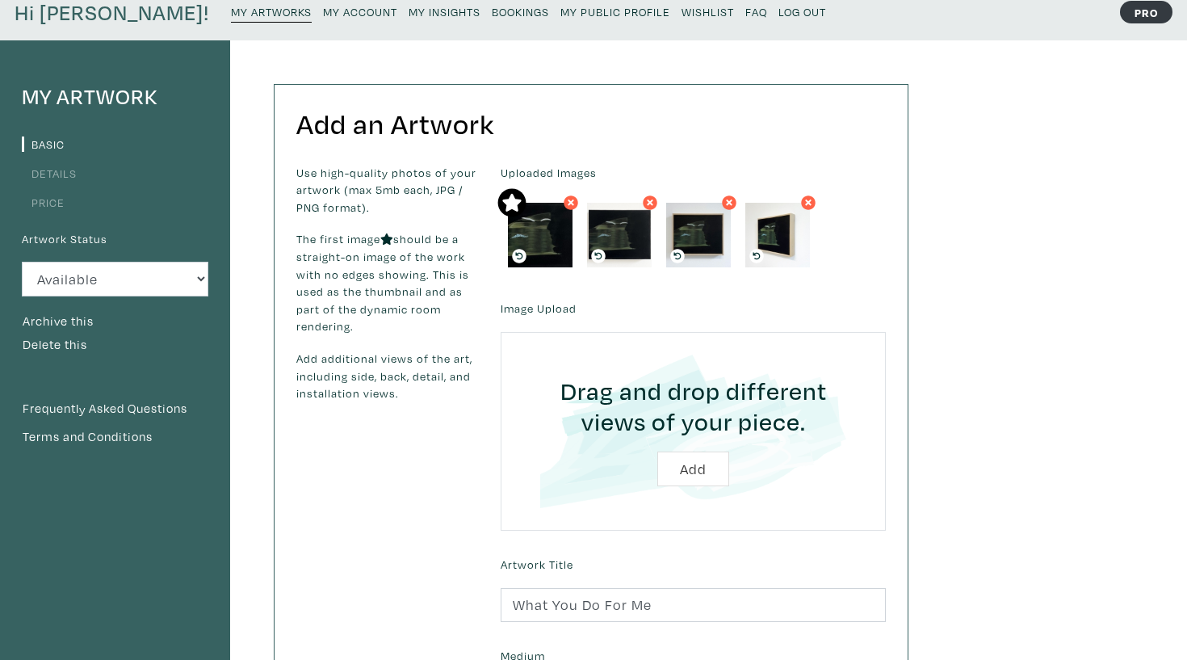
scroll to position [90, 0]
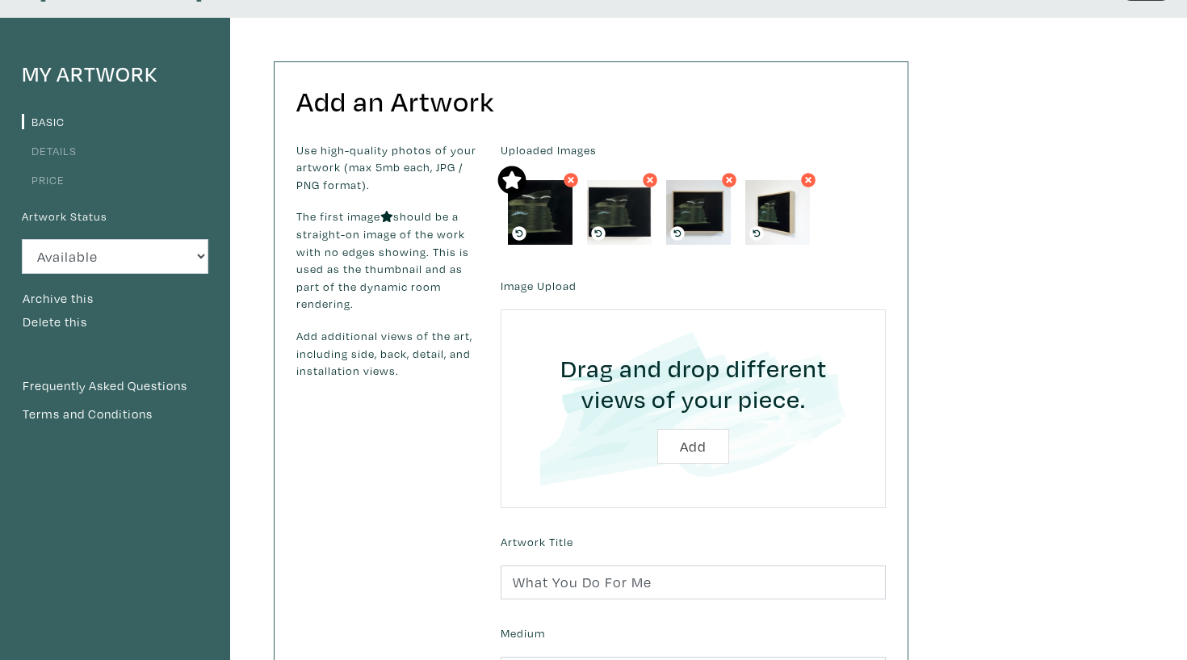
click at [52, 183] on link "Price" at bounding box center [43, 179] width 43 height 15
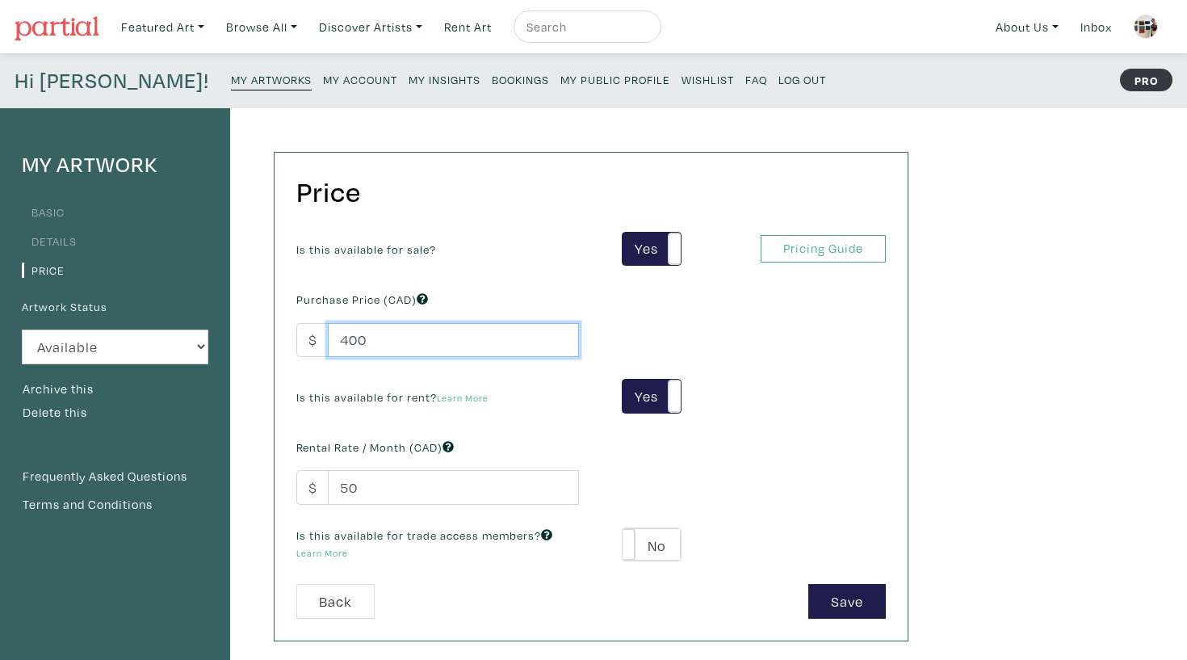
click at [346, 337] on input "400" at bounding box center [453, 340] width 251 height 35
type input "500"
click at [848, 595] on button "Save" at bounding box center [847, 601] width 78 height 35
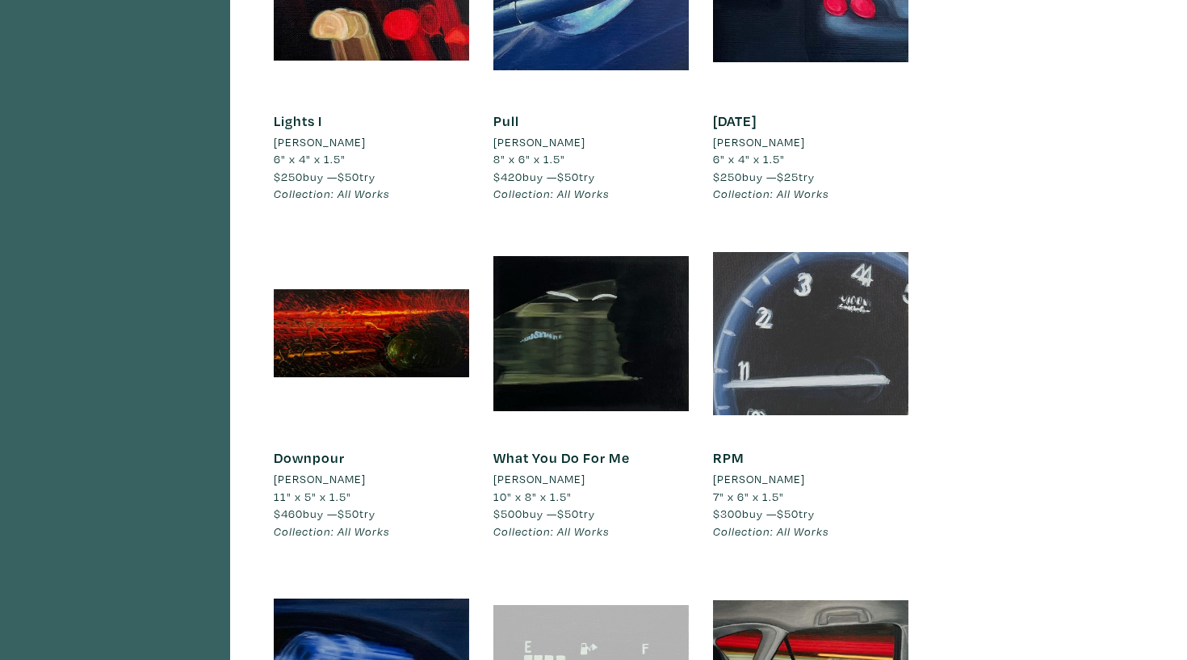
scroll to position [988, 0]
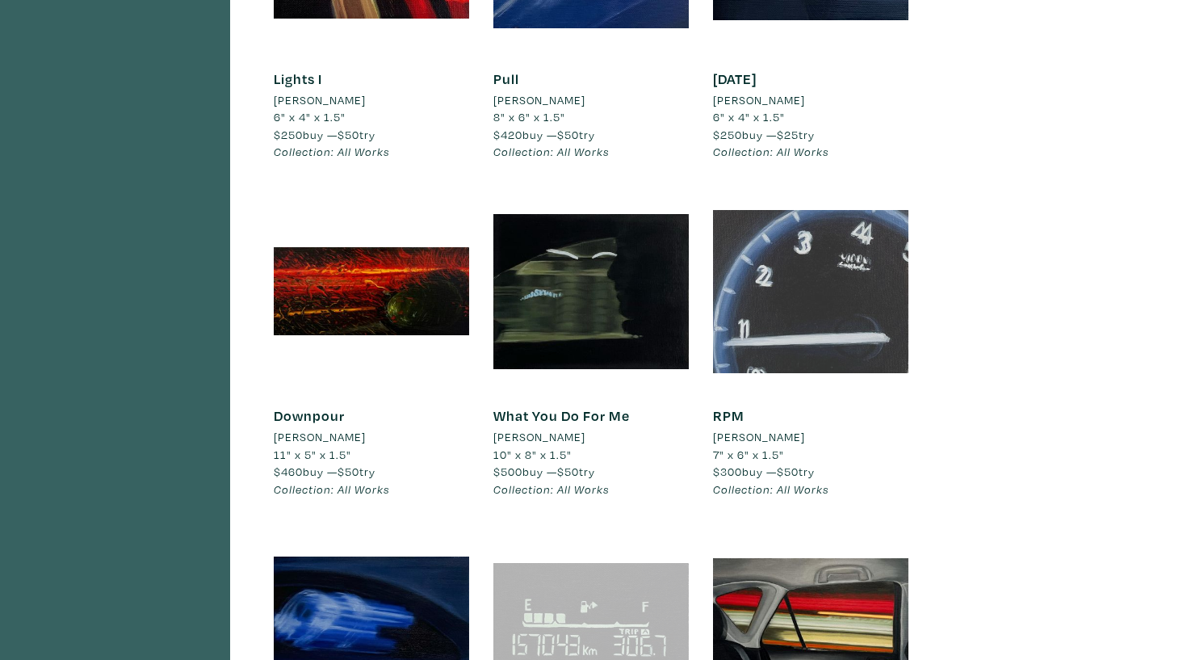
click at [868, 245] on div at bounding box center [810, 291] width 195 height 195
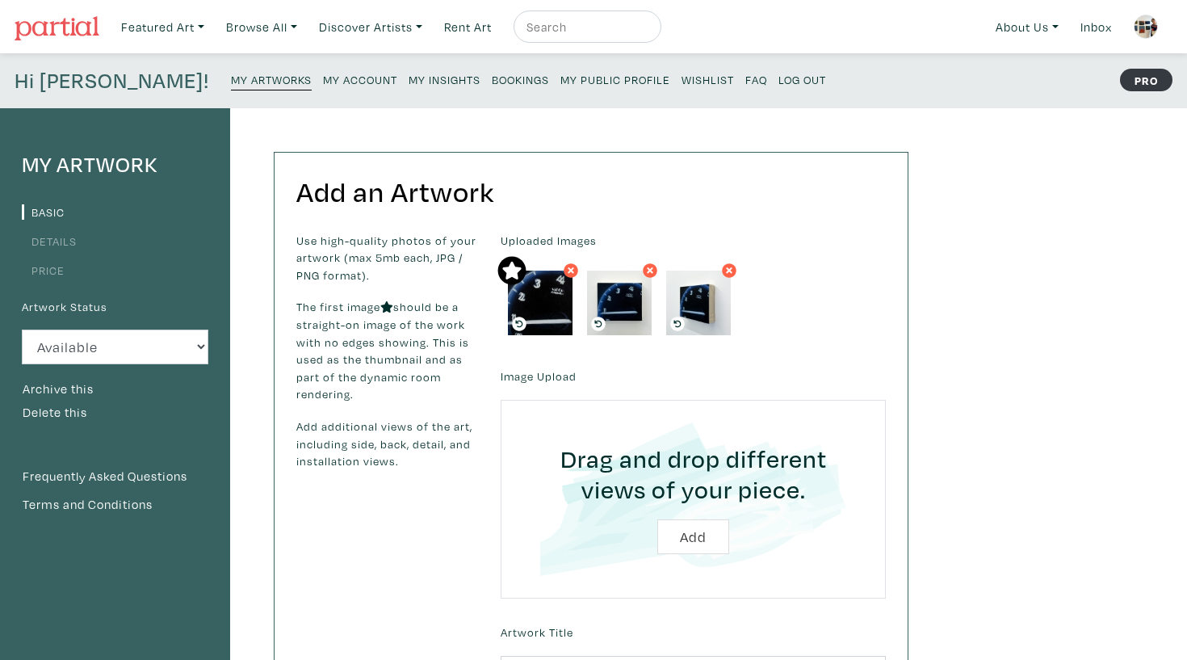
click at [50, 282] on div "My Artwork Basic Details Price Artwork Status Available Sold Rented Unavailable…" at bounding box center [115, 583] width 230 height 951
click at [48, 268] on link "Price" at bounding box center [43, 269] width 43 height 15
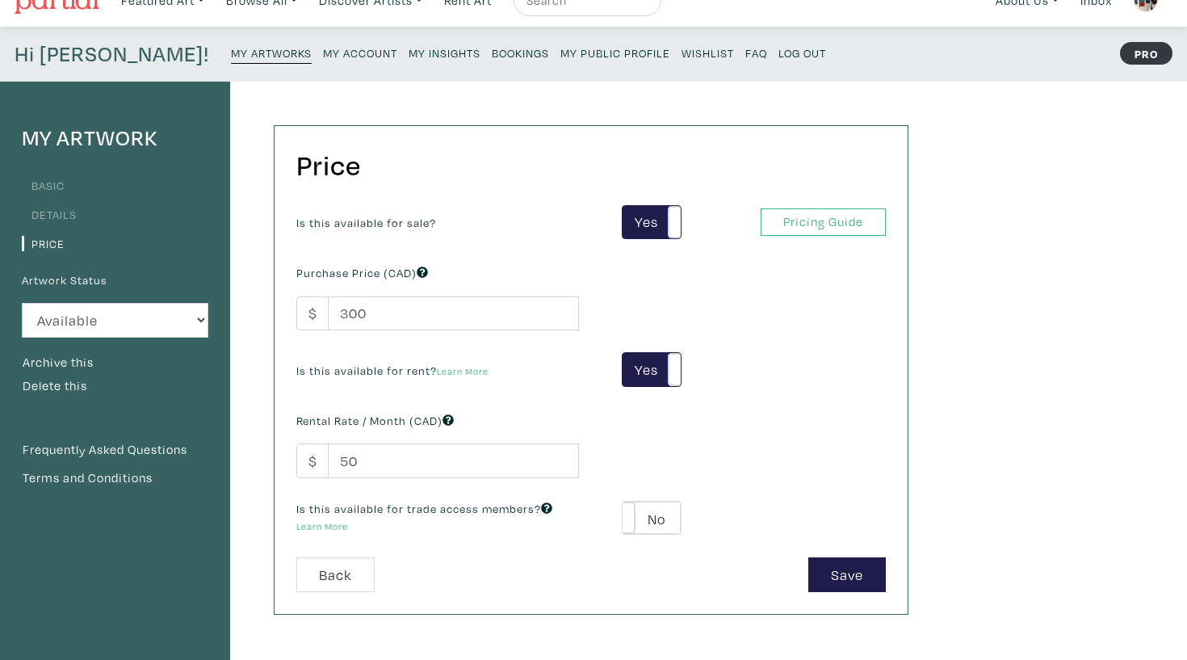
scroll to position [34, 0]
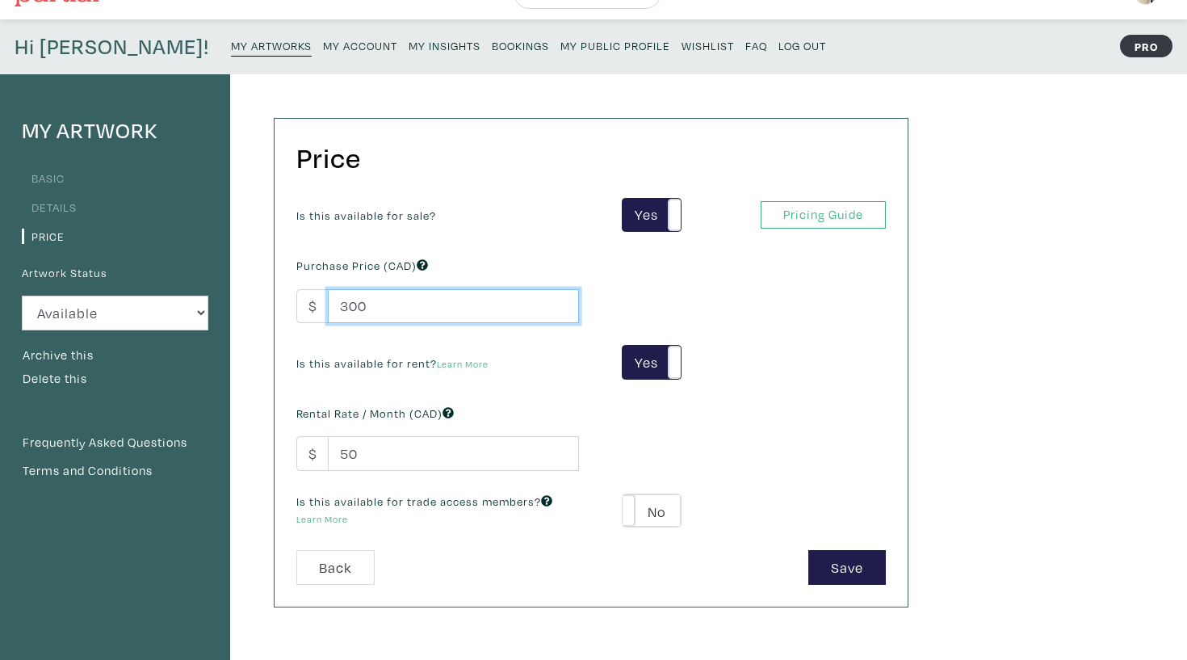
click at [397, 311] on input "300" at bounding box center [453, 306] width 251 height 35
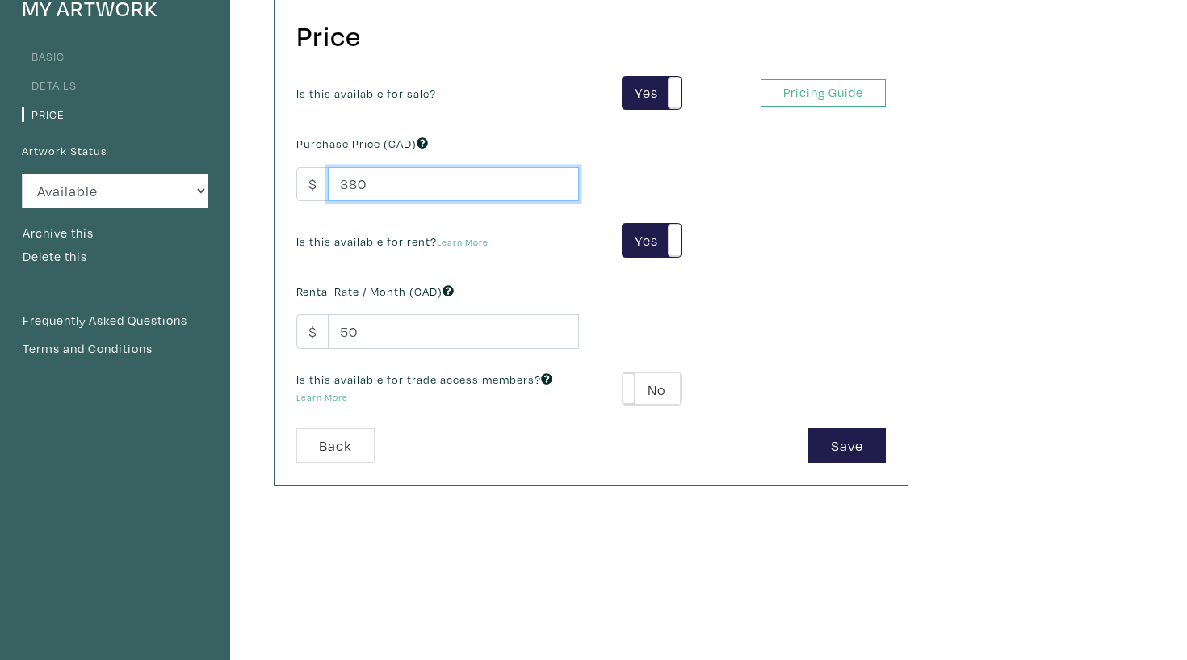
scroll to position [168, 0]
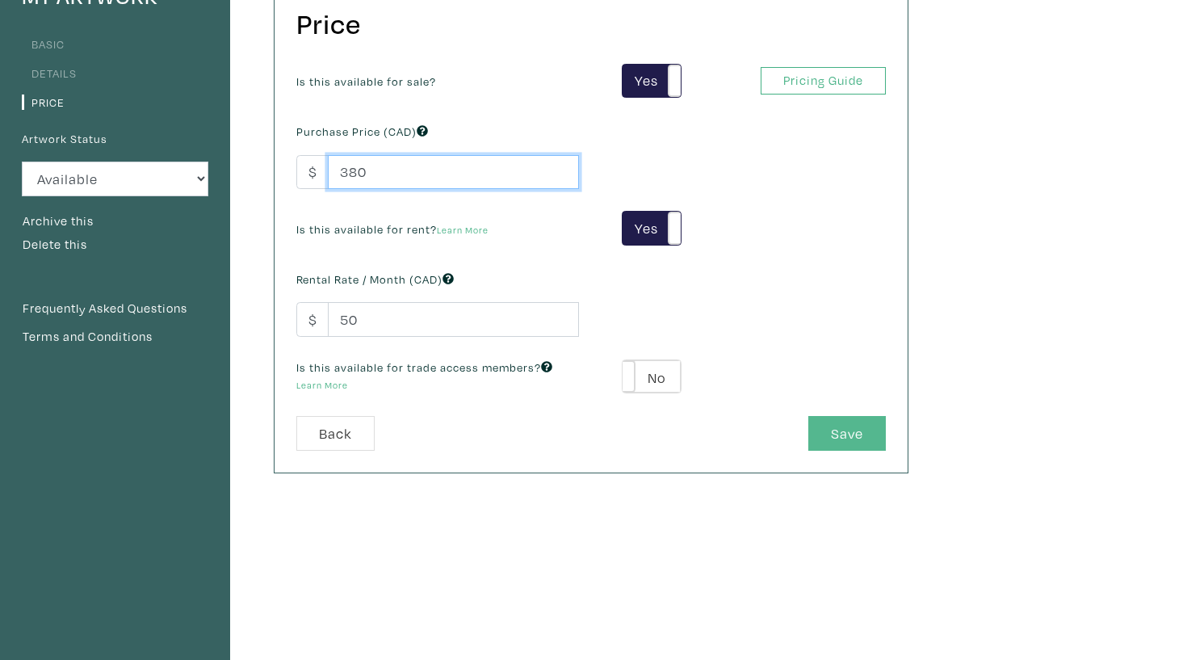
type input "380"
click at [856, 433] on button "Save" at bounding box center [847, 433] width 78 height 35
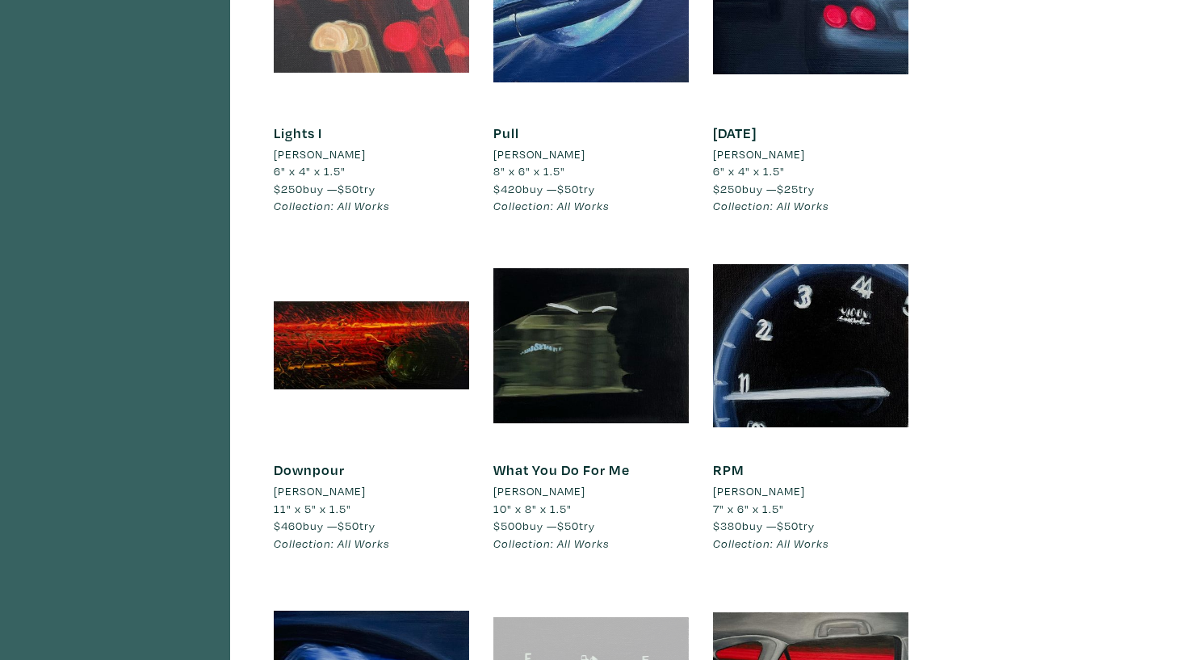
scroll to position [1157, 0]
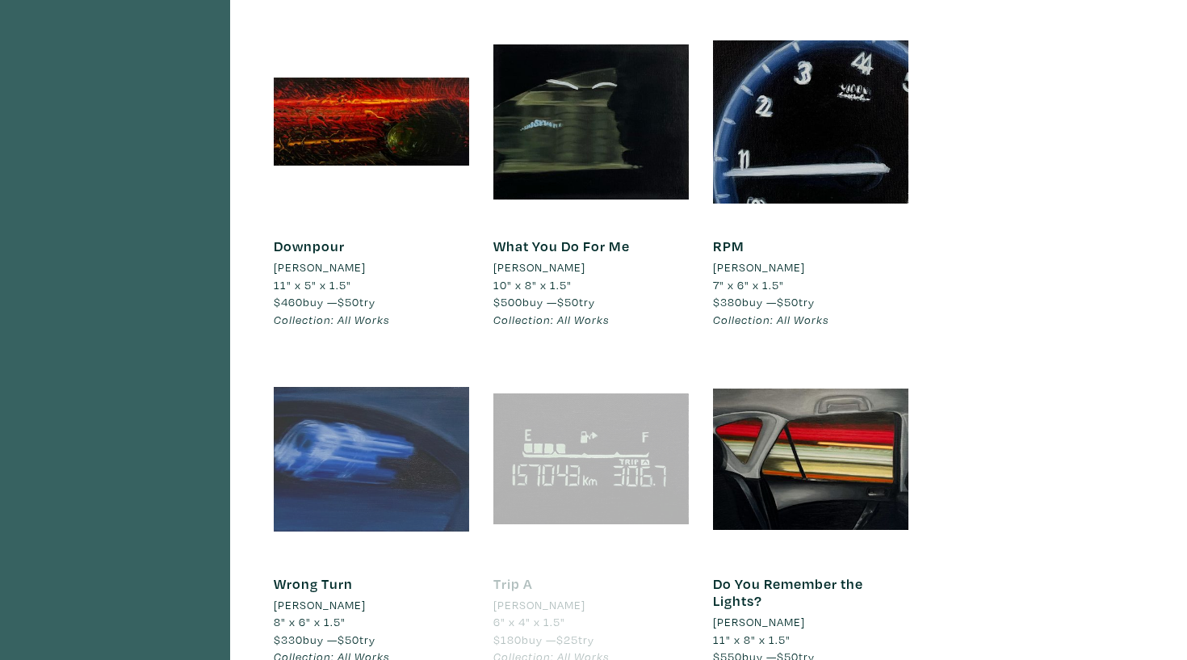
click at [337, 439] on div at bounding box center [371, 458] width 195 height 195
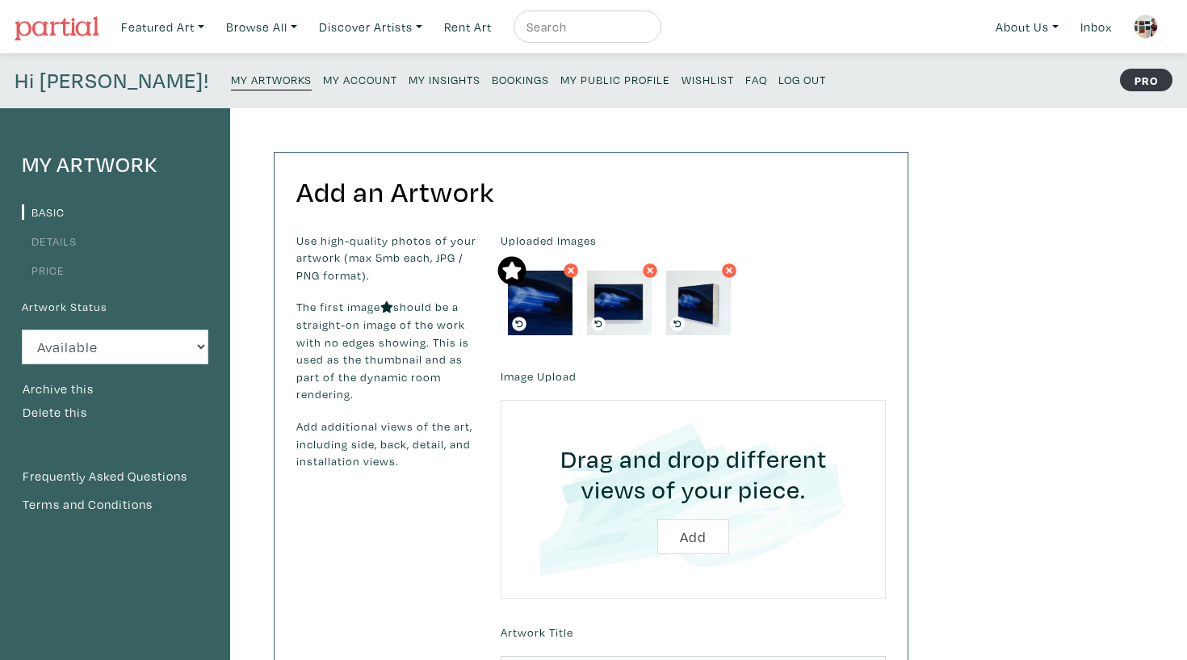
click at [38, 258] on li "Price" at bounding box center [115, 269] width 187 height 22
click at [38, 263] on link "Price" at bounding box center [43, 269] width 43 height 15
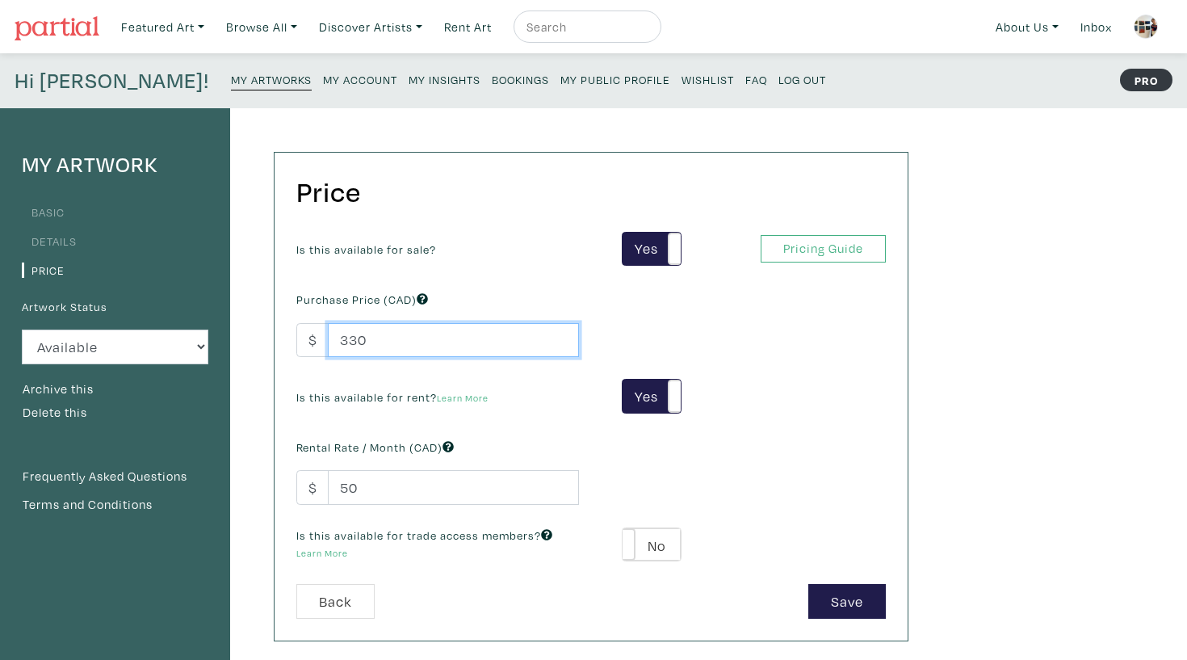
click at [351, 334] on input "330" at bounding box center [453, 340] width 251 height 35
click at [355, 334] on input "330" at bounding box center [453, 340] width 251 height 35
type input "420"
click at [866, 616] on button "Save" at bounding box center [847, 601] width 78 height 35
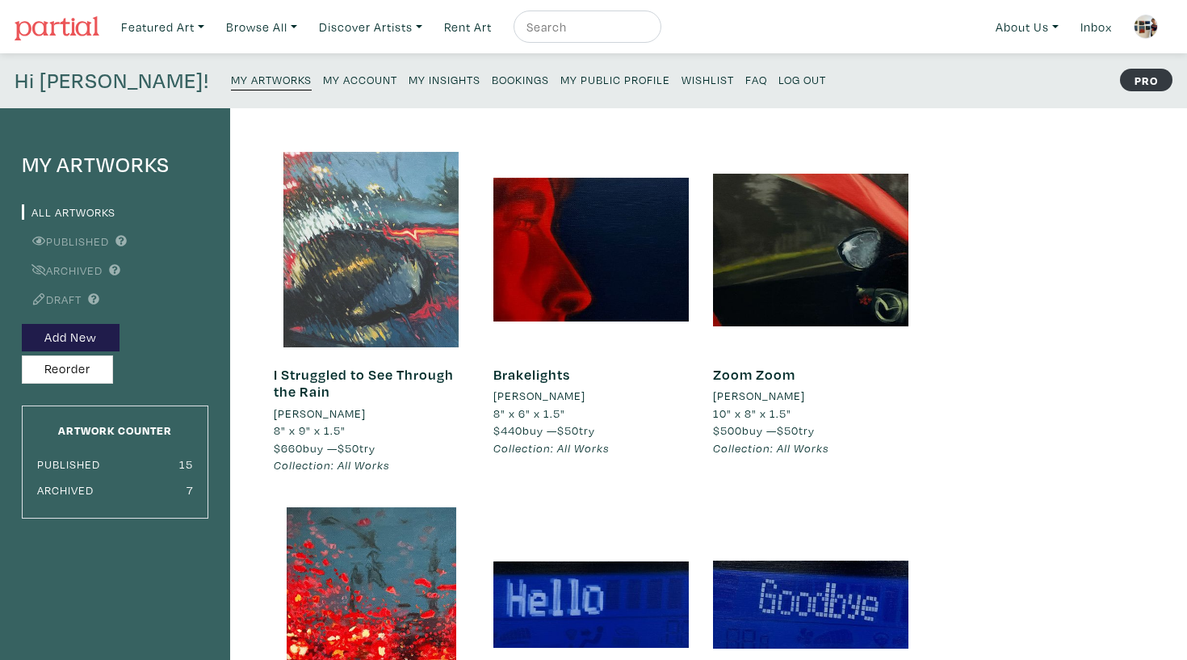
click at [362, 220] on div at bounding box center [371, 249] width 195 height 195
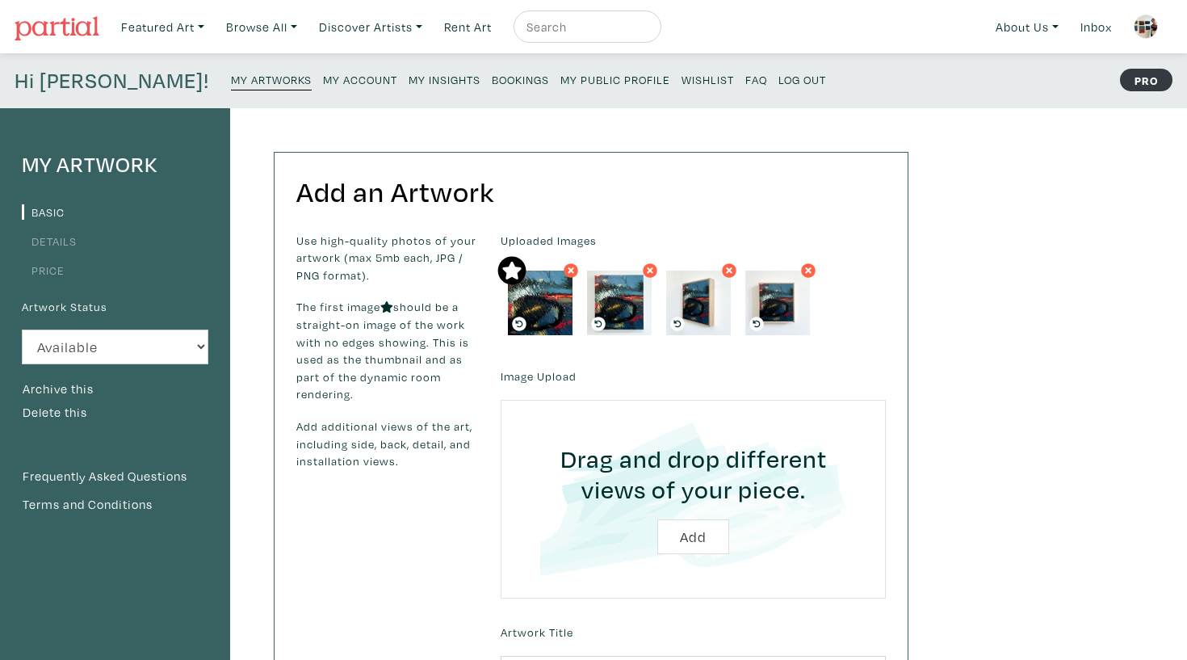
click at [47, 267] on link "Price" at bounding box center [43, 269] width 43 height 15
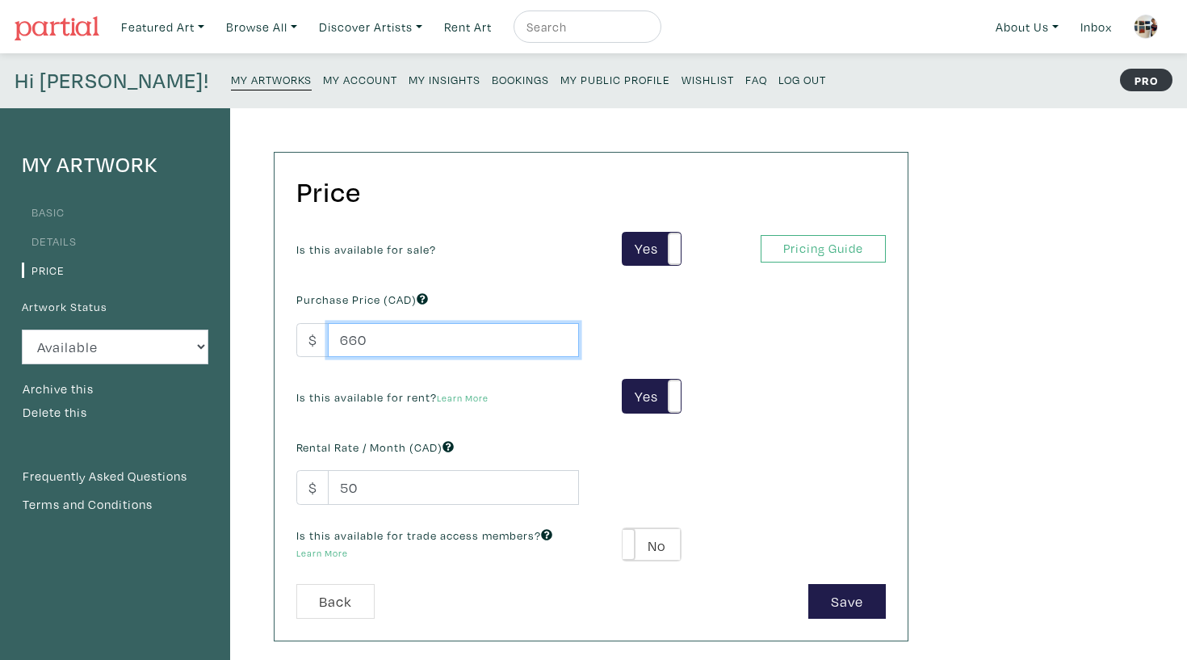
click at [353, 342] on input "660" at bounding box center [453, 340] width 251 height 35
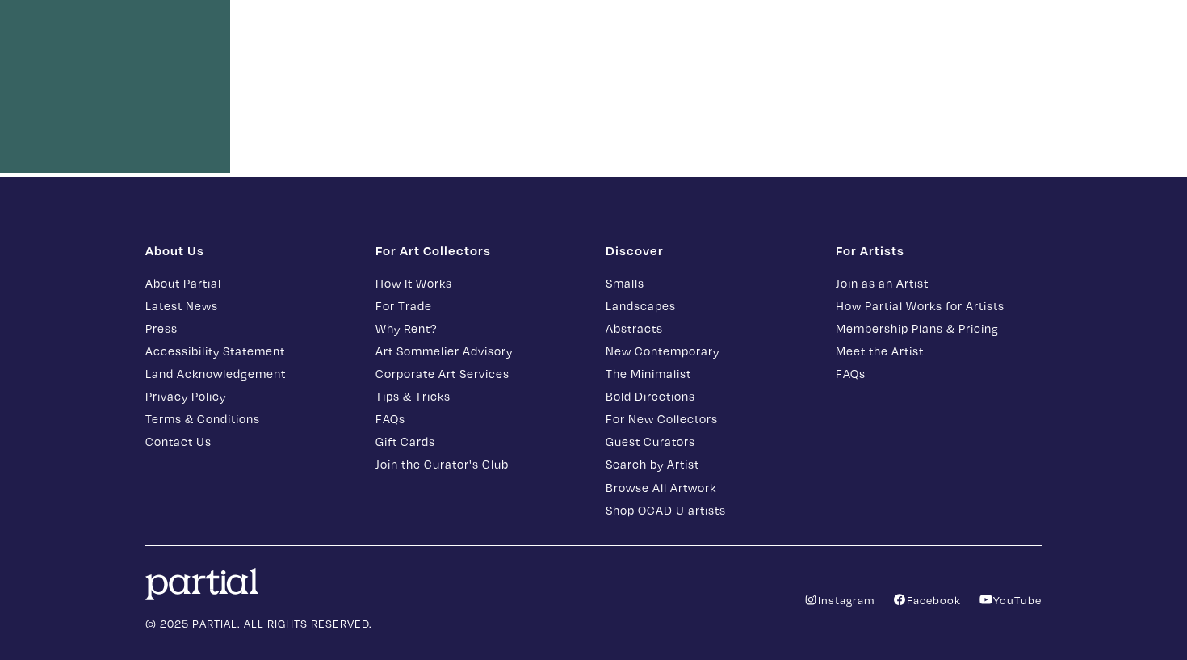
scroll to position [420, 0]
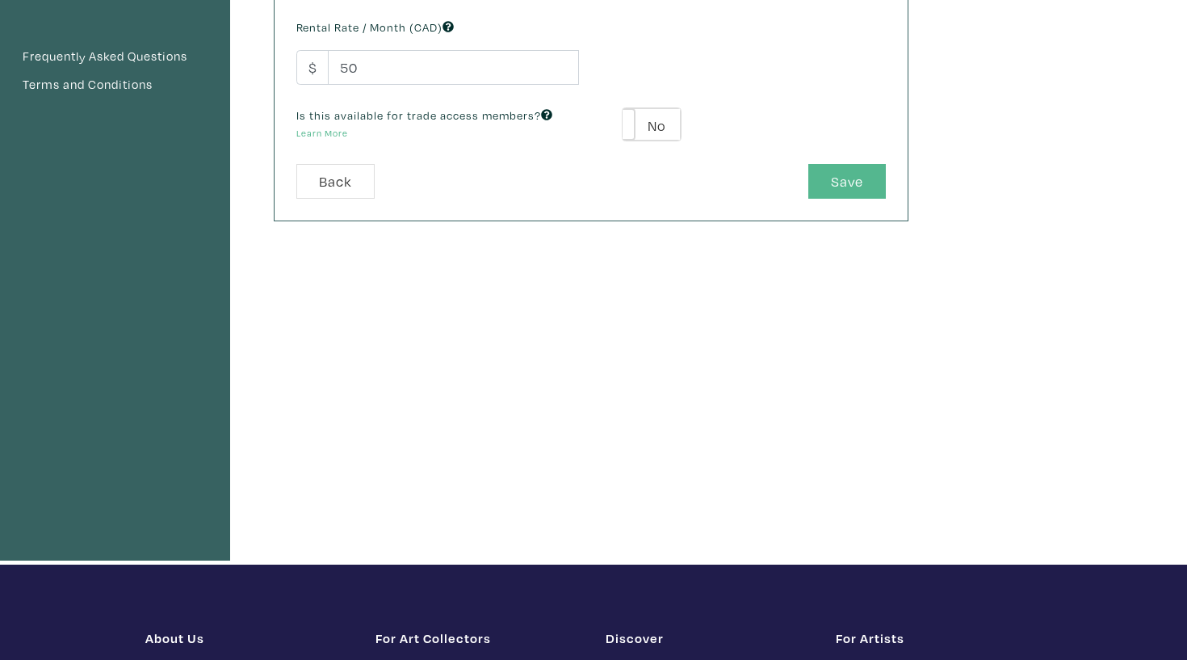
type input "680"
click at [855, 193] on button "Save" at bounding box center [847, 181] width 78 height 35
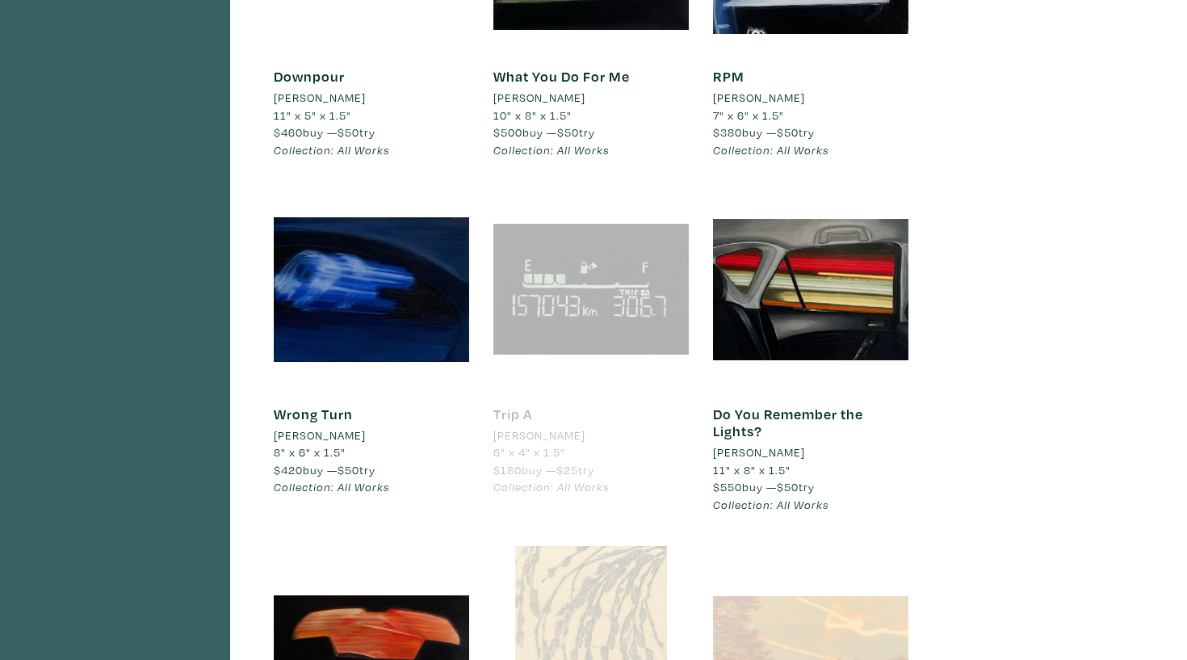
scroll to position [1352, 0]
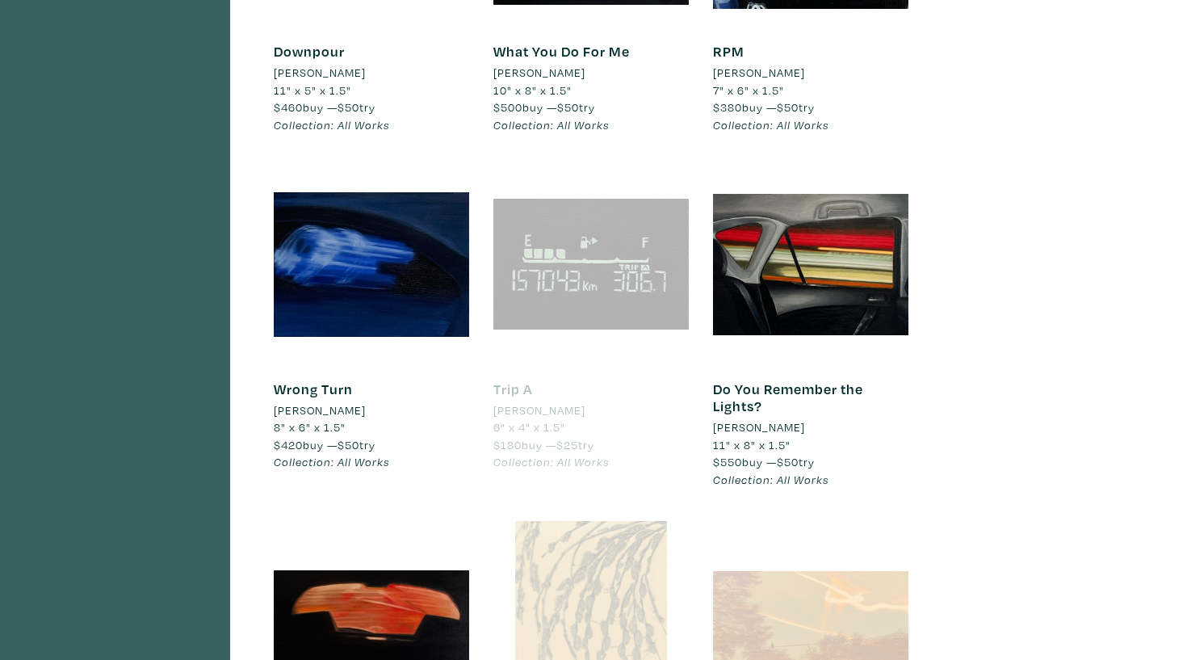
click at [704, 291] on div "Do You Remember the Lights? Haley Meyer 11" x 8" x 1.5" $550 buy — $50 try Coll…" at bounding box center [811, 343] width 220 height 355
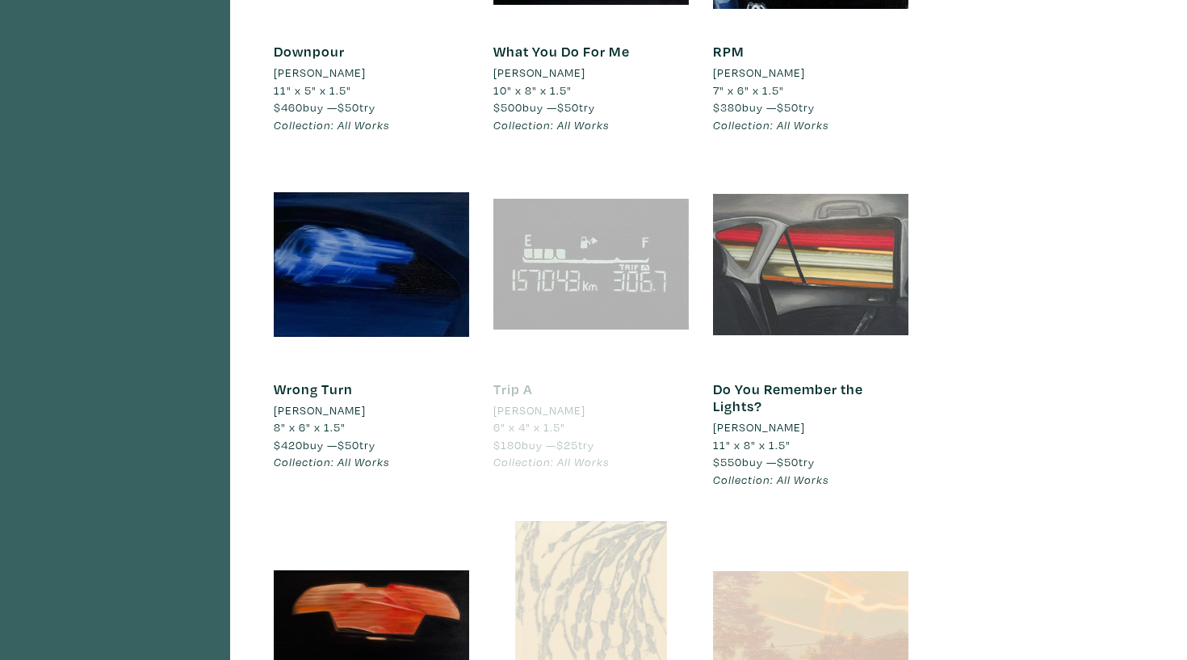
click at [765, 280] on div at bounding box center [810, 263] width 195 height 195
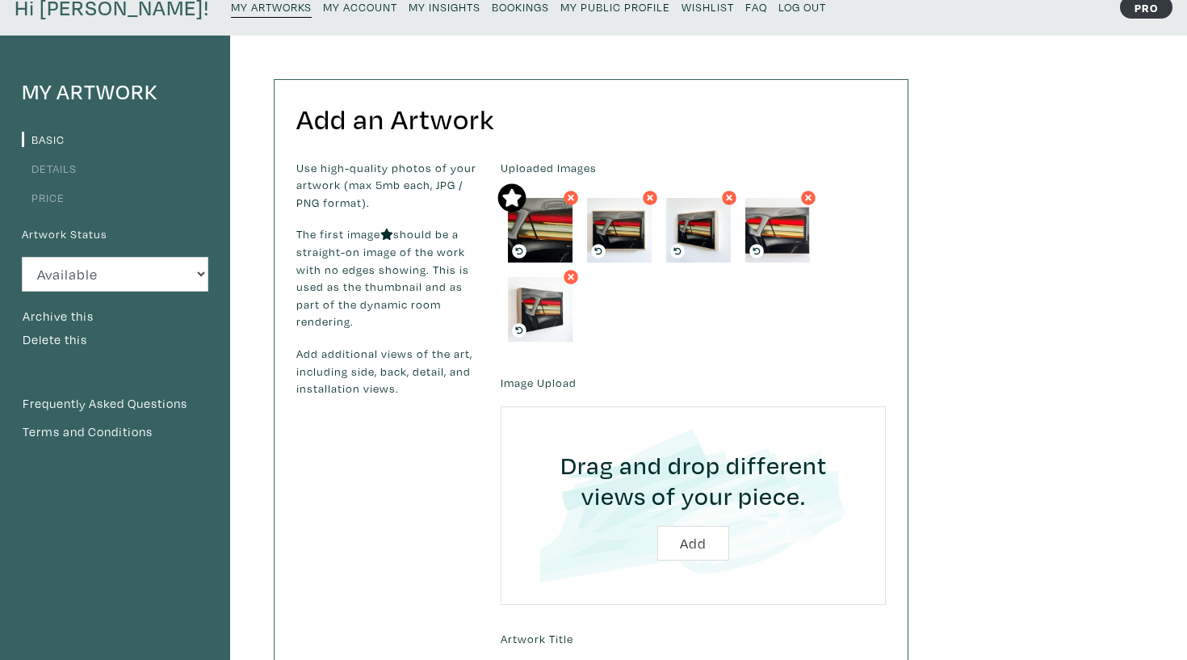
scroll to position [84, 0]
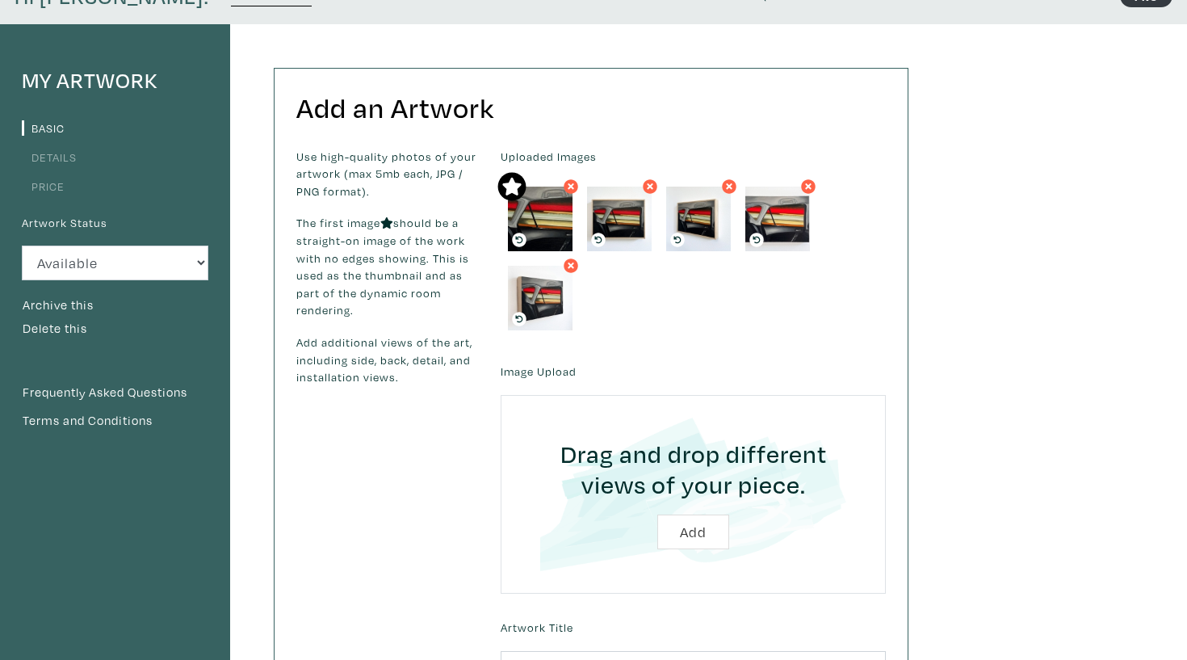
click at [30, 177] on li "Price" at bounding box center [115, 185] width 187 height 22
click at [36, 181] on link "Price" at bounding box center [43, 185] width 43 height 15
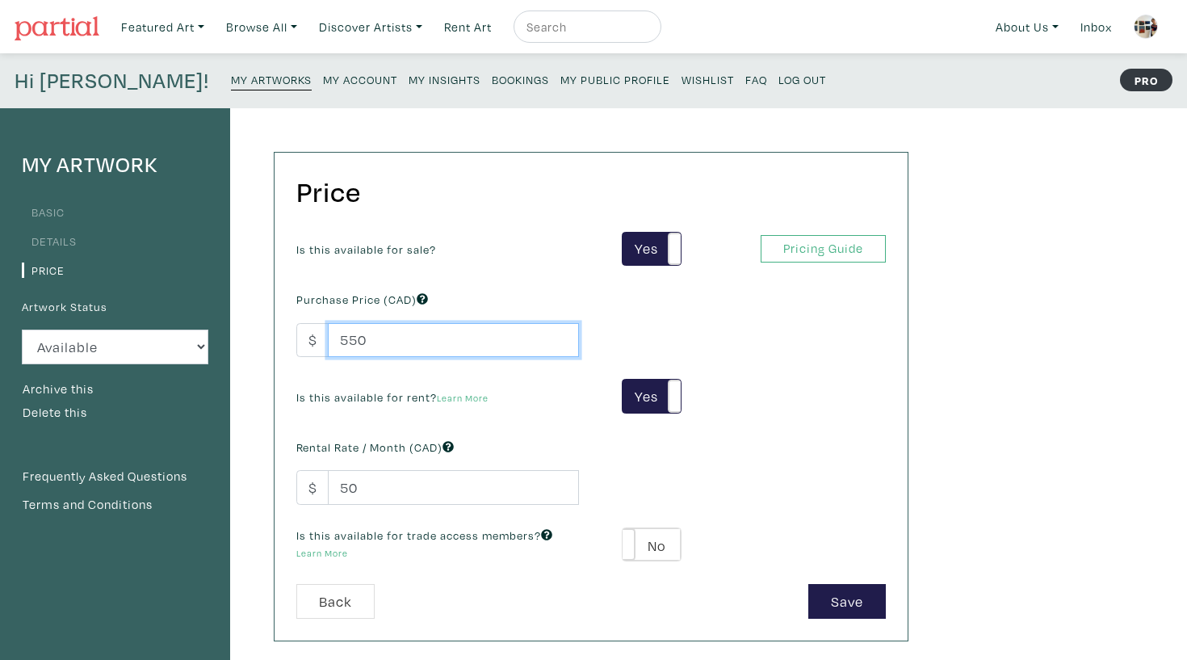
drag, startPoint x: 359, startPoint y: 336, endPoint x: 282, endPoint y: 335, distance: 76.7
click at [282, 335] on div "Price Is this available for sale? Yes No Yes No Pricing Guide PRO Purchase Pric…" at bounding box center [591, 397] width 633 height 488
type input "680"
click at [844, 601] on button "Save" at bounding box center [847, 601] width 78 height 35
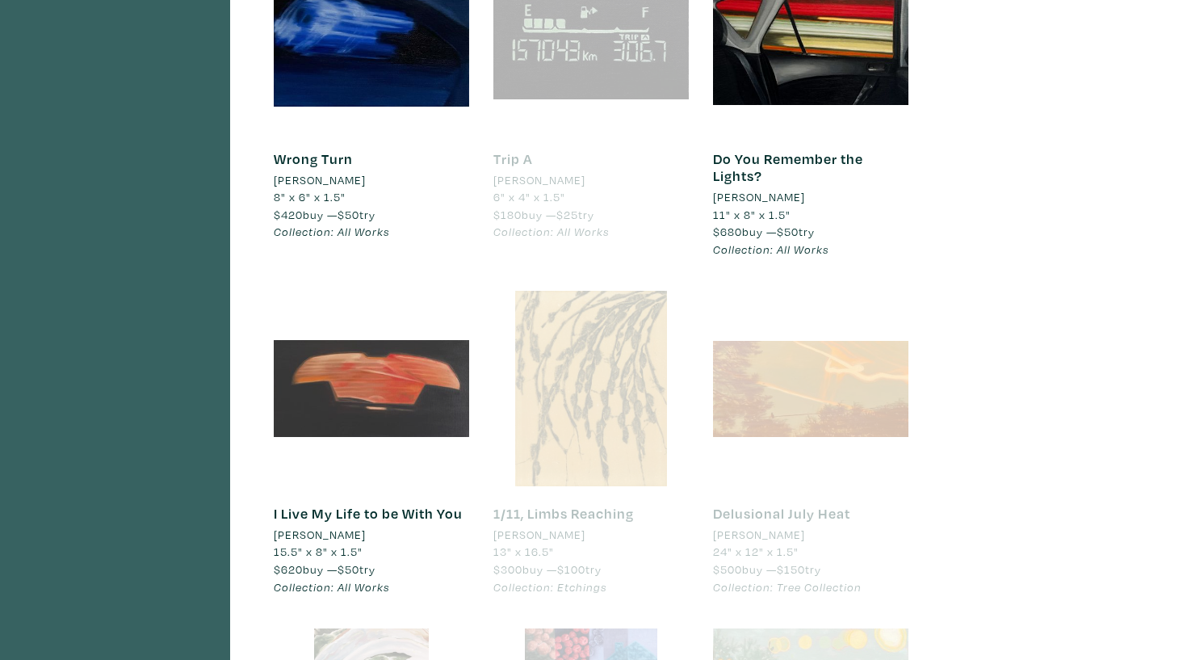
scroll to position [1563, 0]
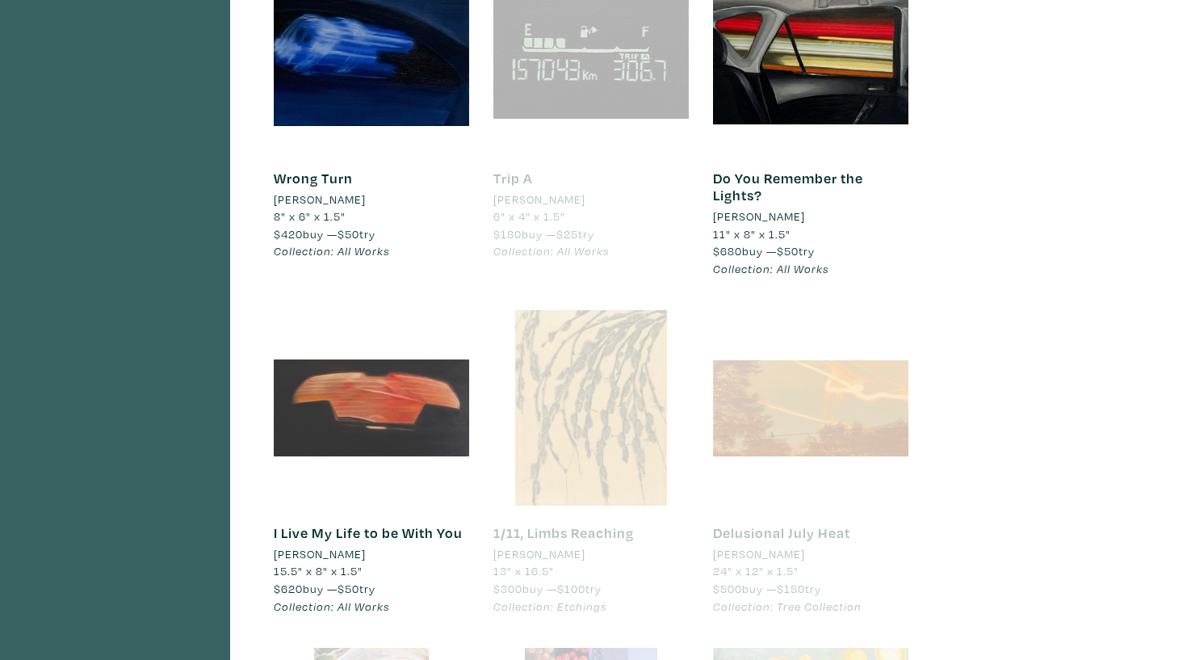
click at [352, 351] on div at bounding box center [371, 407] width 195 height 195
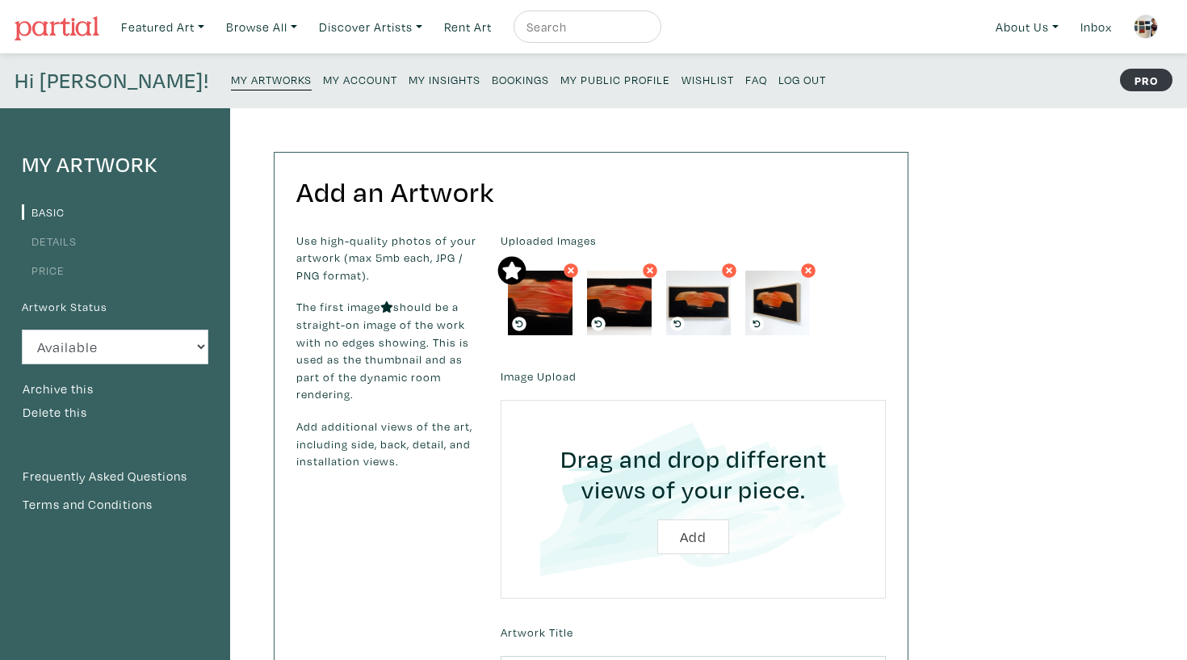
click at [47, 267] on link "Price" at bounding box center [43, 269] width 43 height 15
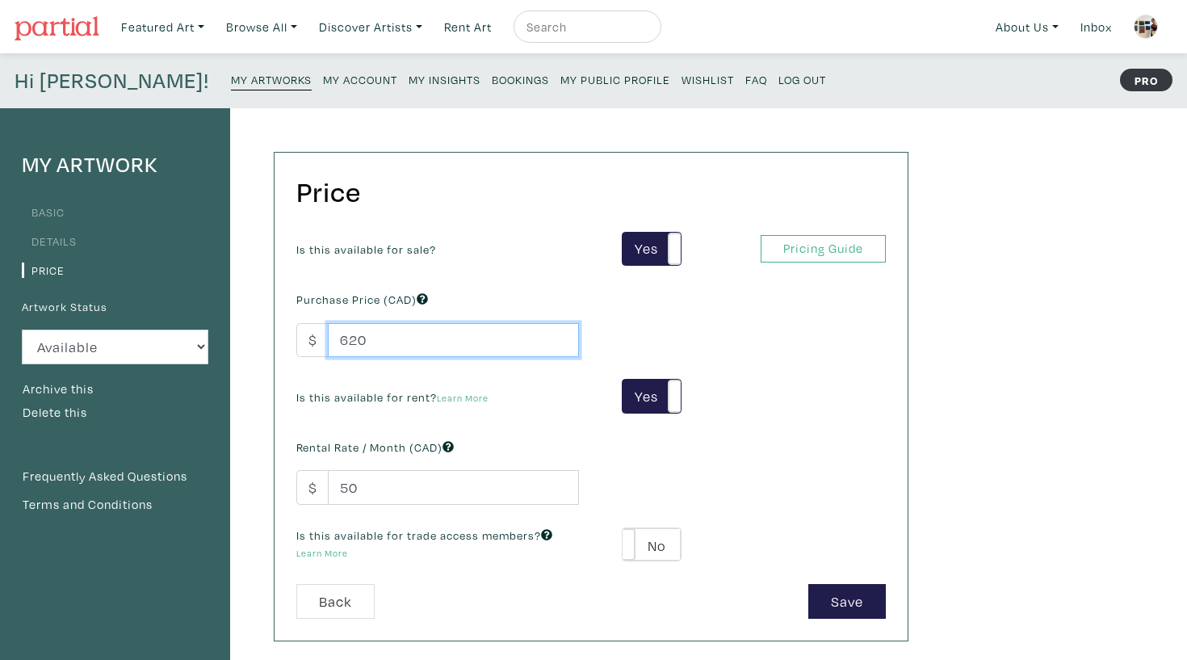
click at [405, 338] on input "620" at bounding box center [453, 340] width 251 height 35
drag, startPoint x: 402, startPoint y: 342, endPoint x: 332, endPoint y: 333, distance: 70.9
click at [332, 333] on input "620" at bounding box center [453, 340] width 251 height 35
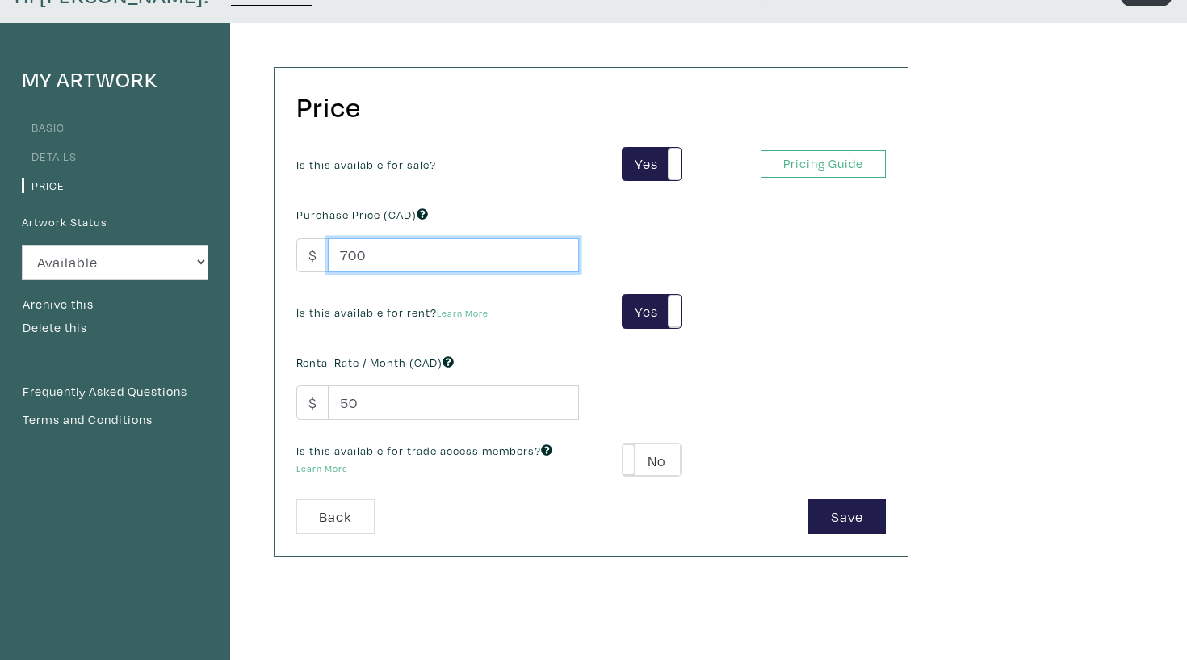
scroll to position [119, 0]
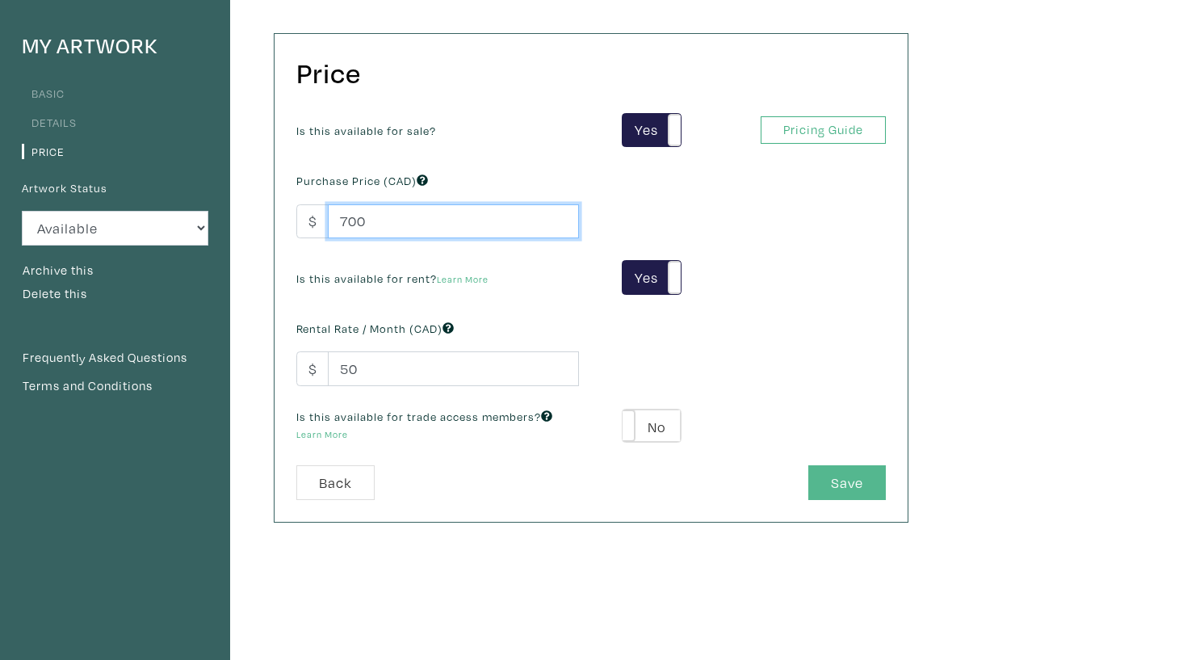
type input "700"
click at [837, 476] on button "Save" at bounding box center [847, 482] width 78 height 35
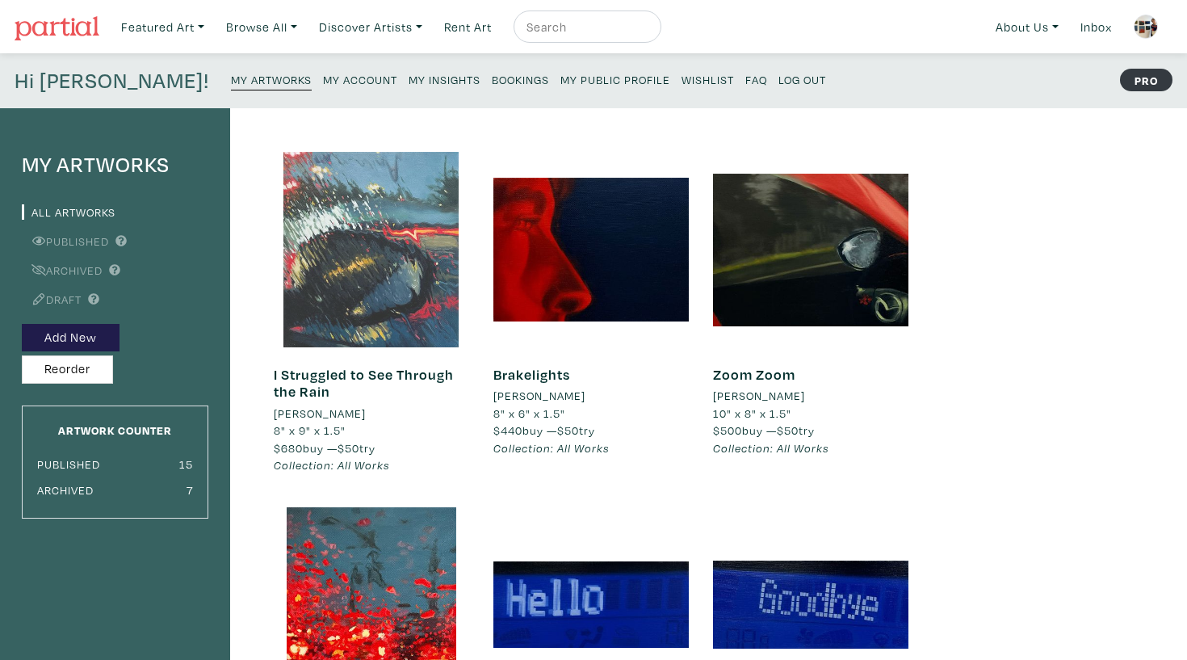
click at [430, 204] on div at bounding box center [371, 249] width 195 height 195
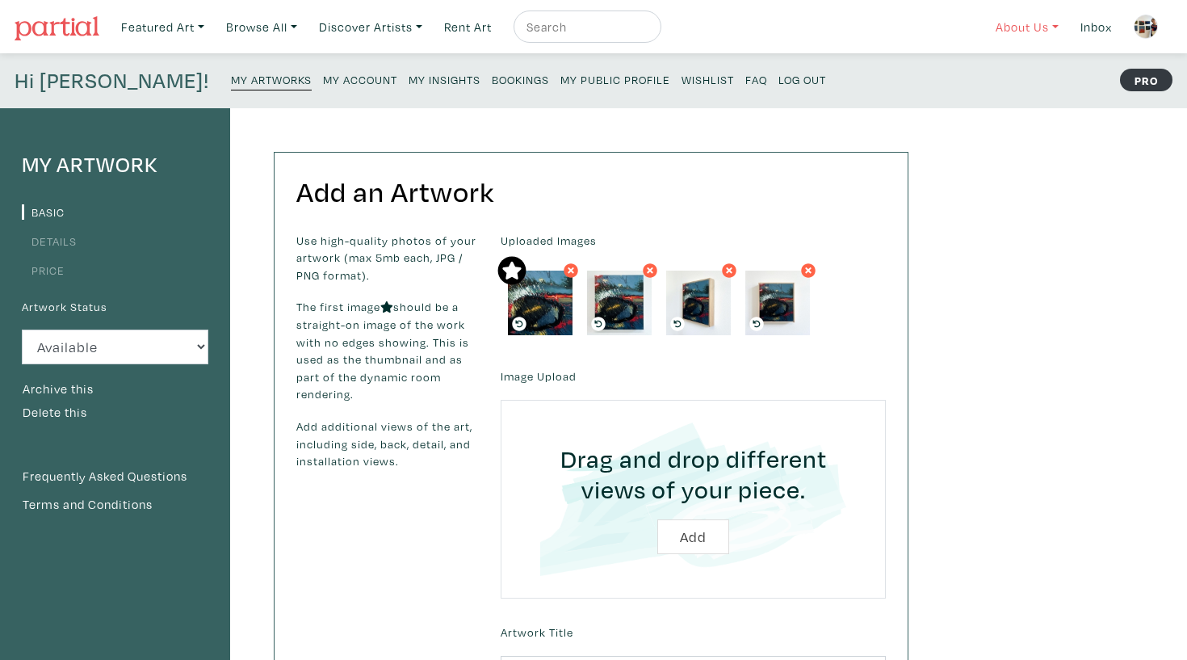
click at [1043, 23] on link "About Us" at bounding box center [1028, 26] width 78 height 33
click at [1056, 96] on link "How It Works" at bounding box center [1070, 93] width 132 height 15
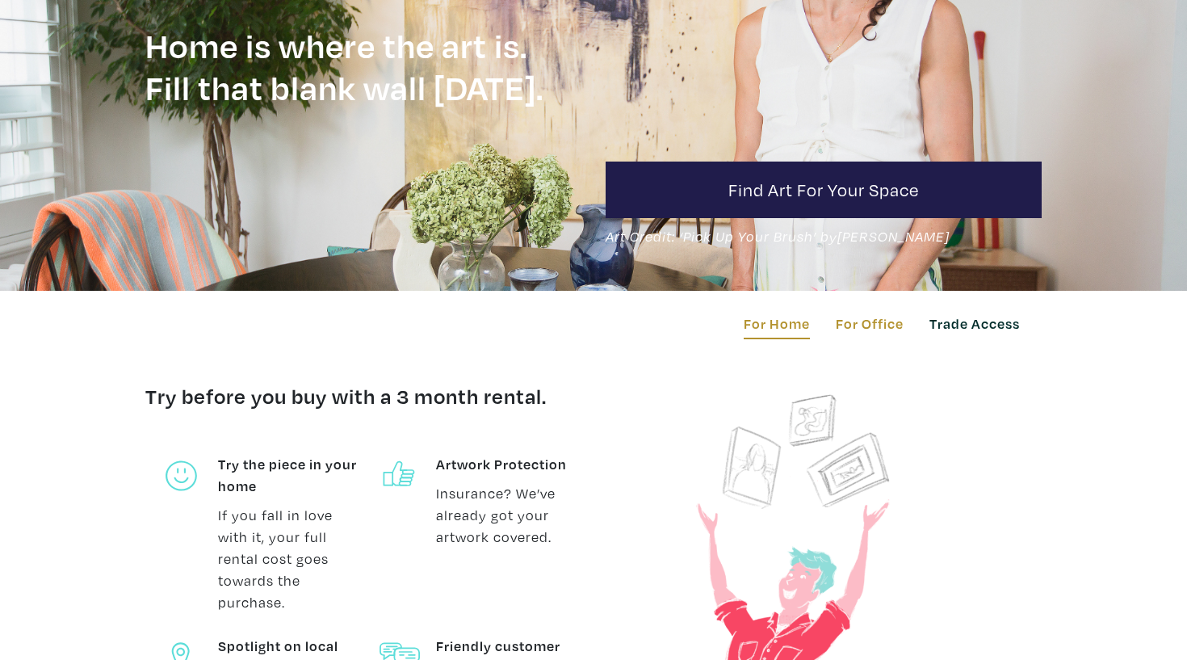
scroll to position [275, 0]
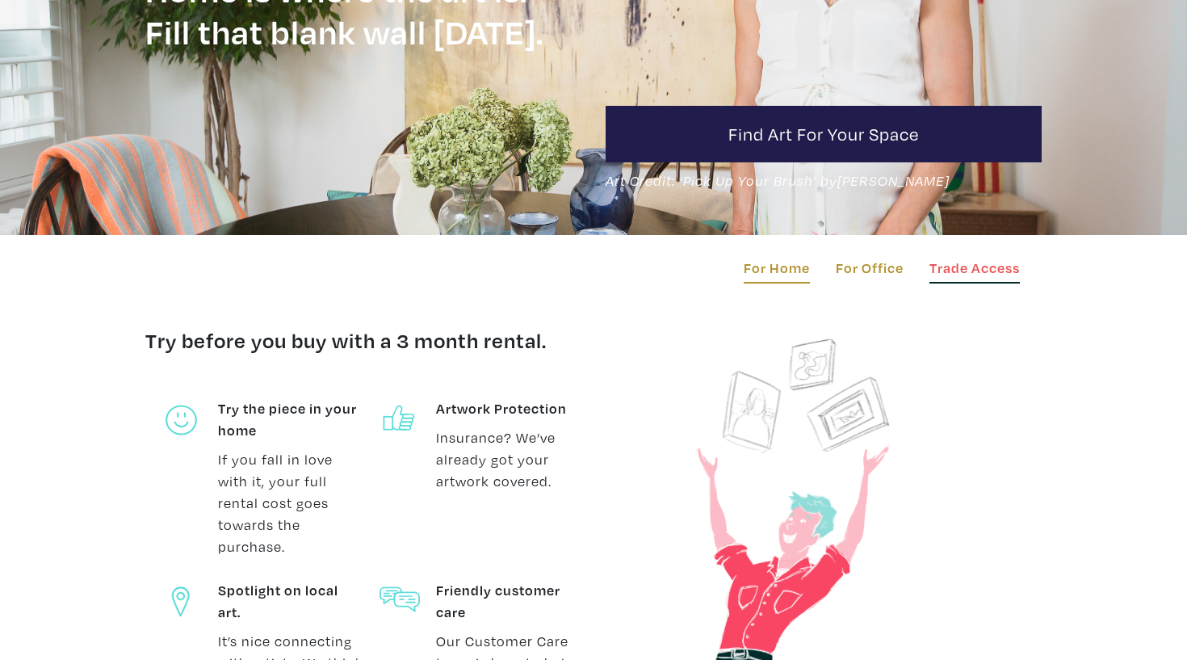
click at [987, 281] on link "Trade Access" at bounding box center [975, 270] width 90 height 27
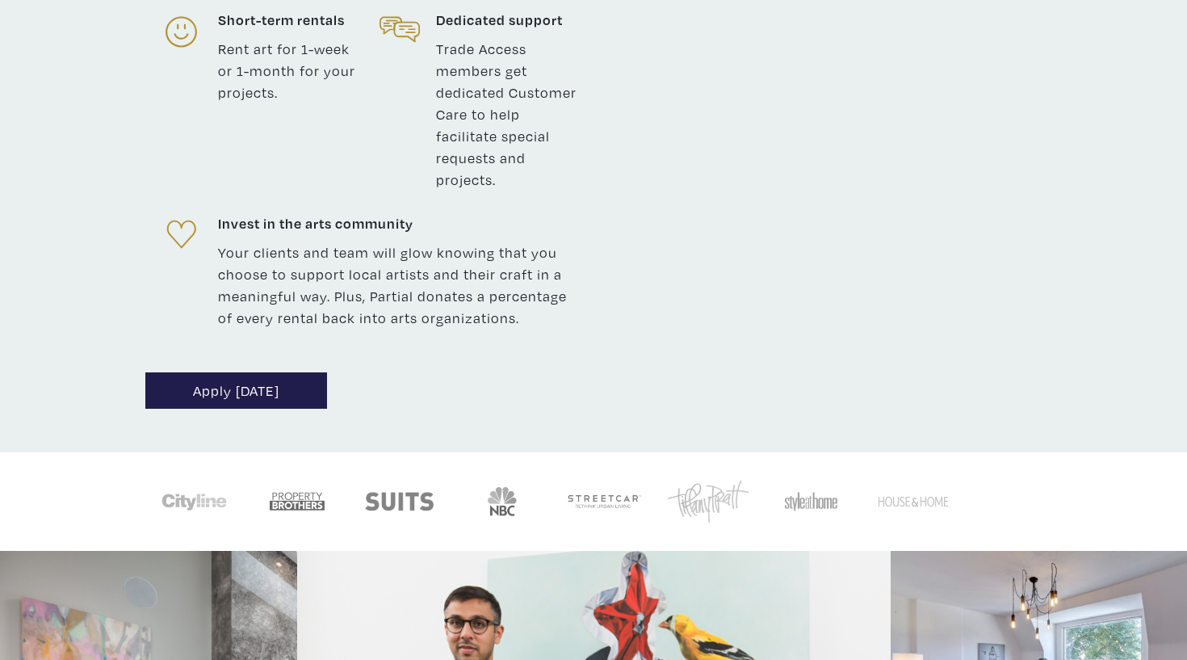
scroll to position [1143, 0]
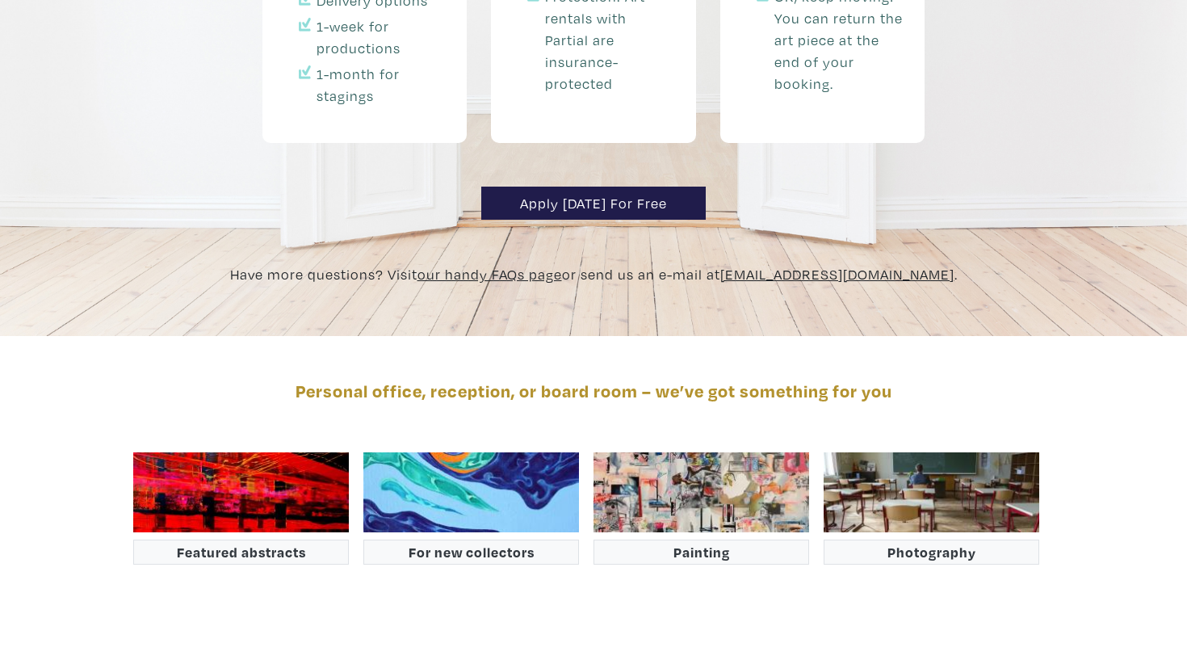
scroll to position [2692, 0]
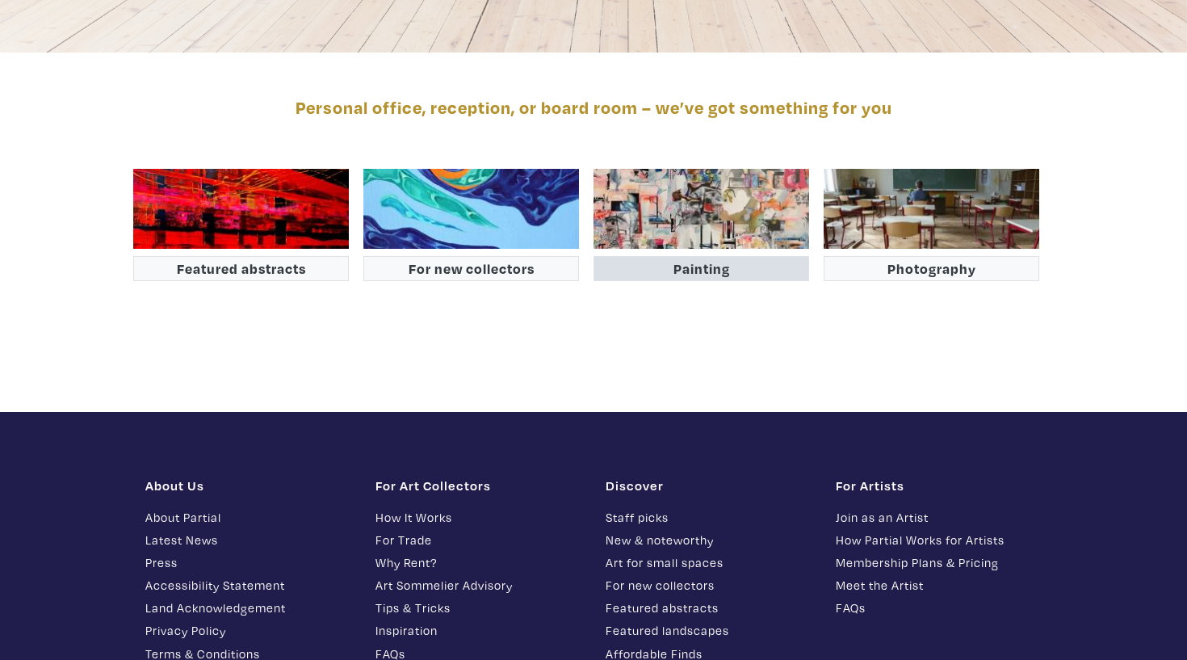
click at [669, 256] on button "Painting" at bounding box center [702, 268] width 216 height 25
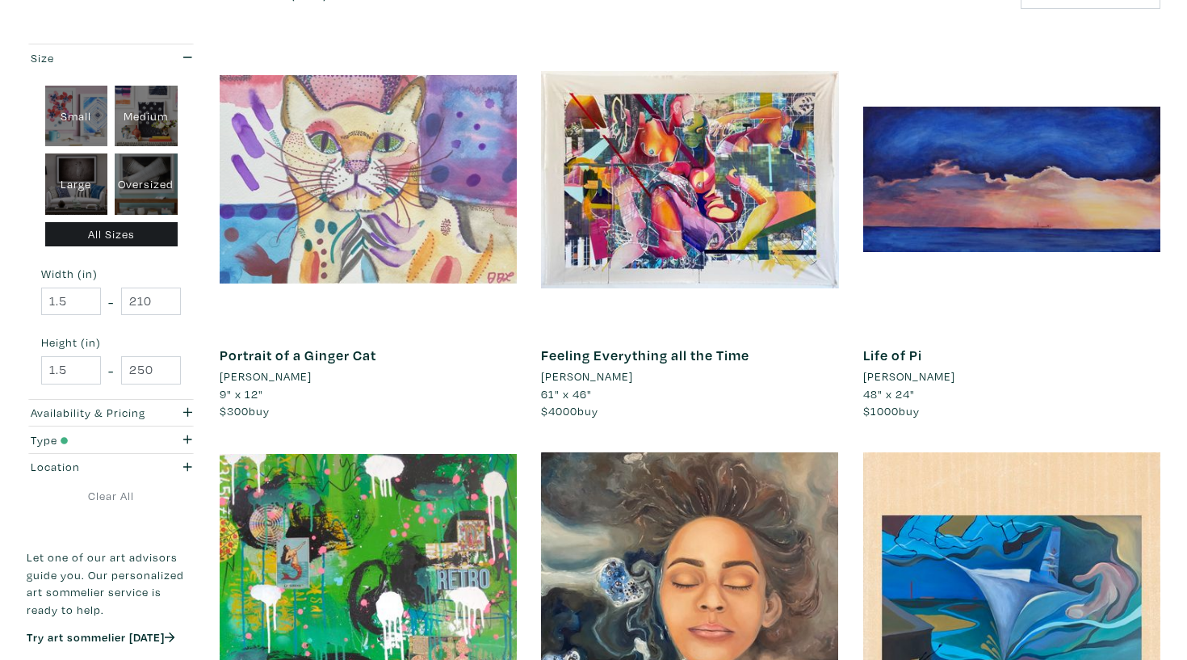
scroll to position [261, 0]
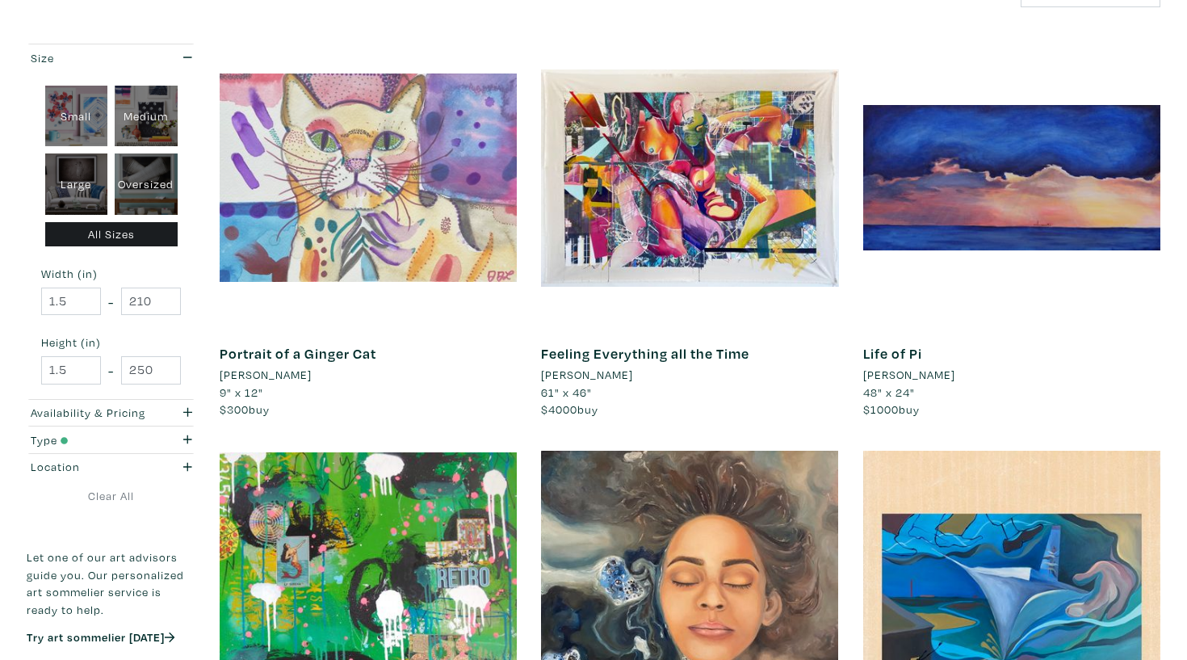
click at [423, 110] on div at bounding box center [368, 177] width 297 height 297
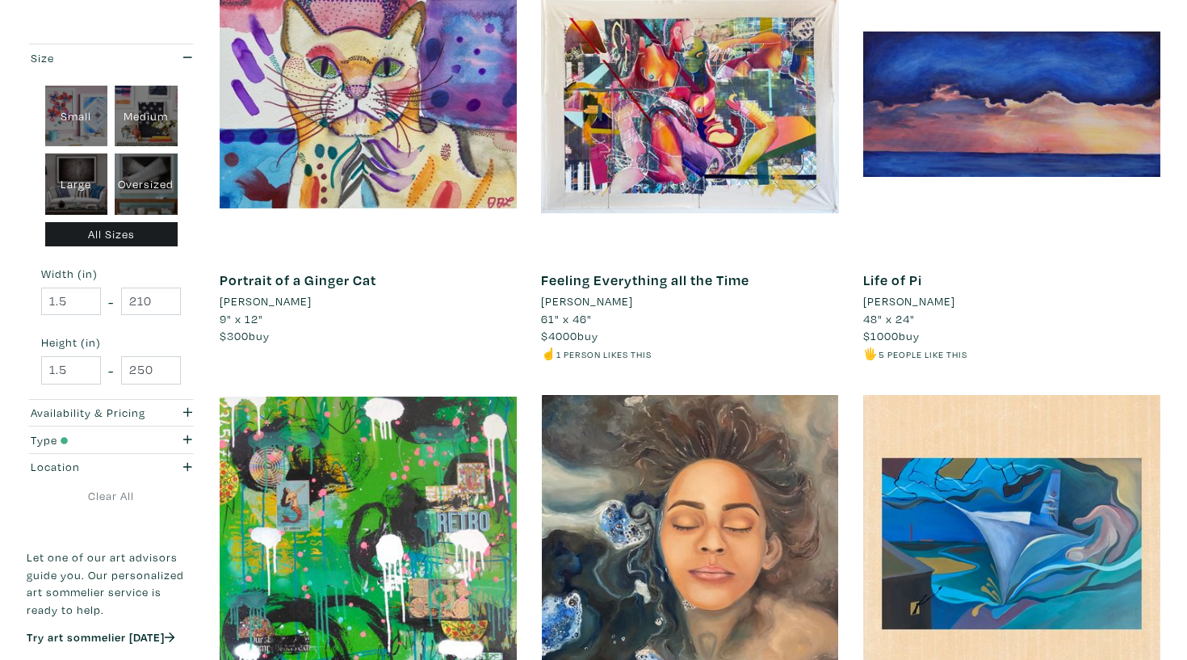
scroll to position [320, 0]
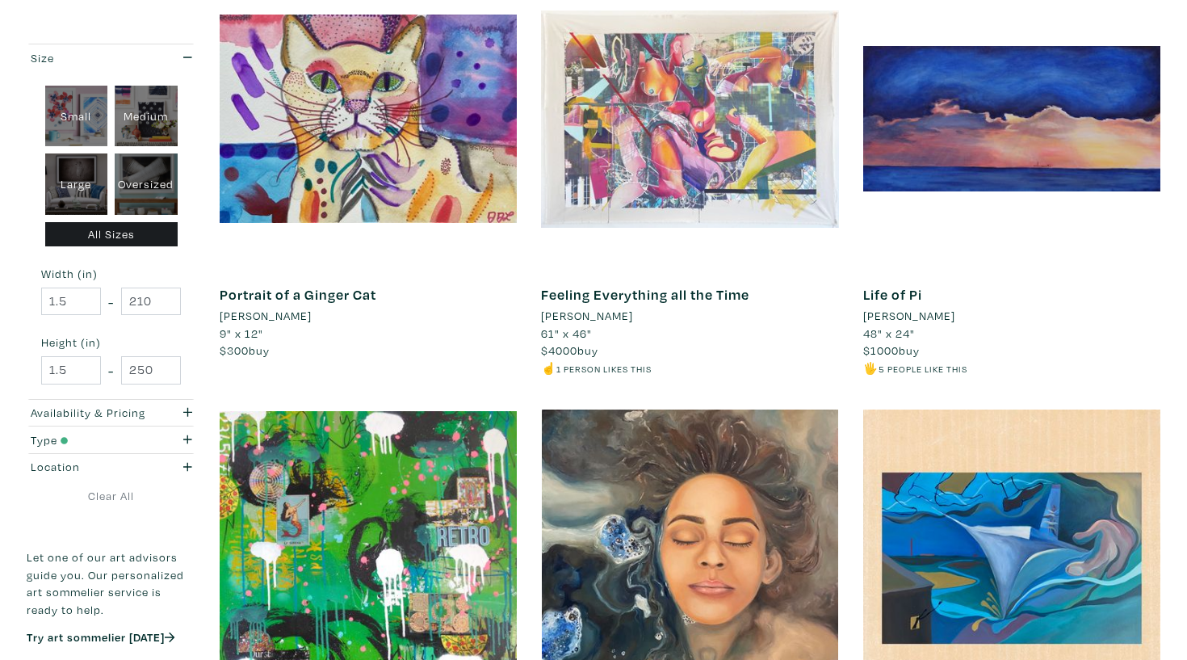
click at [732, 167] on div at bounding box center [689, 118] width 297 height 297
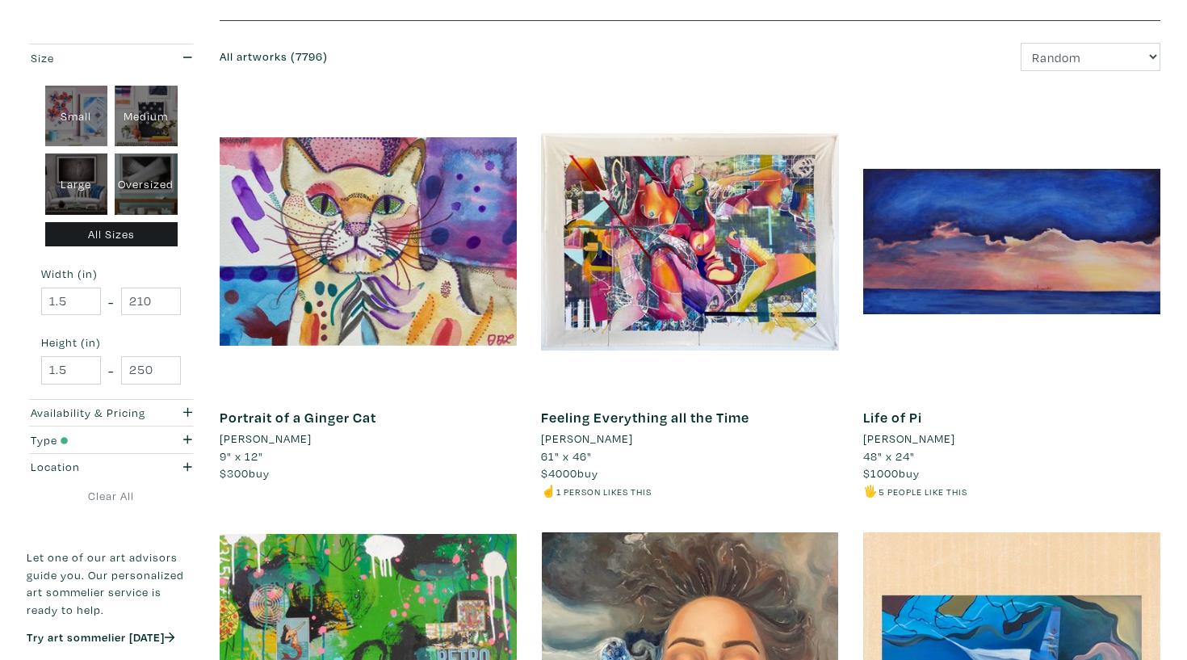
scroll to position [94, 0]
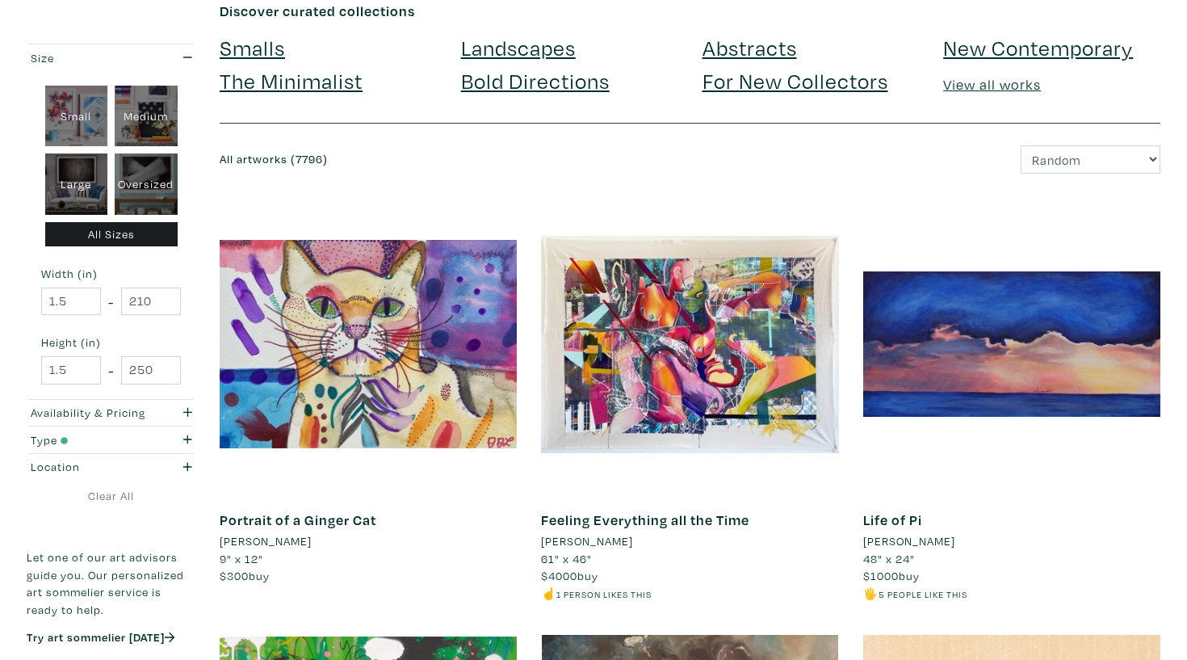
click at [71, 96] on div "Small" at bounding box center [76, 116] width 63 height 61
type input "1"
type input "16"
type input "1"
type input "16"
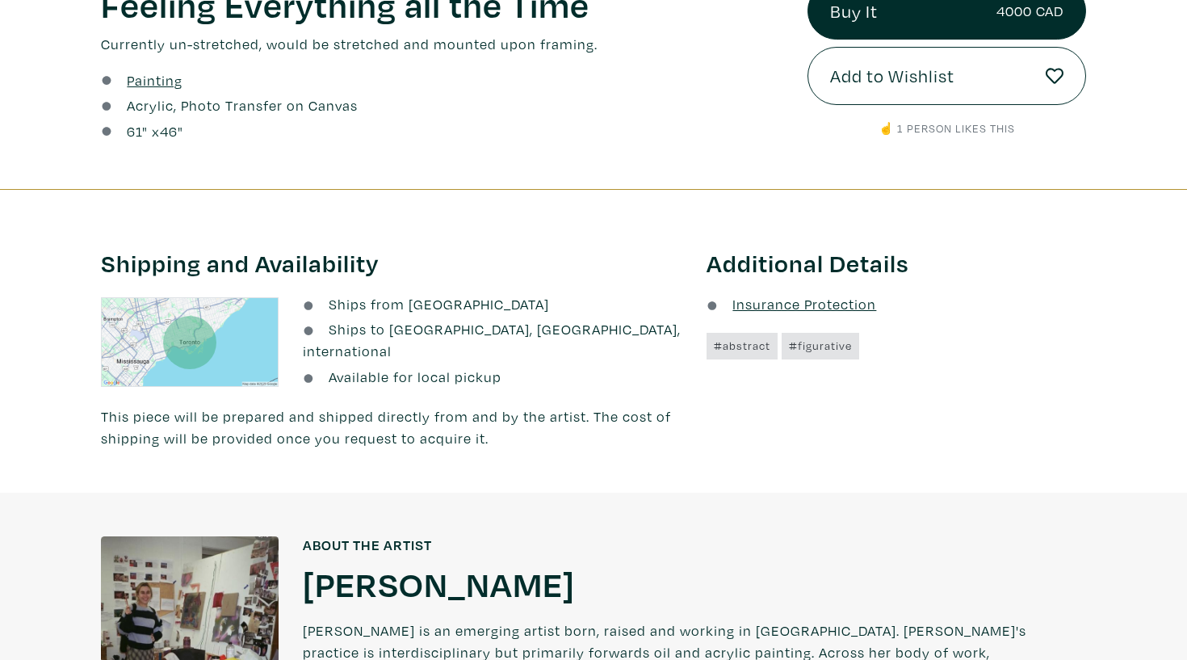
scroll to position [679, 0]
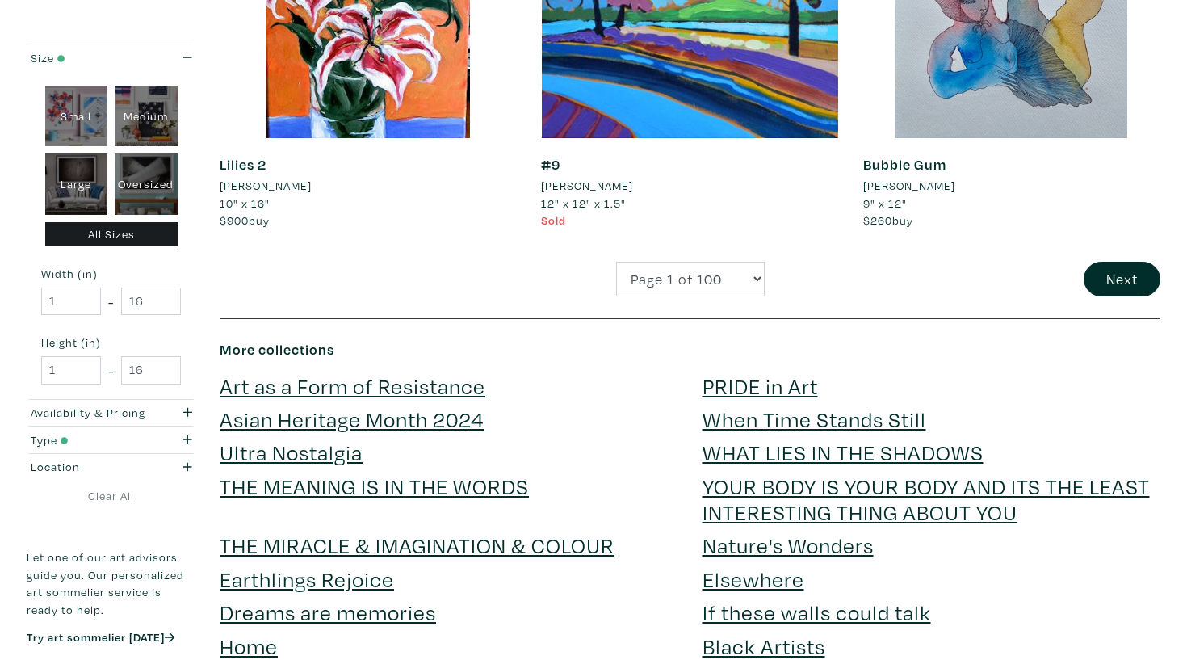
scroll to position [3309, 0]
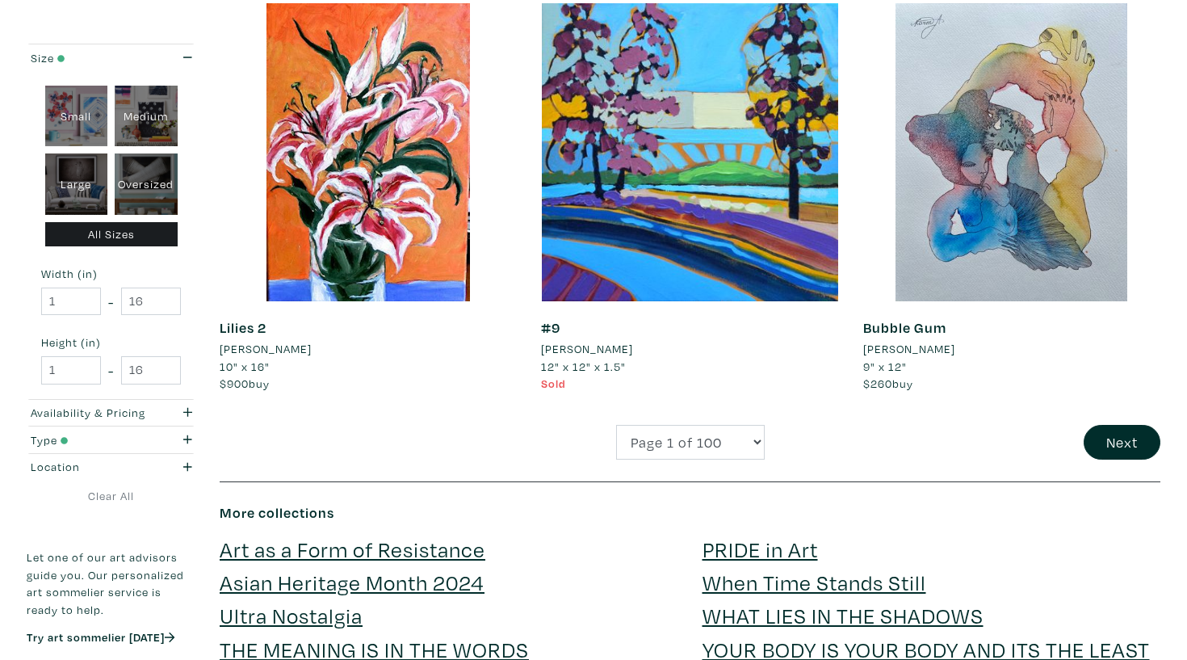
select select "8"
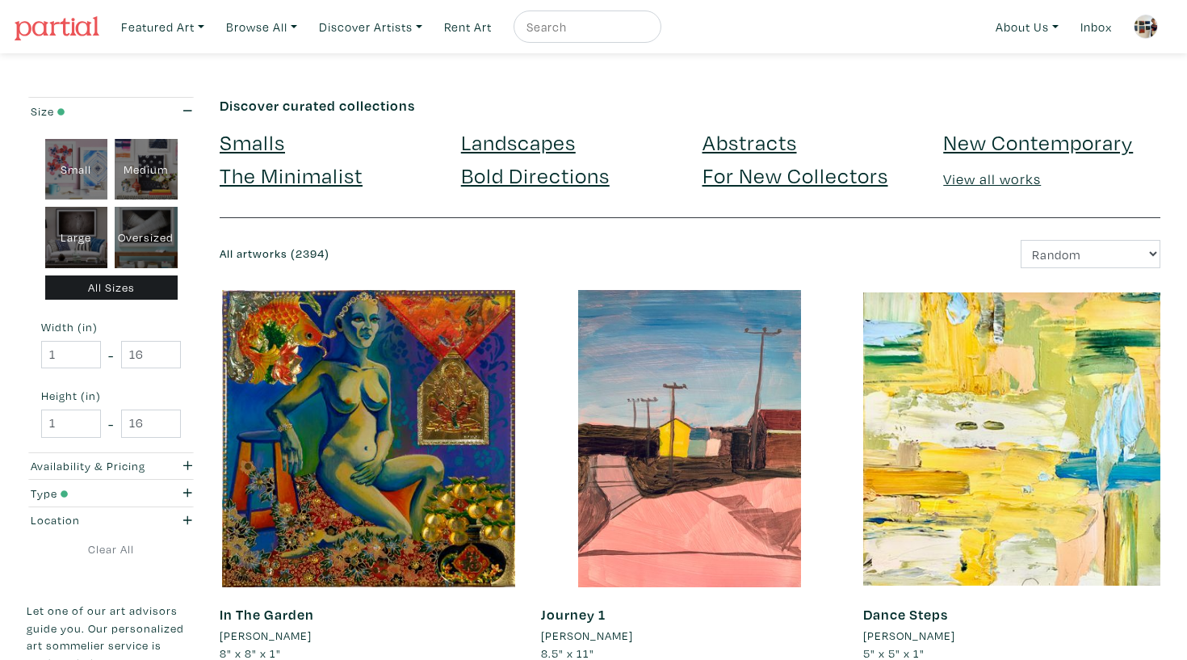
click at [1145, 15] on img at bounding box center [1146, 27] width 24 height 24
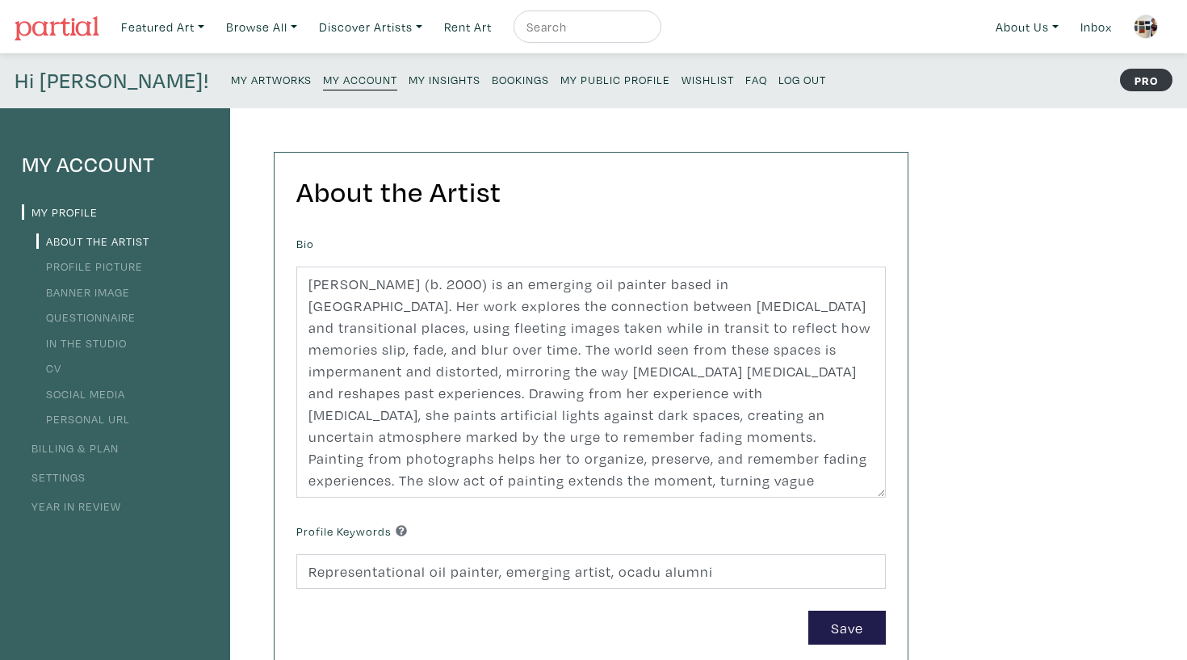
scroll to position [-1, 0]
click at [560, 79] on small "My Public Profile" at bounding box center [615, 79] width 110 height 15
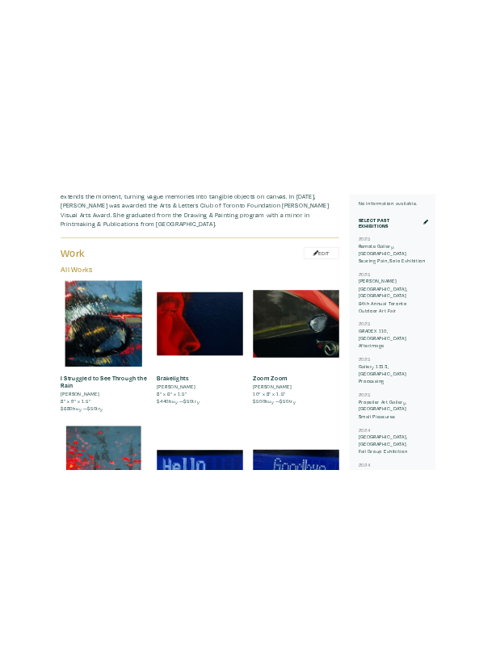
scroll to position [721, 0]
